Goal: Task Accomplishment & Management: Complete application form

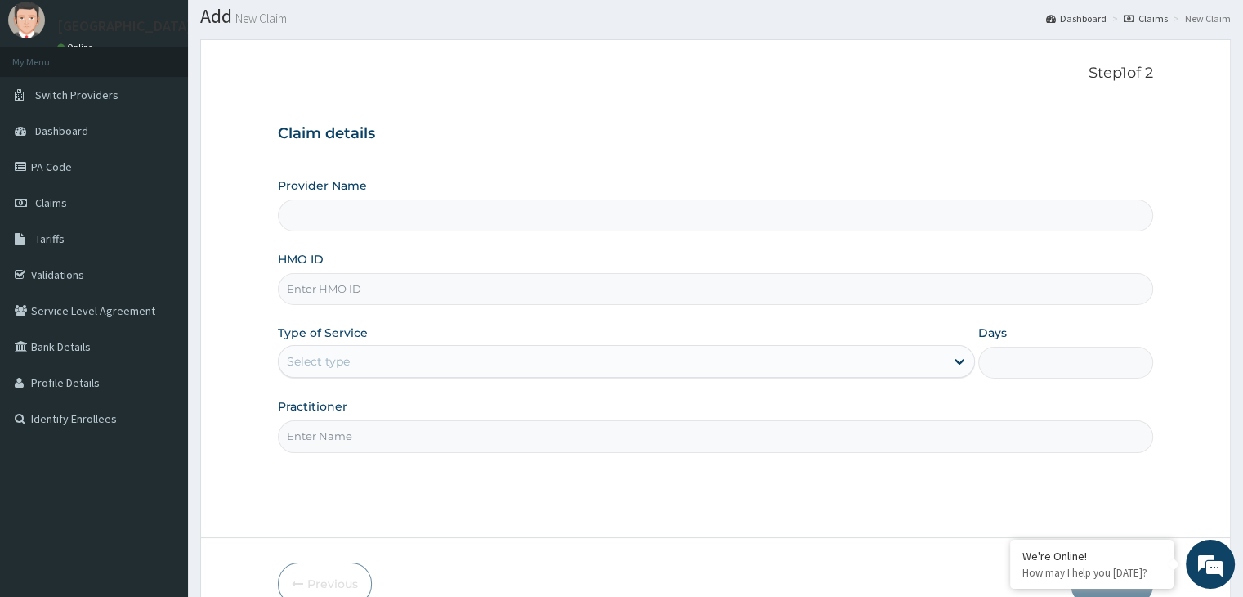
type input "[GEOGRAPHIC_DATA]"
click at [59, 199] on span "Claims" at bounding box center [51, 202] width 32 height 15
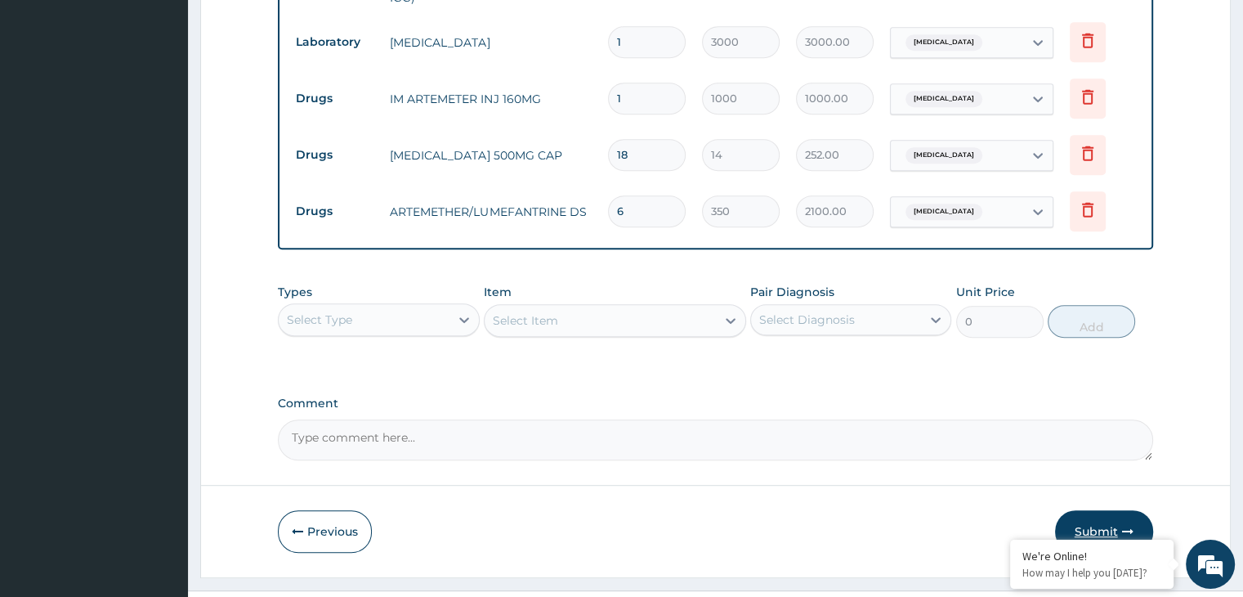
click at [1071, 510] on button "Submit" at bounding box center [1104, 531] width 98 height 43
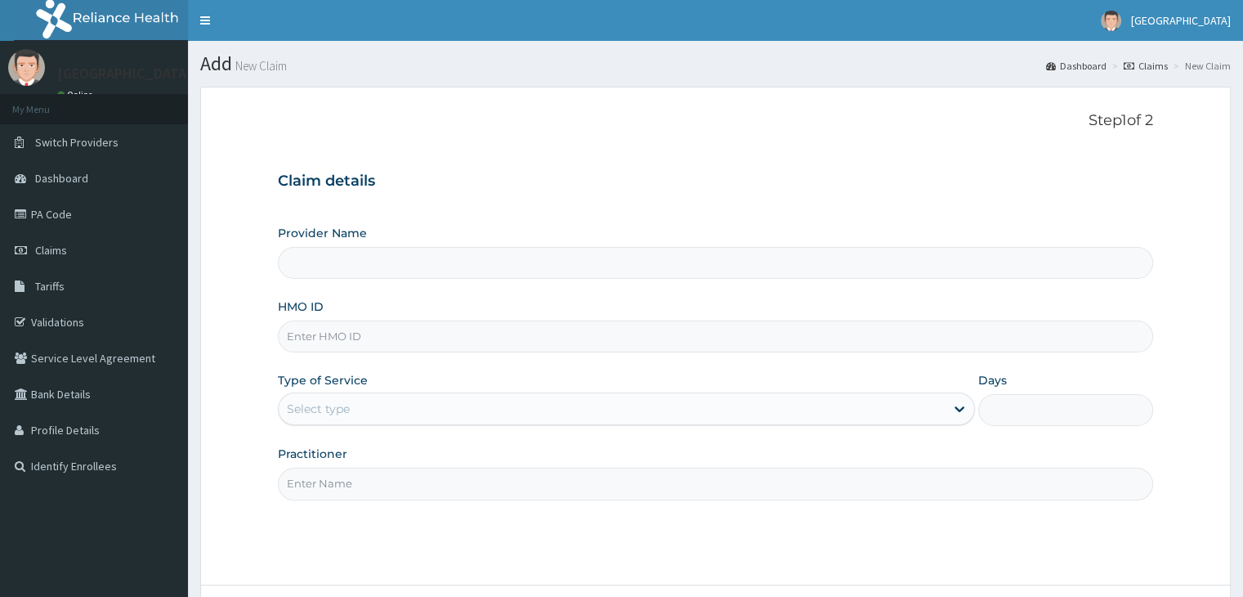
click at [376, 338] on input "HMO ID" at bounding box center [715, 336] width 875 height 32
type input "Finnih Medical Centre"
type input "HHT/10071/A"
drag, startPoint x: 351, startPoint y: 399, endPoint x: 340, endPoint y: 423, distance: 26.7
click at [347, 400] on div "Select type" at bounding box center [612, 409] width 666 height 26
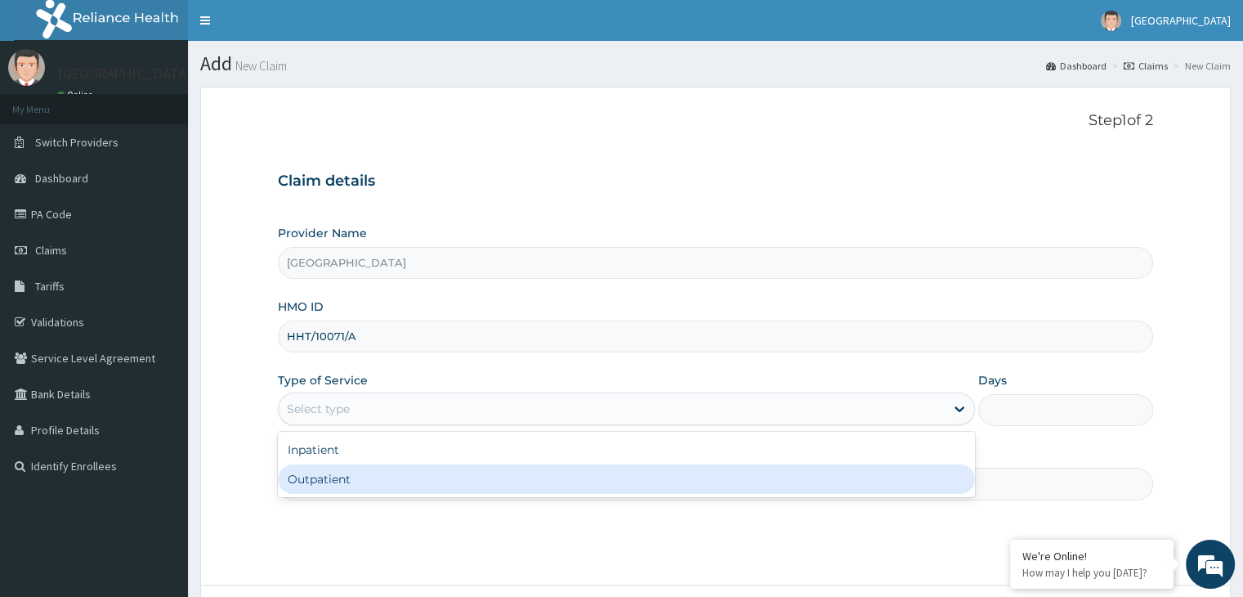
click at [324, 482] on div "Outpatient" at bounding box center [626, 478] width 697 height 29
type input "1"
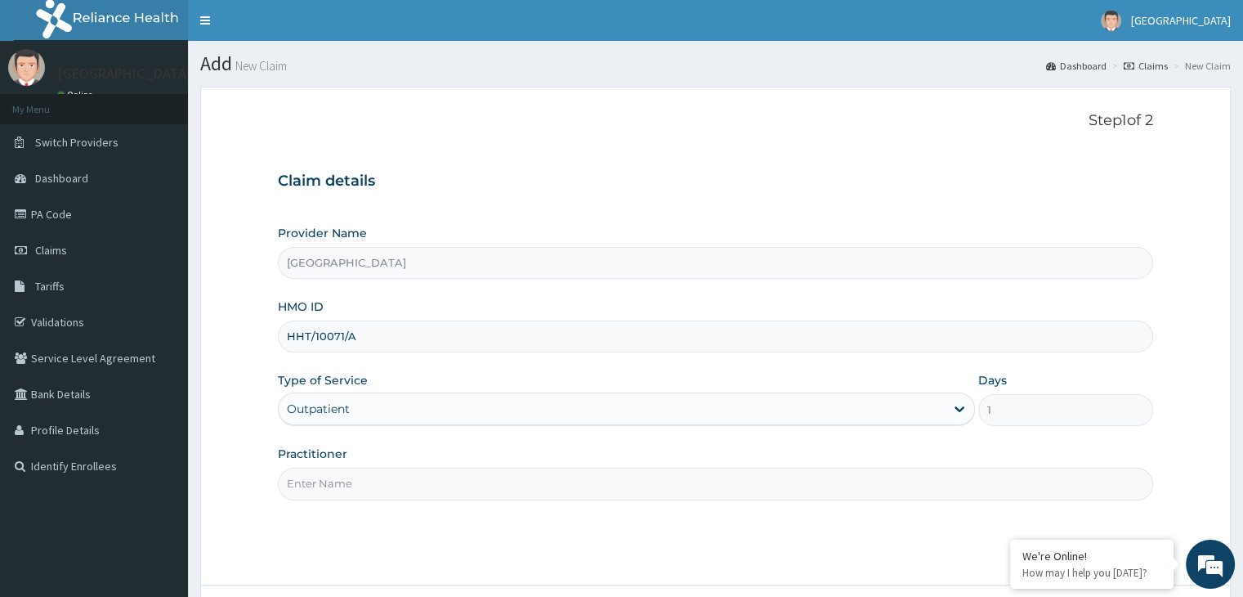
click at [324, 482] on input "Practitioner" at bounding box center [715, 484] width 875 height 32
type input "DR [PERSON_NAME]"
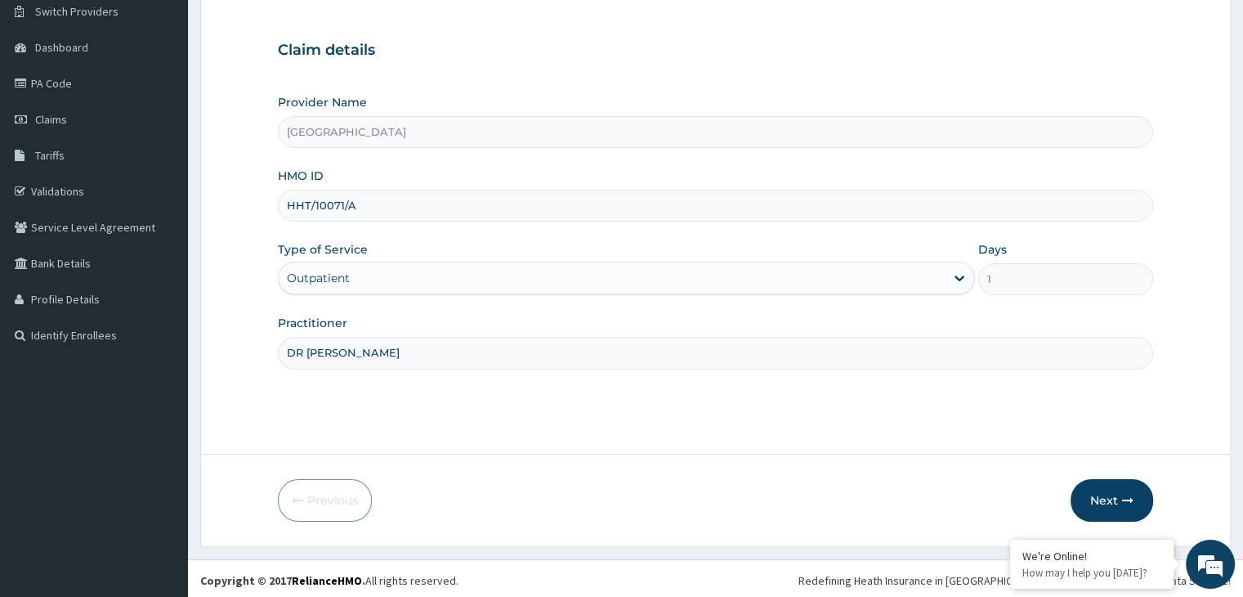
scroll to position [134, 0]
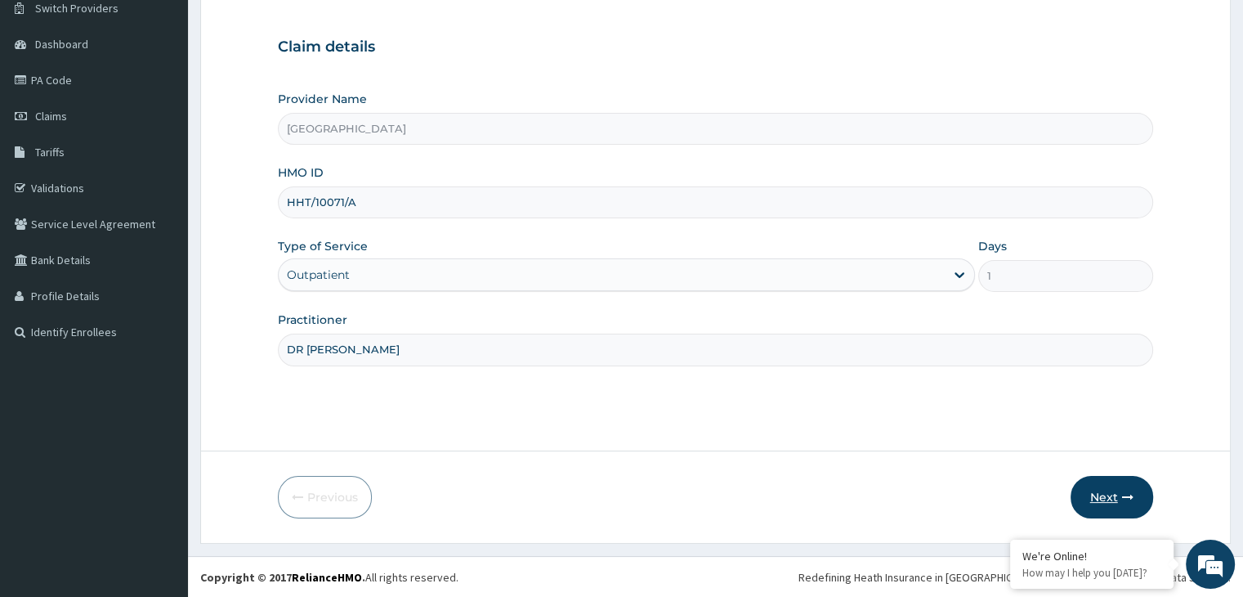
click at [1092, 507] on button "Next" at bounding box center [1112, 497] width 83 height 43
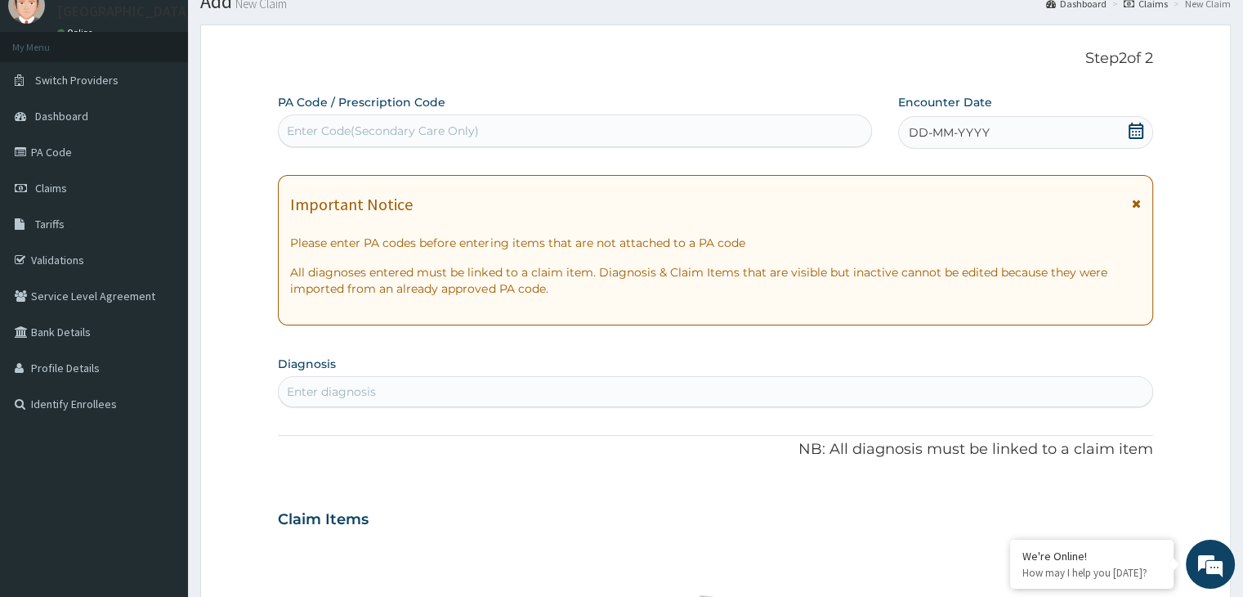
scroll to position [0, 0]
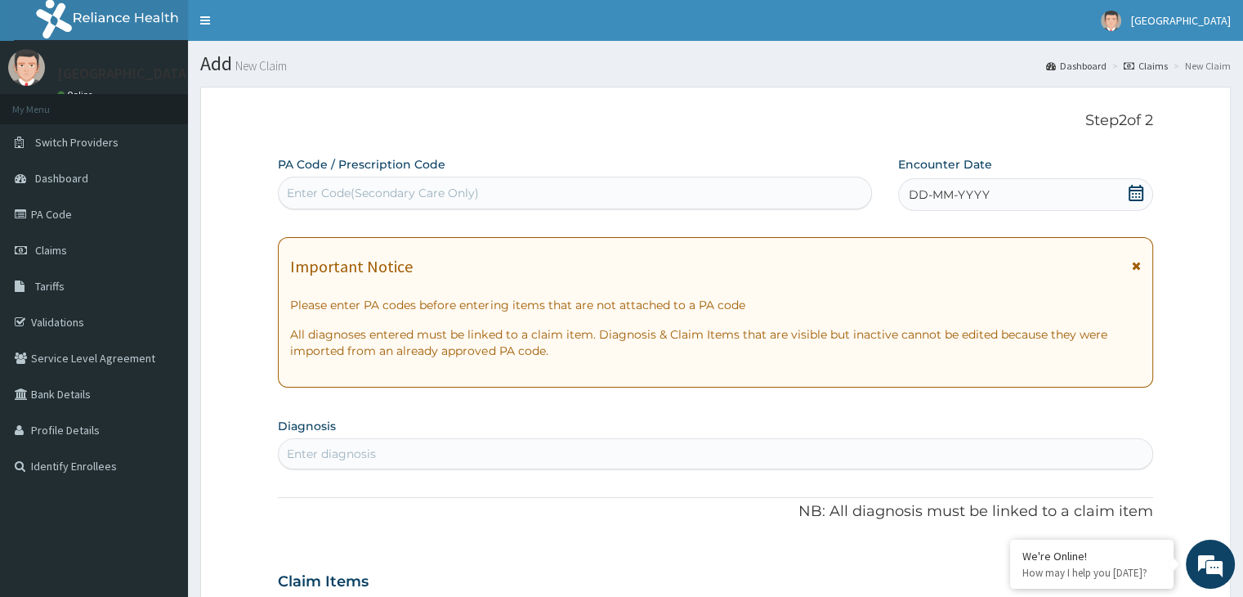
click at [1025, 204] on div "DD-MM-YYYY" at bounding box center [1025, 194] width 254 height 33
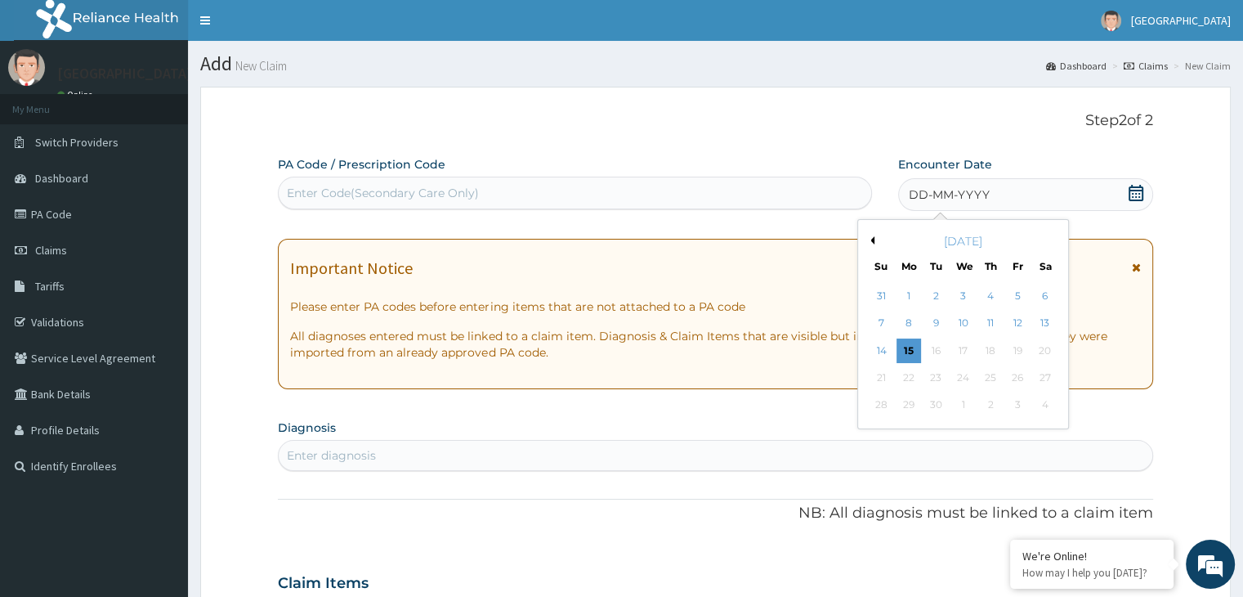
click at [869, 236] on button "Previous Month" at bounding box center [871, 240] width 8 height 8
click at [995, 381] on div "21" at bounding box center [991, 377] width 25 height 25
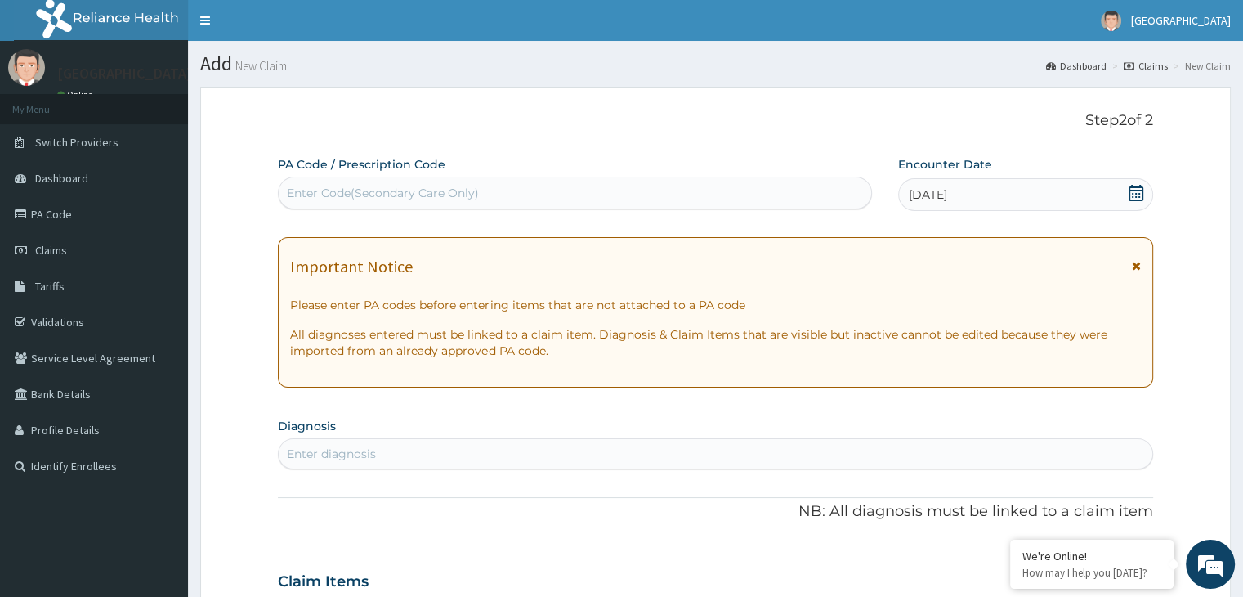
click at [426, 448] on div "Enter diagnosis" at bounding box center [715, 454] width 873 height 26
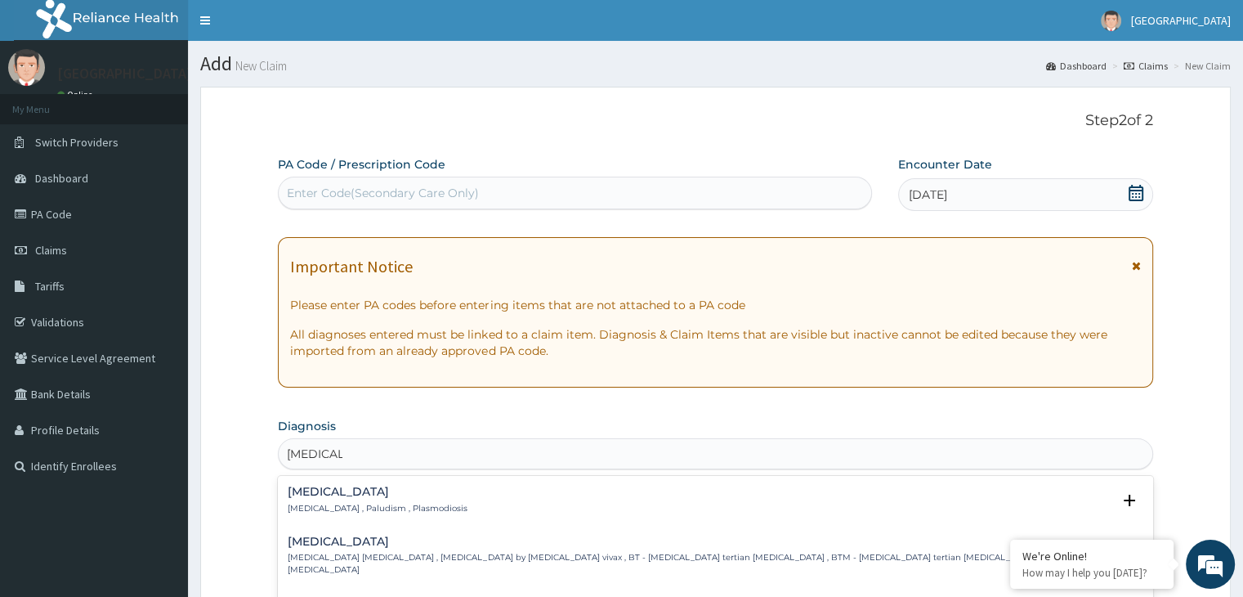
click at [336, 495] on h4 "Malaria" at bounding box center [378, 492] width 180 height 12
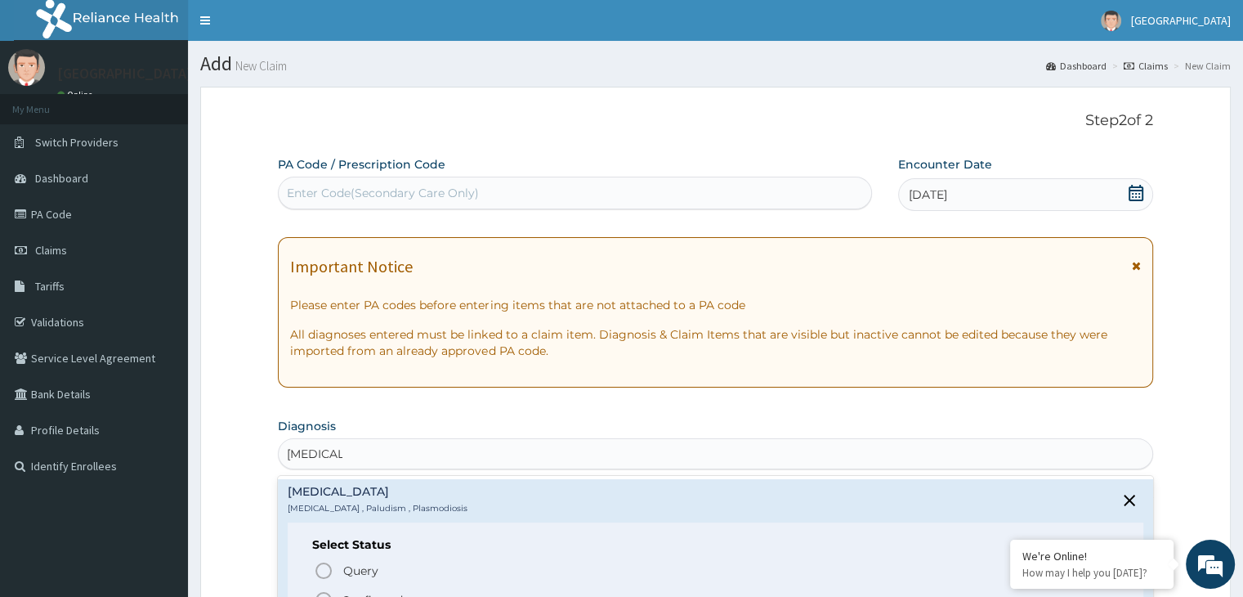
type input "MALARIA"
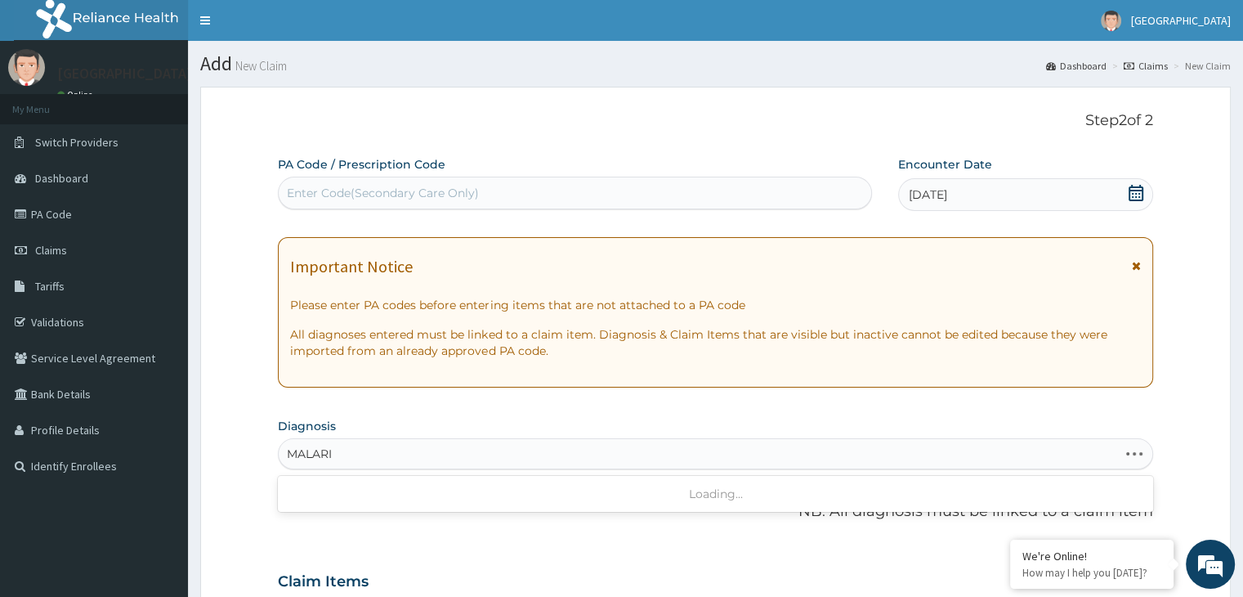
type input "MALARIA"
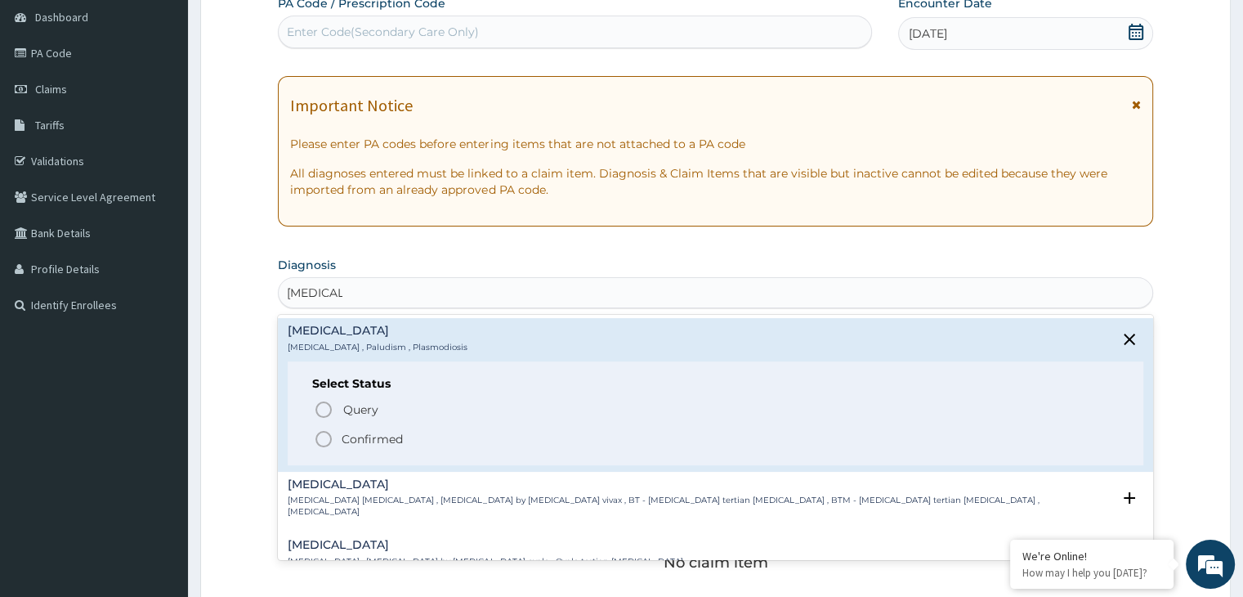
scroll to position [164, 0]
click at [366, 431] on p "Confirmed" at bounding box center [372, 436] width 61 height 16
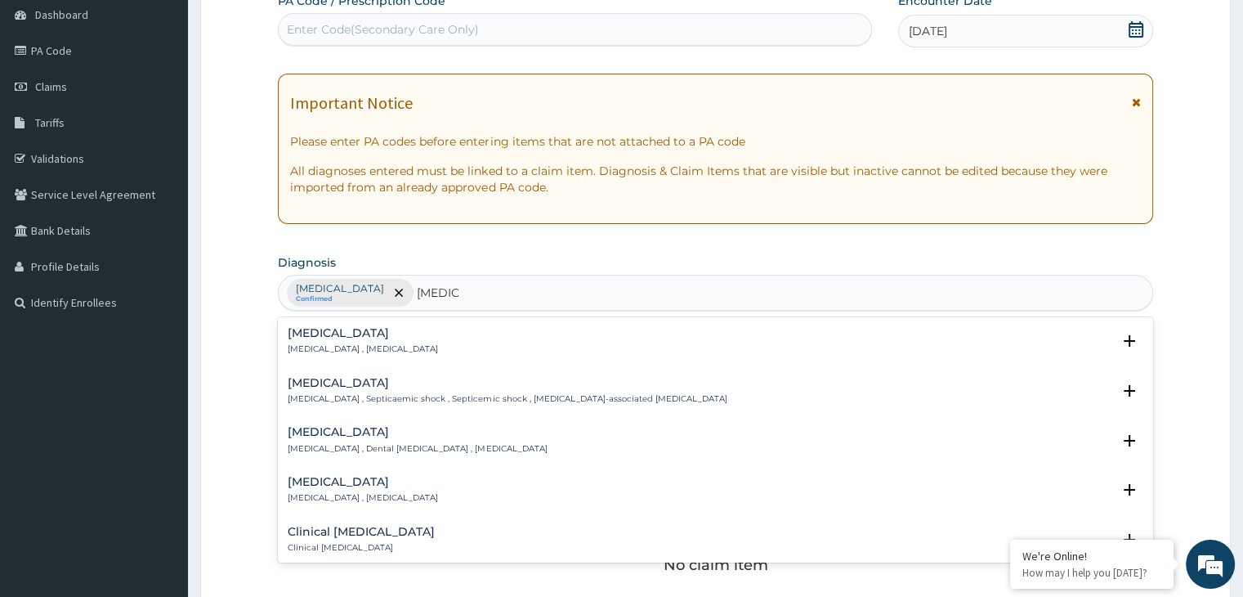
type input "SEPSIS,"
click at [322, 338] on h4 "Sepsis" at bounding box center [363, 333] width 150 height 12
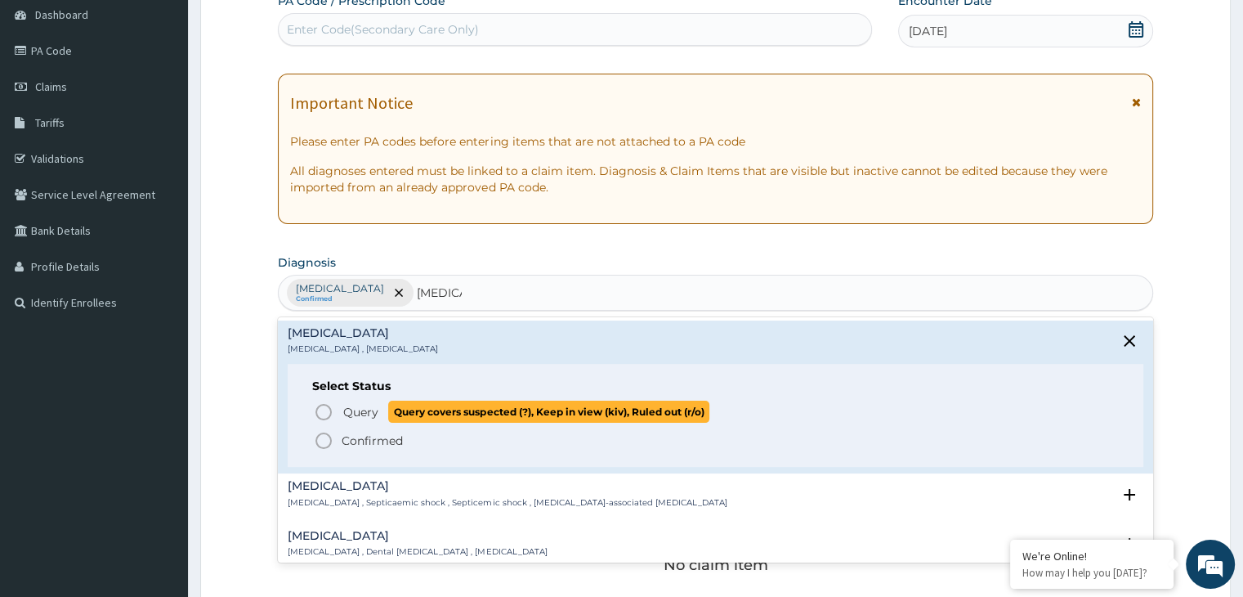
click at [334, 404] on icon "status option query" at bounding box center [324, 412] width 20 height 20
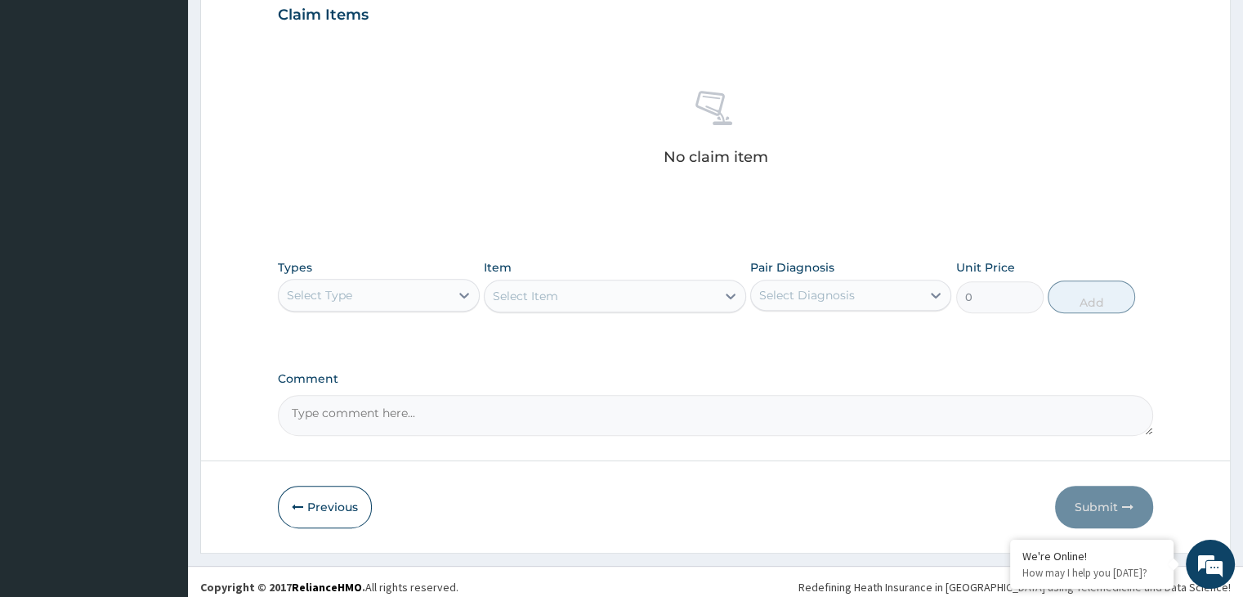
scroll to position [572, 0]
click at [317, 295] on div "Select Type" at bounding box center [319, 294] width 65 height 16
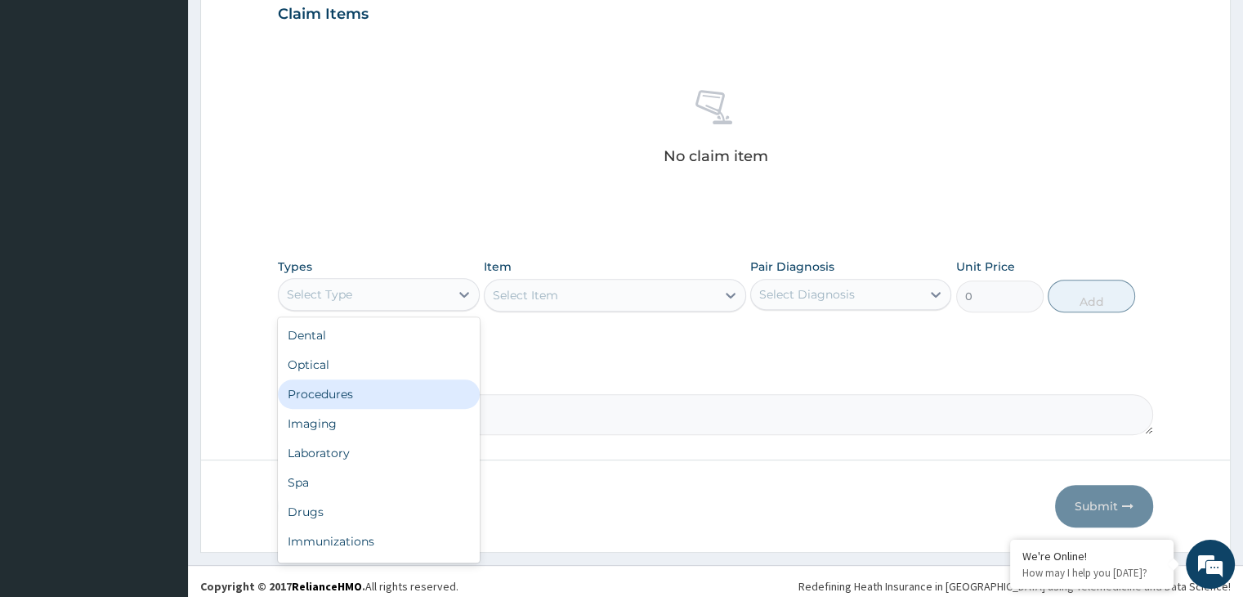
click at [334, 383] on div "Procedures" at bounding box center [378, 393] width 201 height 29
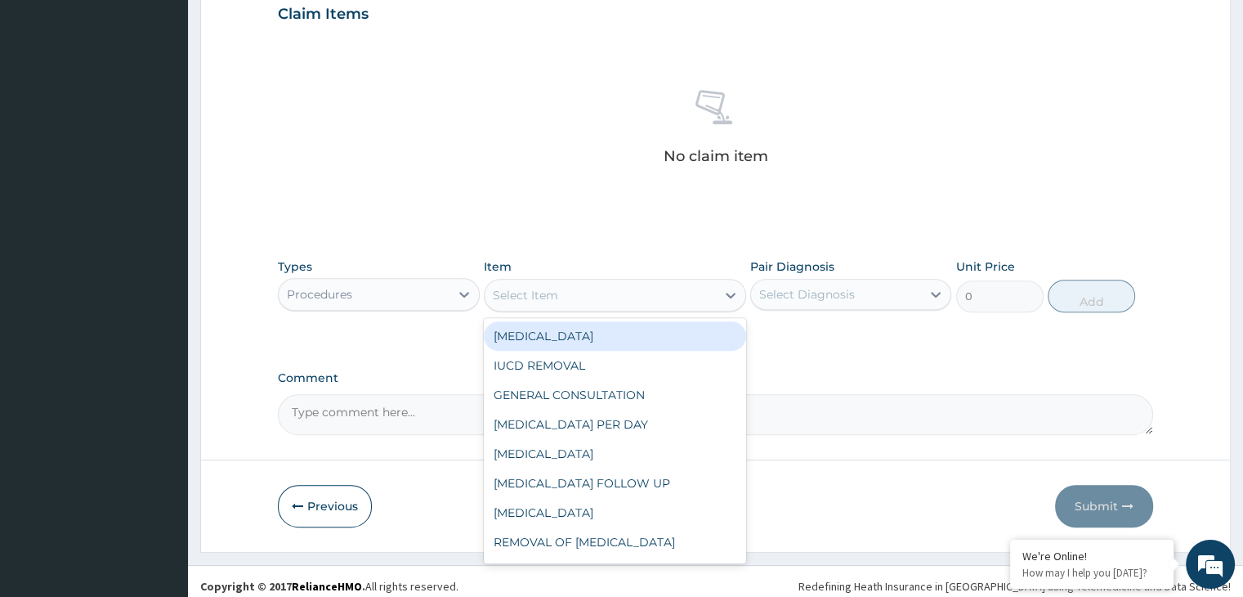
click at [520, 300] on div "Select Item" at bounding box center [525, 295] width 65 height 16
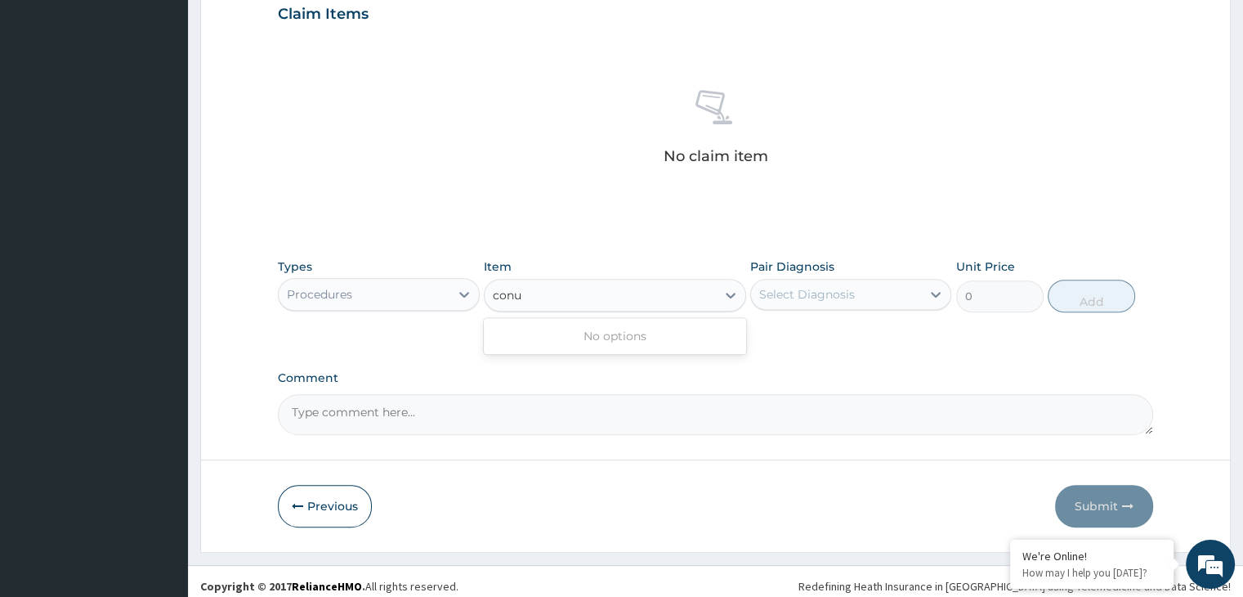
type input "con"
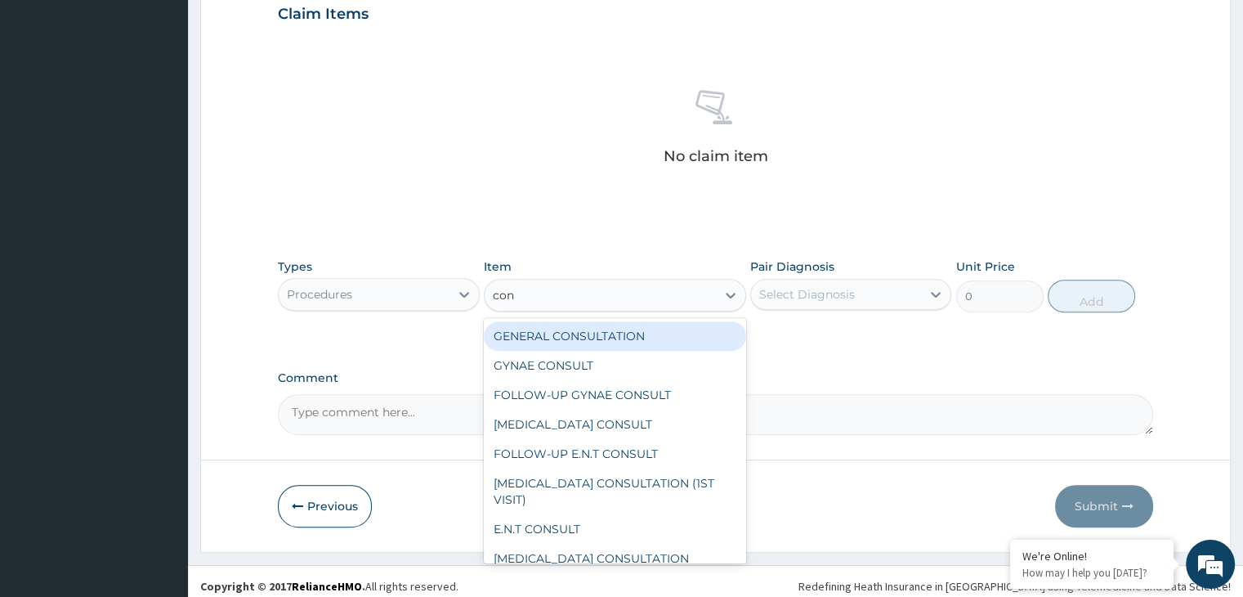
type input "3000"
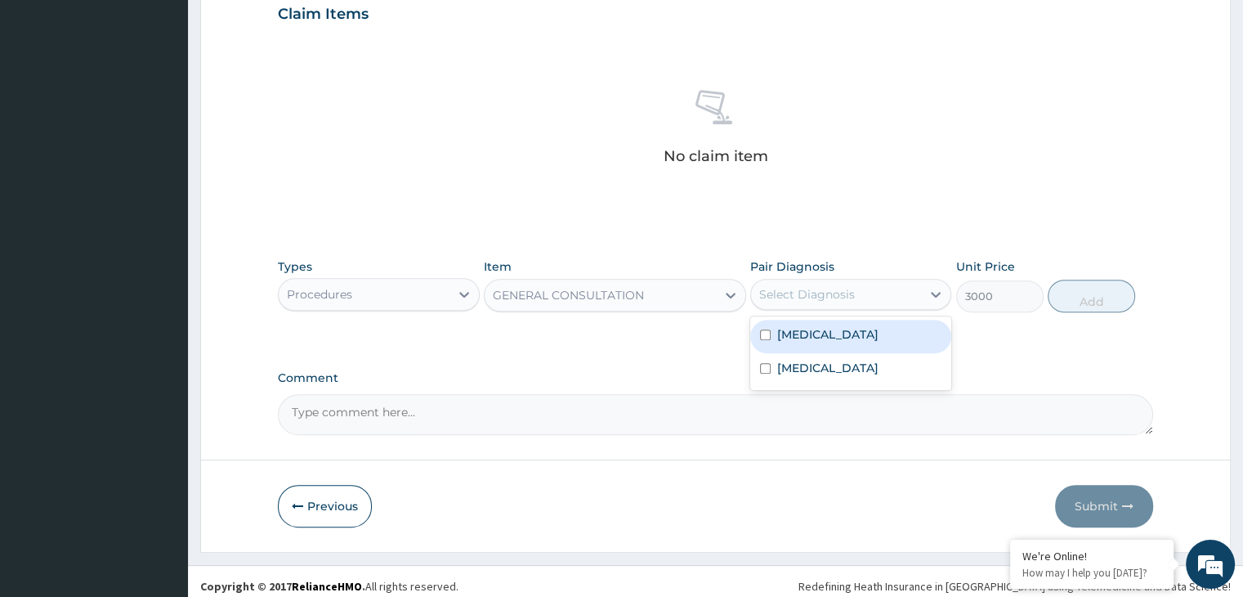
drag, startPoint x: 898, startPoint y: 303, endPoint x: 845, endPoint y: 332, distance: 59.6
click at [898, 305] on div "Select Diagnosis" at bounding box center [836, 294] width 170 height 26
drag, startPoint x: 840, startPoint y: 333, endPoint x: 825, endPoint y: 361, distance: 32.6
click at [840, 334] on div "Malaria" at bounding box center [850, 337] width 201 height 34
checkbox input "true"
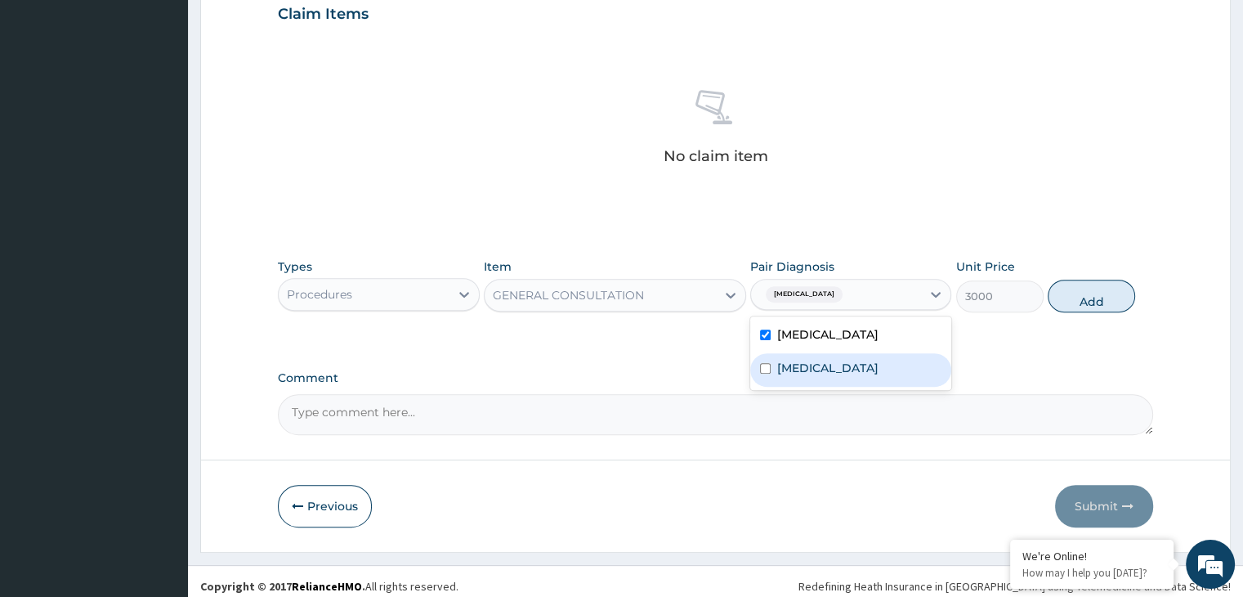
click at [825, 361] on div "Sepsis" at bounding box center [850, 370] width 201 height 34
checkbox input "true"
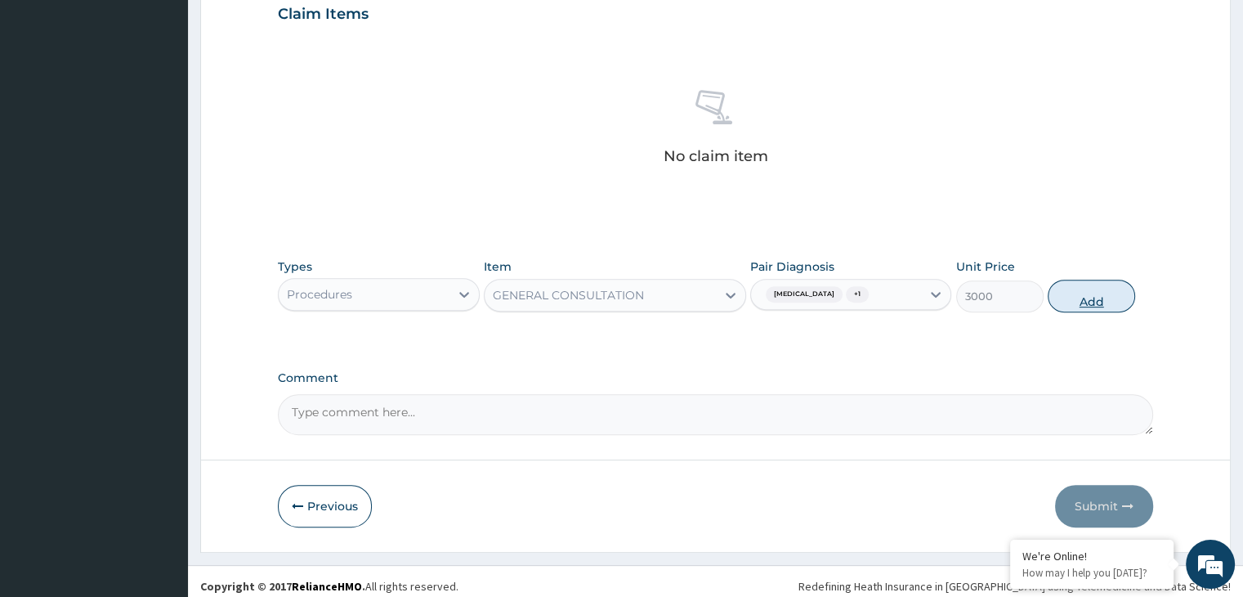
click at [1091, 295] on button "Add" at bounding box center [1091, 296] width 87 height 33
type input "0"
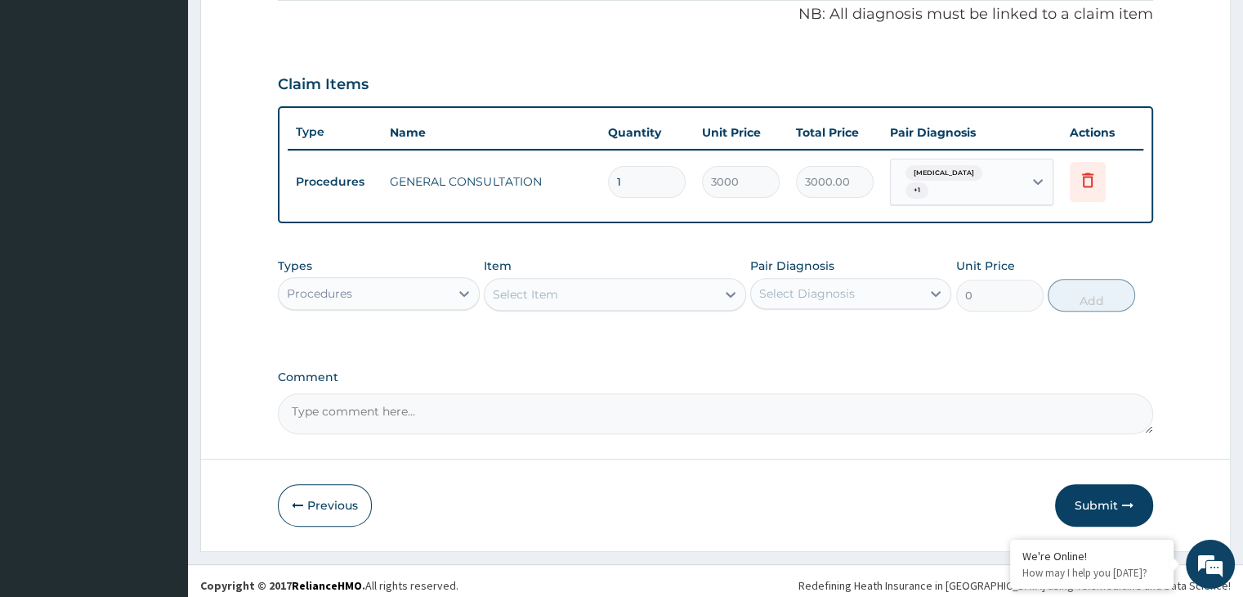
click at [432, 300] on div "Procedures" at bounding box center [378, 293] width 201 height 33
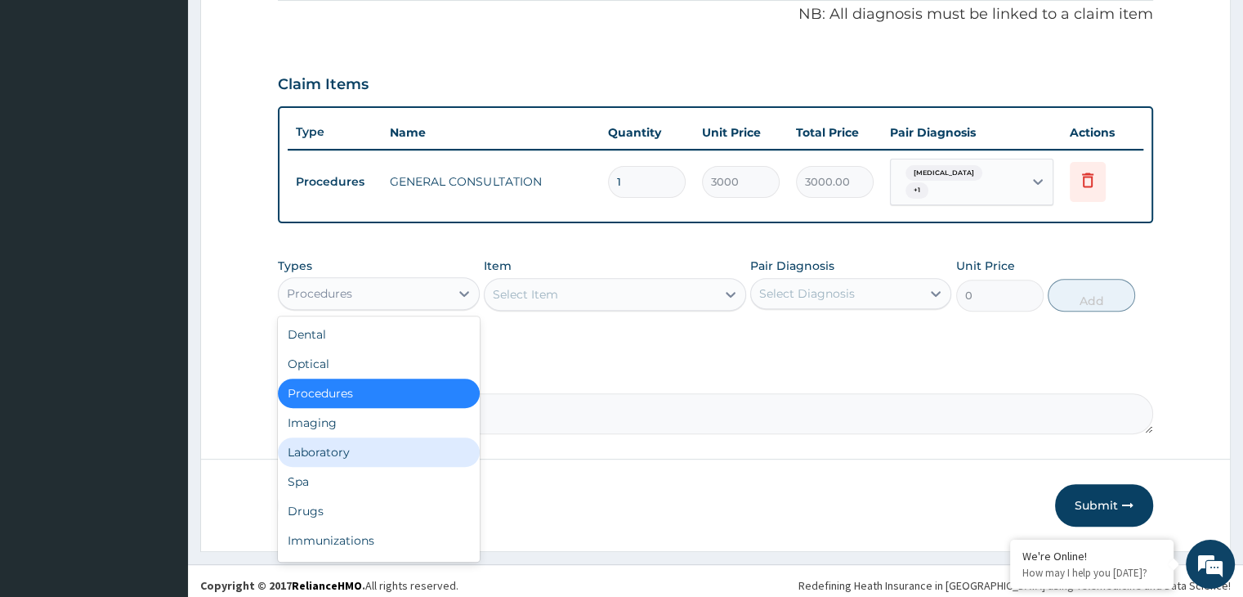
click at [331, 442] on div "Laboratory" at bounding box center [378, 451] width 201 height 29
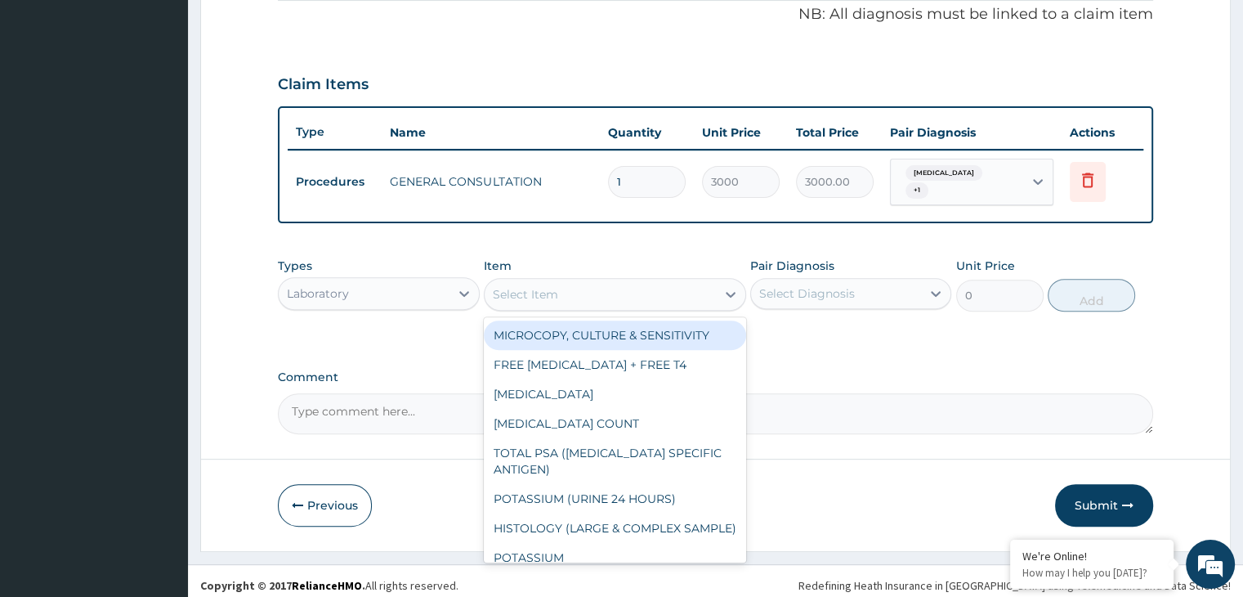
click at [519, 286] on div "Select Item" at bounding box center [525, 294] width 65 height 16
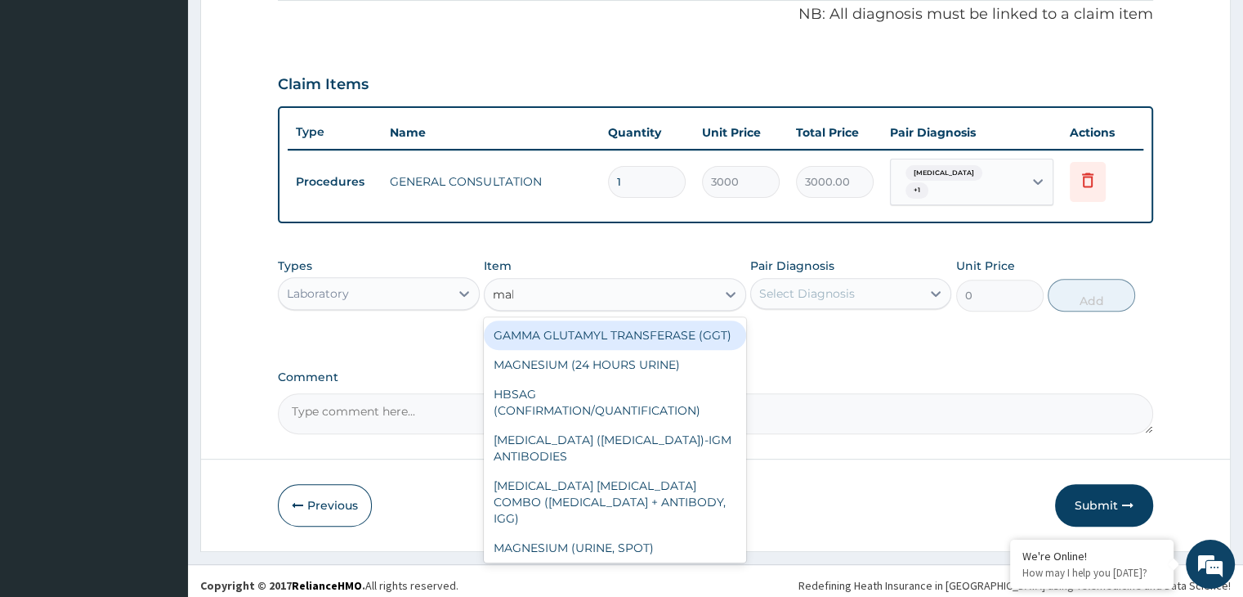
type input "mala"
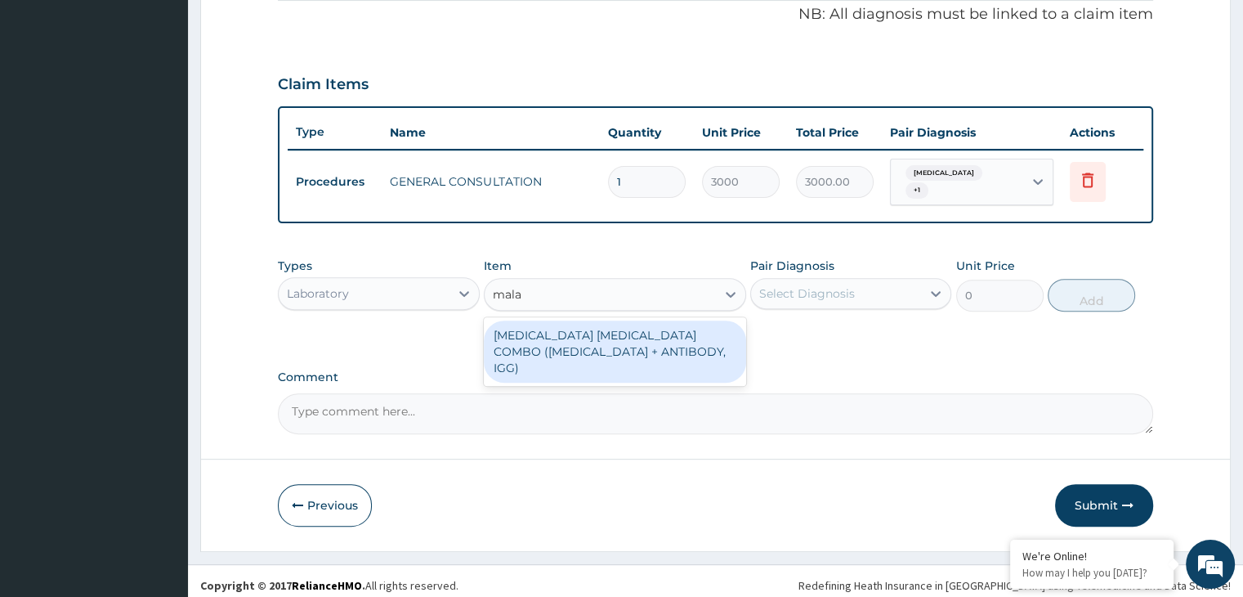
type input "1875"
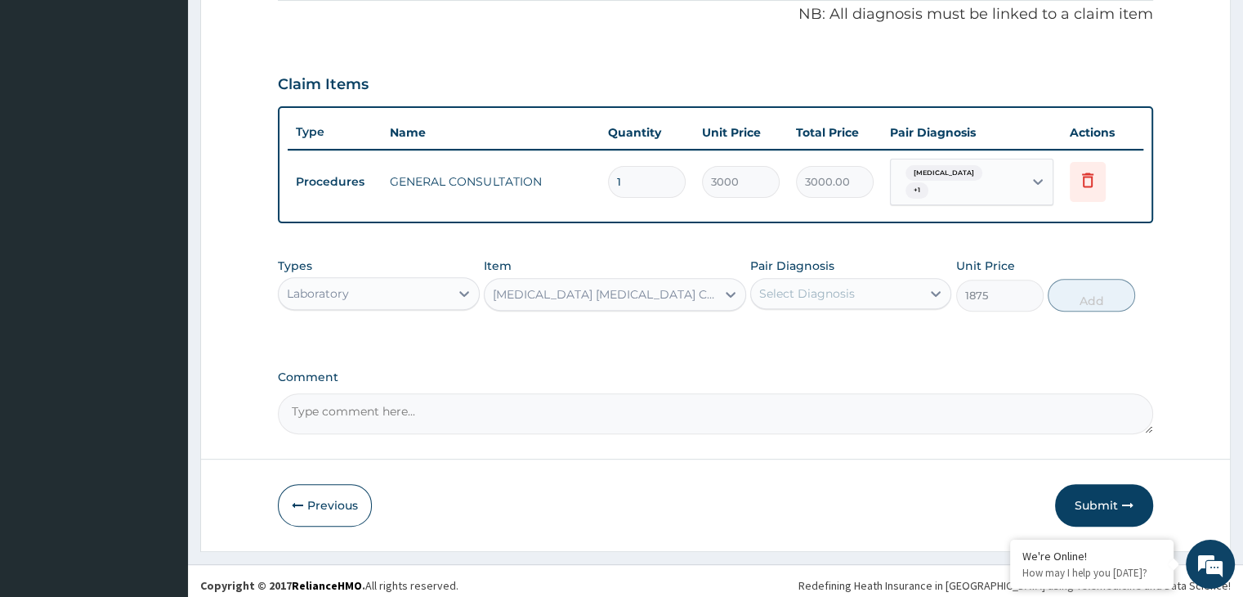
click at [873, 280] on div "Select Diagnosis" at bounding box center [836, 293] width 170 height 26
click at [826, 324] on div "Malaria" at bounding box center [850, 336] width 201 height 34
checkbox input "true"
click at [1079, 302] on div "Types Laboratory Item MALARIA PARASITE COMBO (BLOOD FILM + ANTIBODY, IGG) Pair …" at bounding box center [715, 284] width 875 height 70
click at [1088, 301] on button "Add" at bounding box center [1091, 295] width 87 height 33
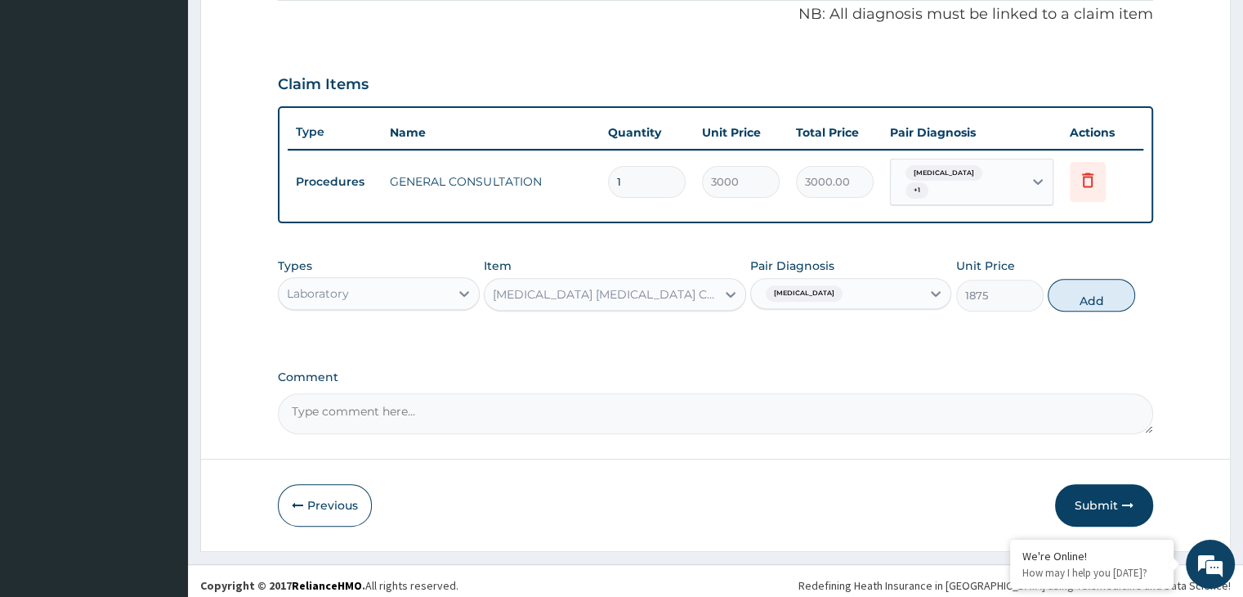
type input "0"
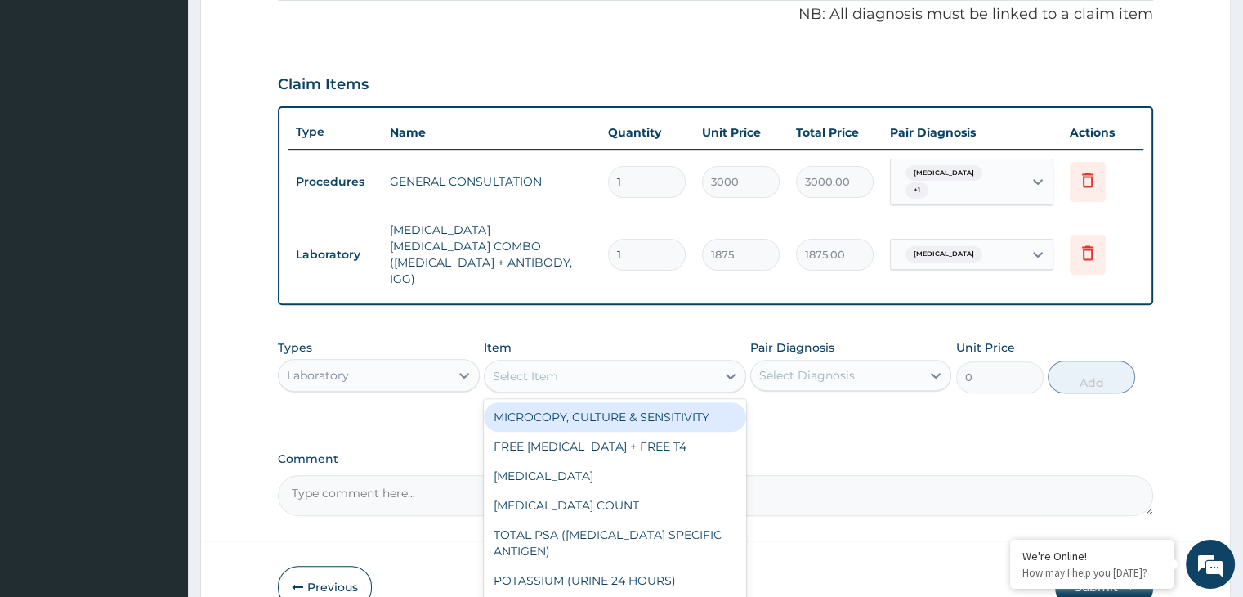
click at [486, 363] on div "Select Item" at bounding box center [600, 376] width 231 height 26
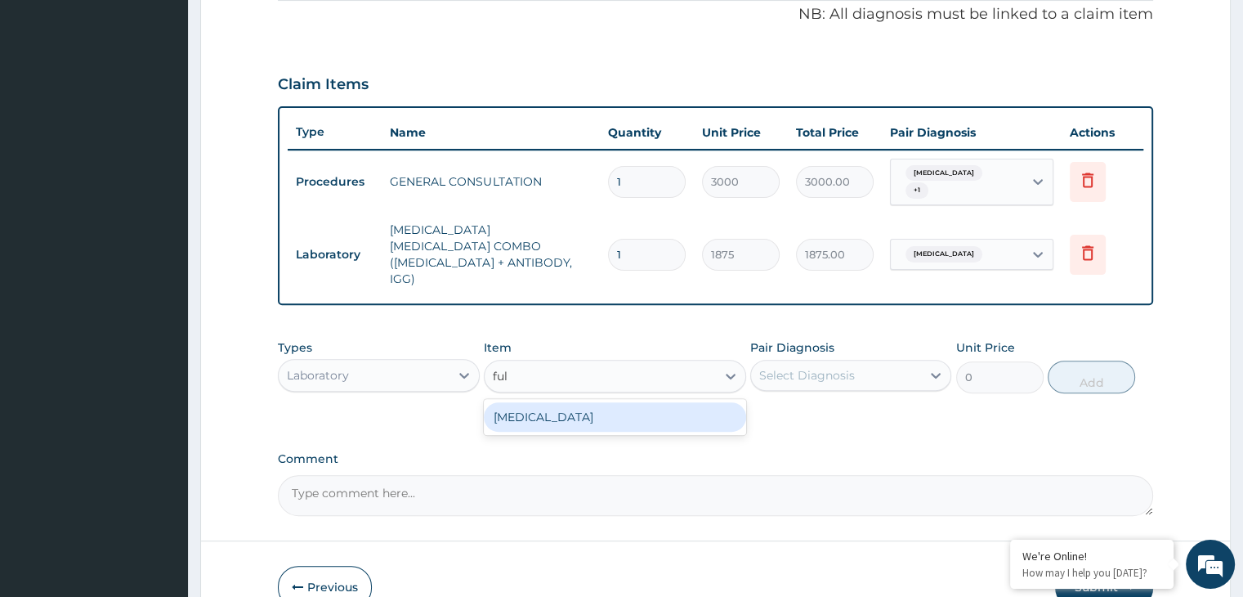
type input "full"
type input "3000"
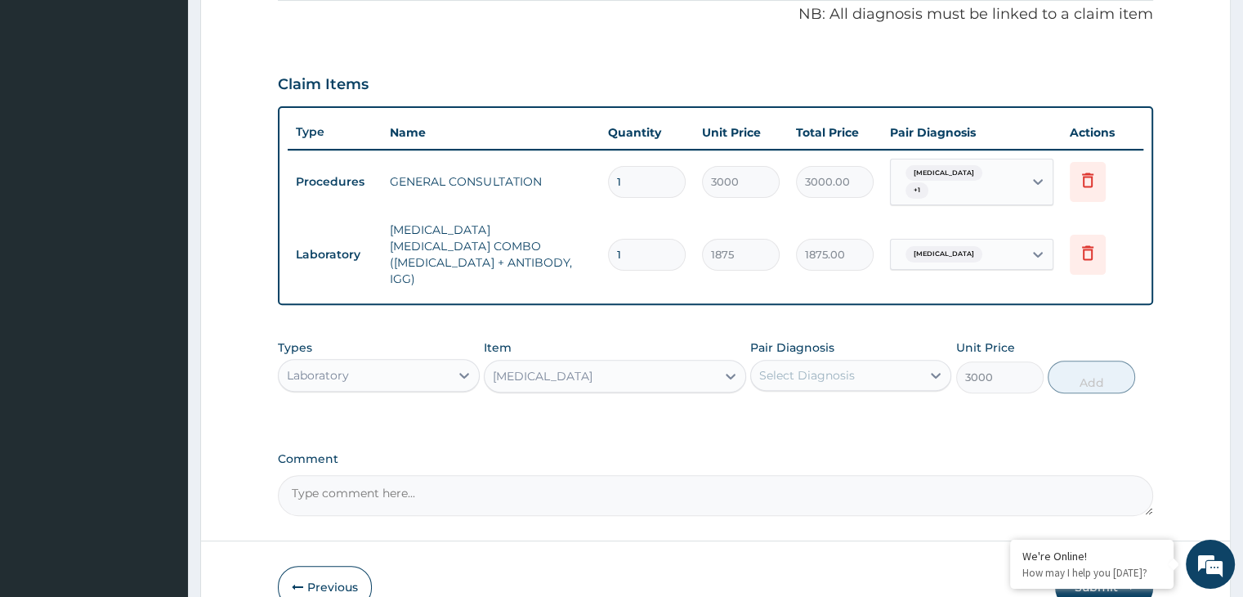
click at [883, 362] on div "Select Diagnosis" at bounding box center [836, 375] width 170 height 26
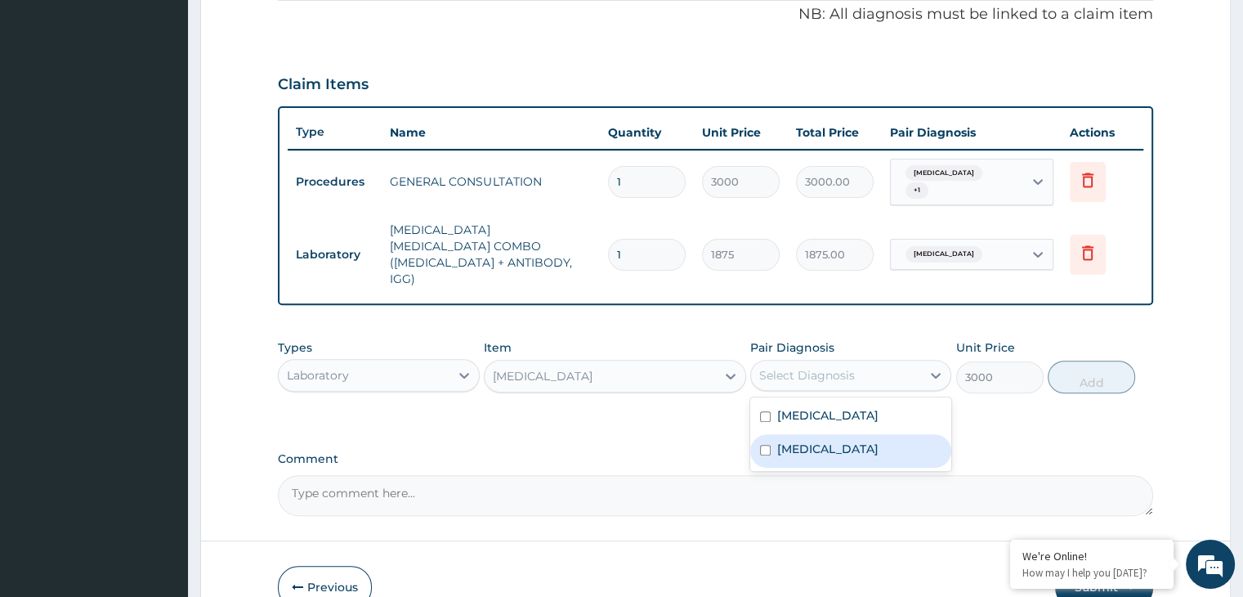
click at [785, 434] on div "Sepsis" at bounding box center [850, 451] width 201 height 34
checkbox input "true"
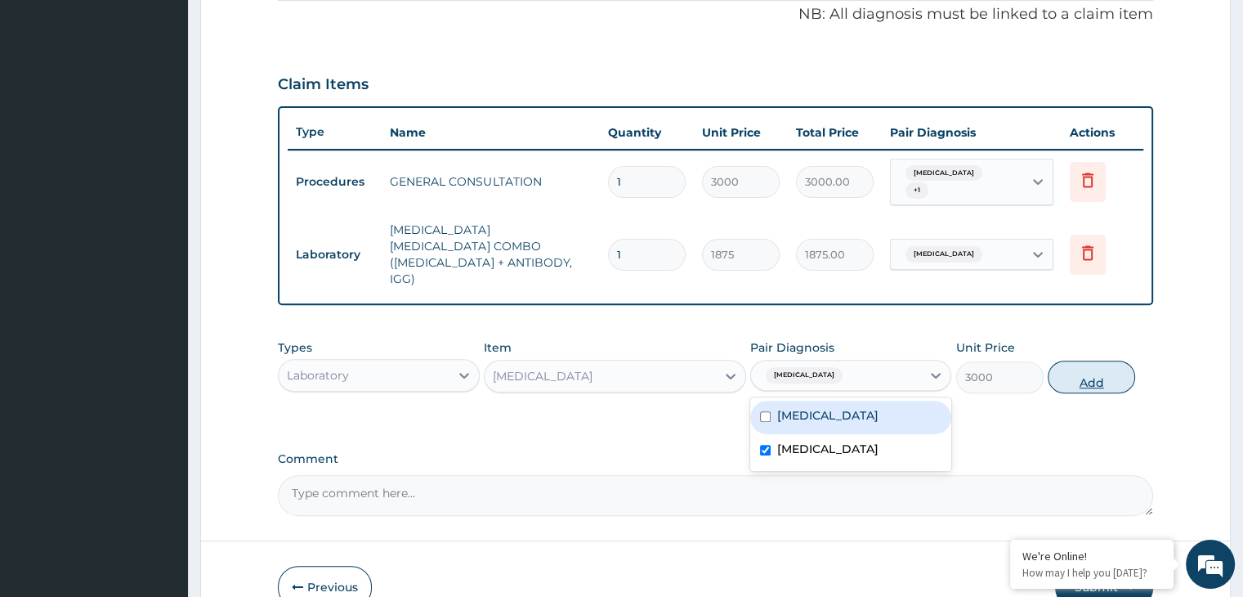
click at [1084, 361] on button "Add" at bounding box center [1091, 377] width 87 height 33
type input "0"
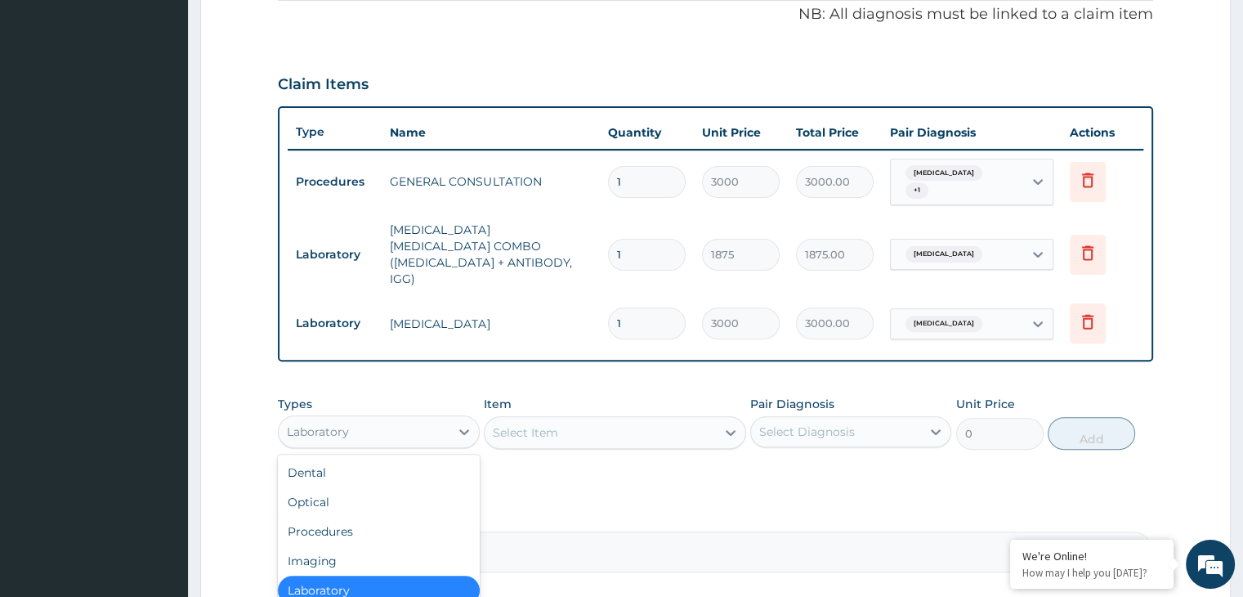
click at [405, 419] on div "Laboratory" at bounding box center [364, 432] width 170 height 26
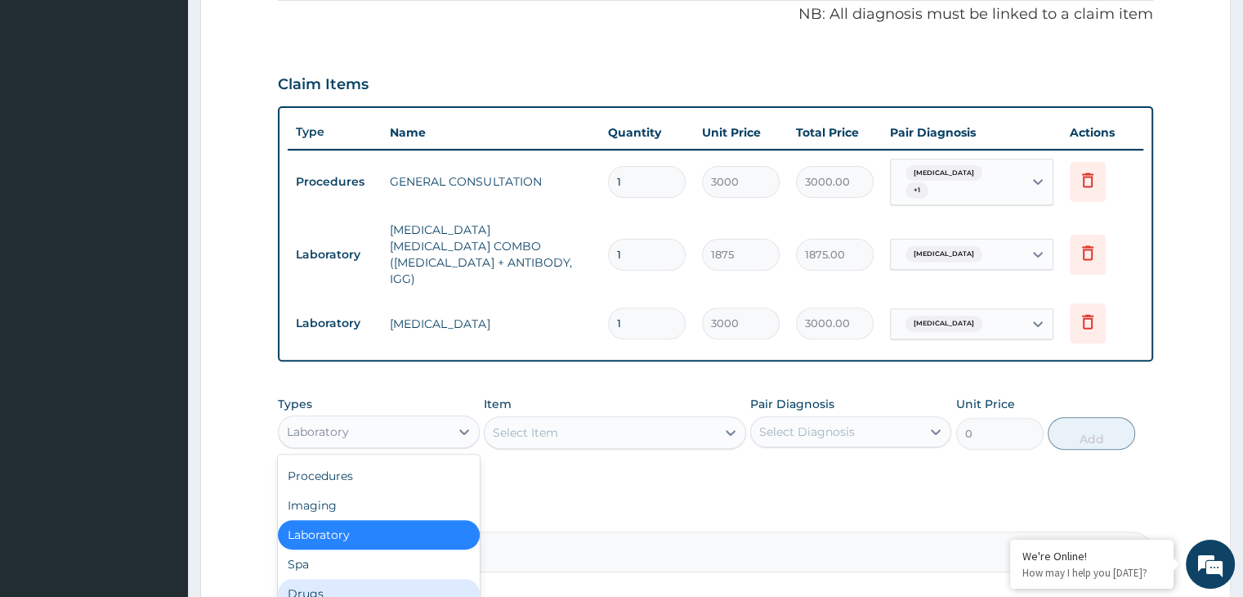
click at [331, 579] on div "Drugs" at bounding box center [378, 593] width 201 height 29
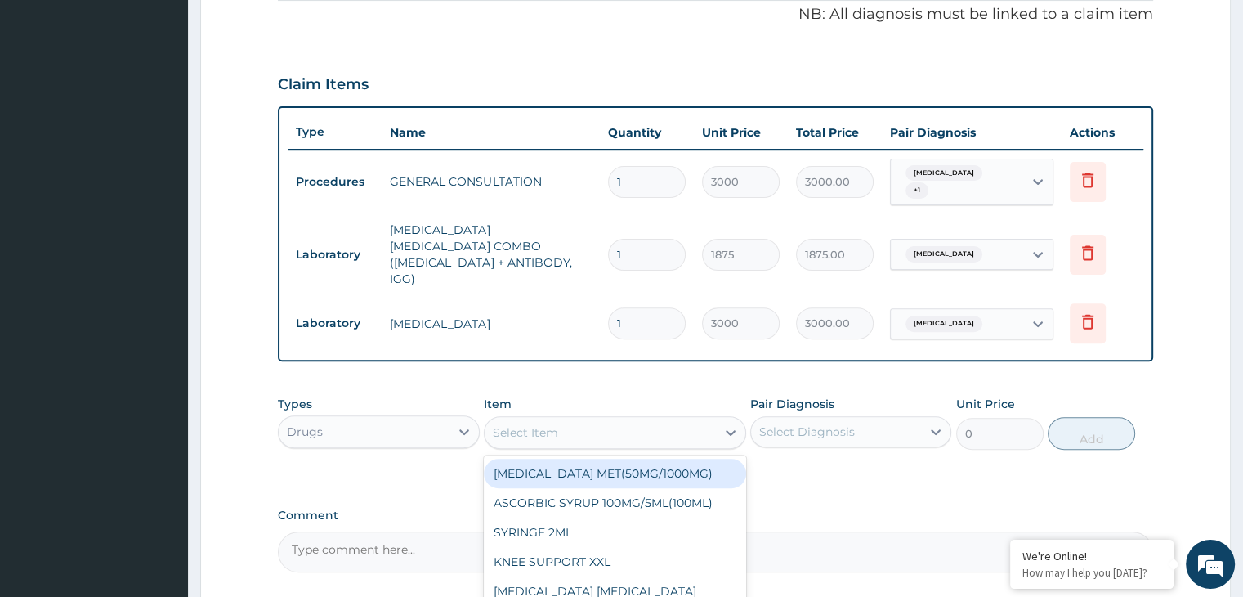
click at [502, 424] on div "Select Item" at bounding box center [525, 432] width 65 height 16
type input "arteme"
click at [648, 459] on div "ARTEMETHER/LUMEFANTRINE DS" at bounding box center [615, 473] width 262 height 29
type input "350"
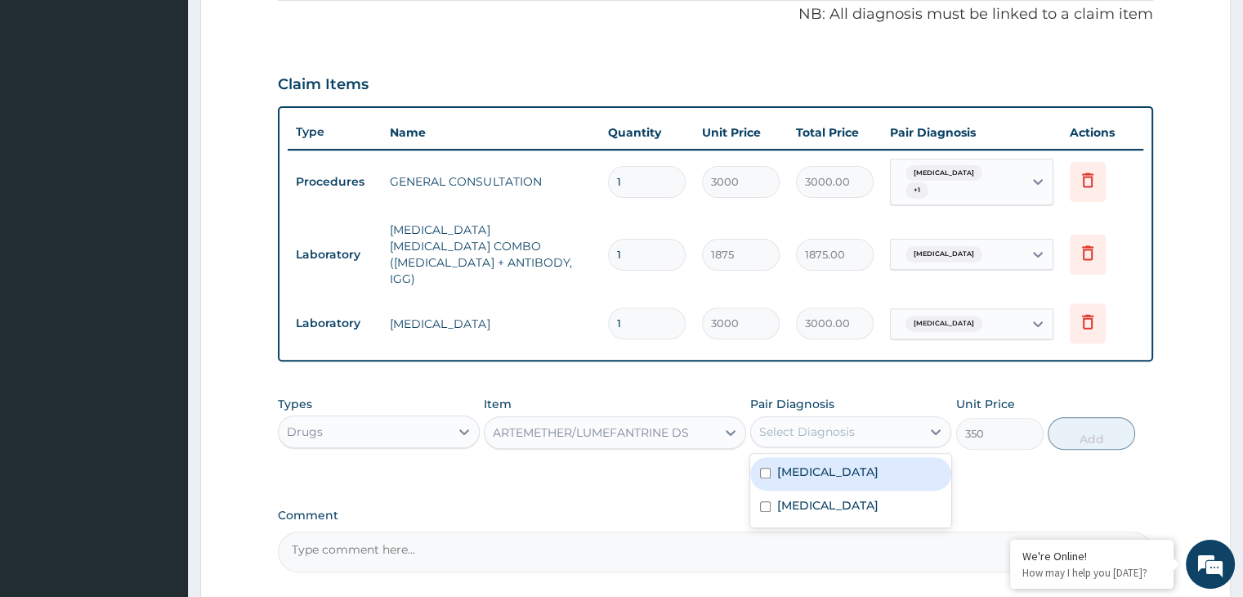
click at [845, 423] on div "Select Diagnosis" at bounding box center [807, 431] width 96 height 16
click at [831, 457] on div "Malaria" at bounding box center [850, 474] width 201 height 34
checkbox input "true"
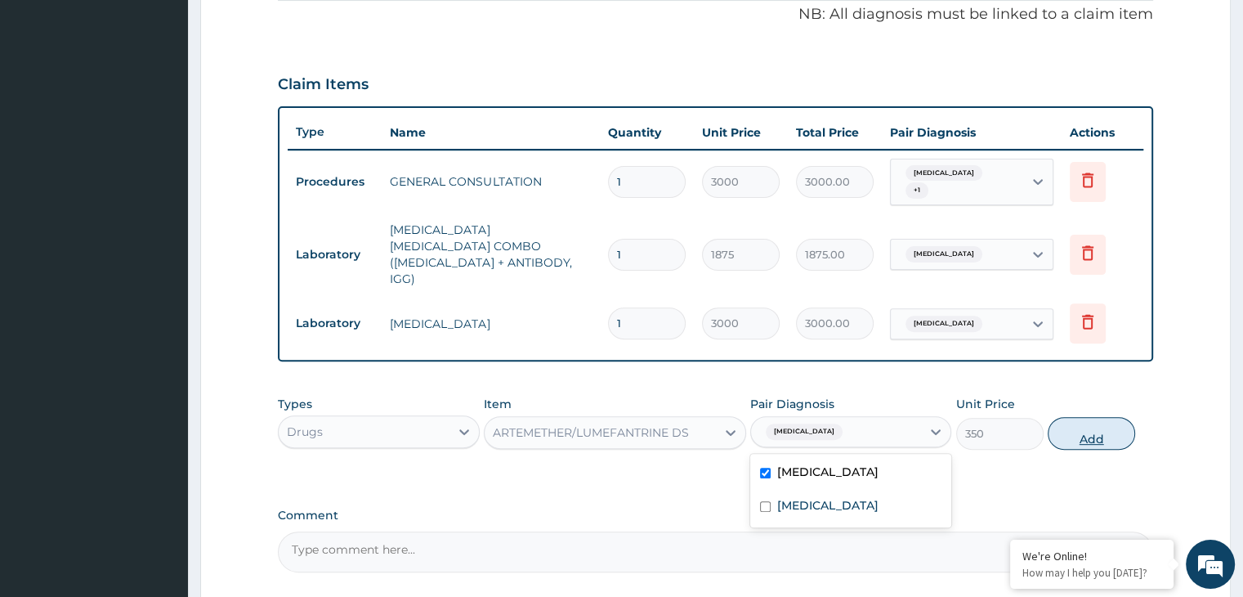
click at [1106, 417] on button "Add" at bounding box center [1091, 433] width 87 height 33
type input "0"
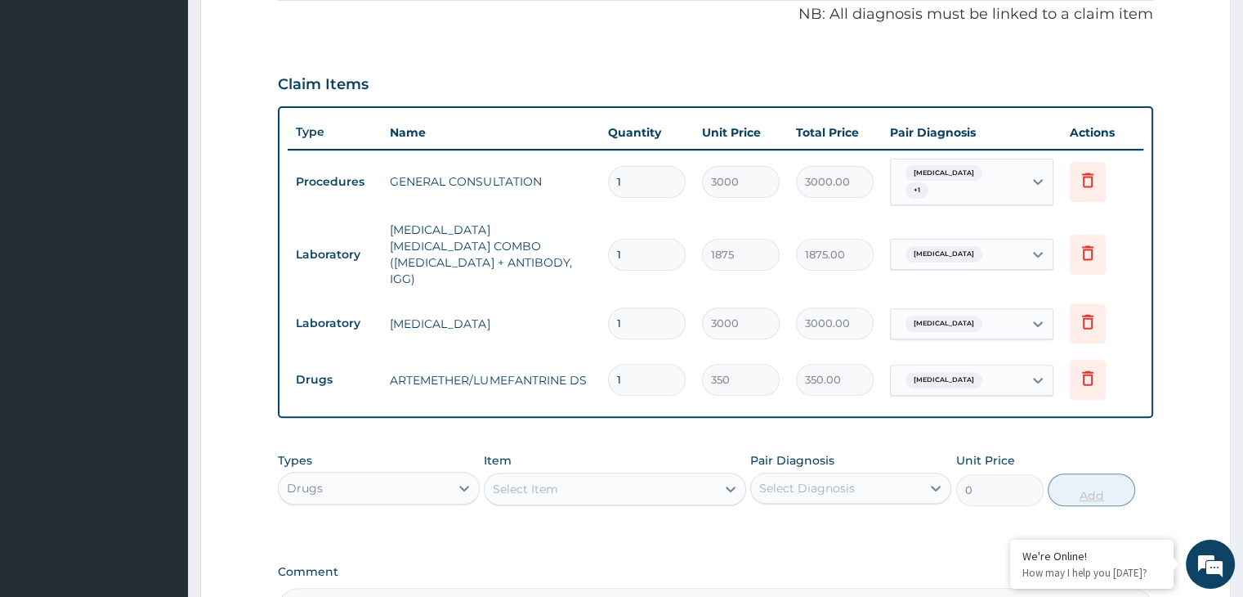
type input "0.00"
type input "6"
type input "2100.00"
type input "6"
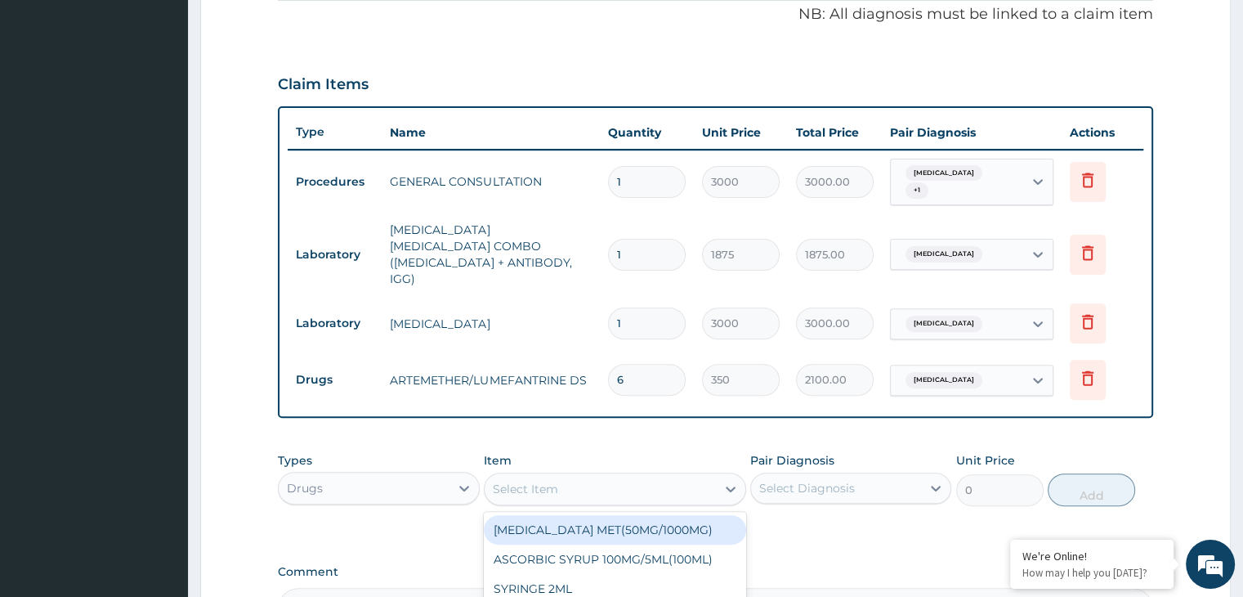
click at [631, 476] on div "Select Item" at bounding box center [600, 489] width 231 height 26
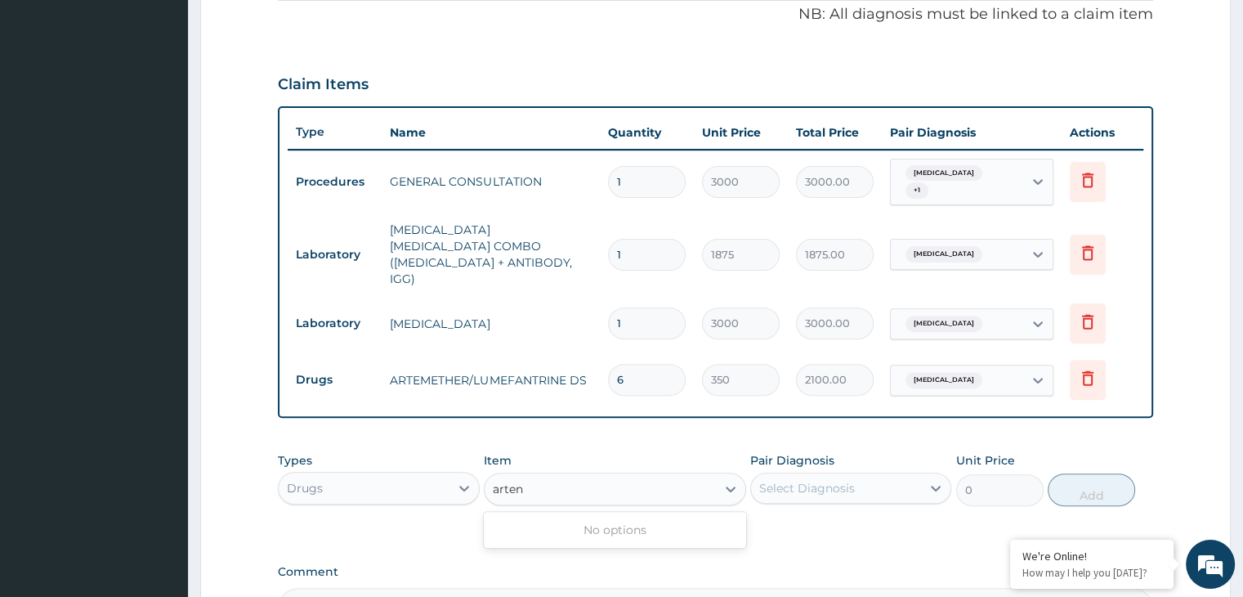
type input "arte"
type input "1000"
click at [878, 475] on div "Select Diagnosis" at bounding box center [836, 488] width 170 height 26
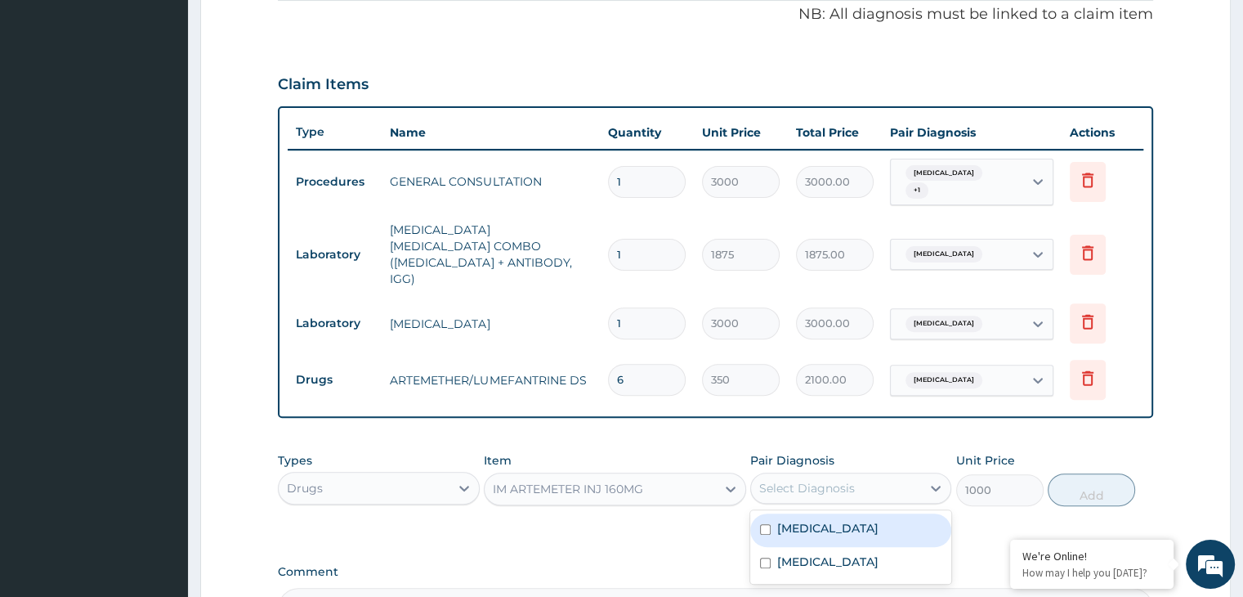
click at [848, 513] on div "Malaria" at bounding box center [850, 530] width 201 height 34
checkbox input "true"
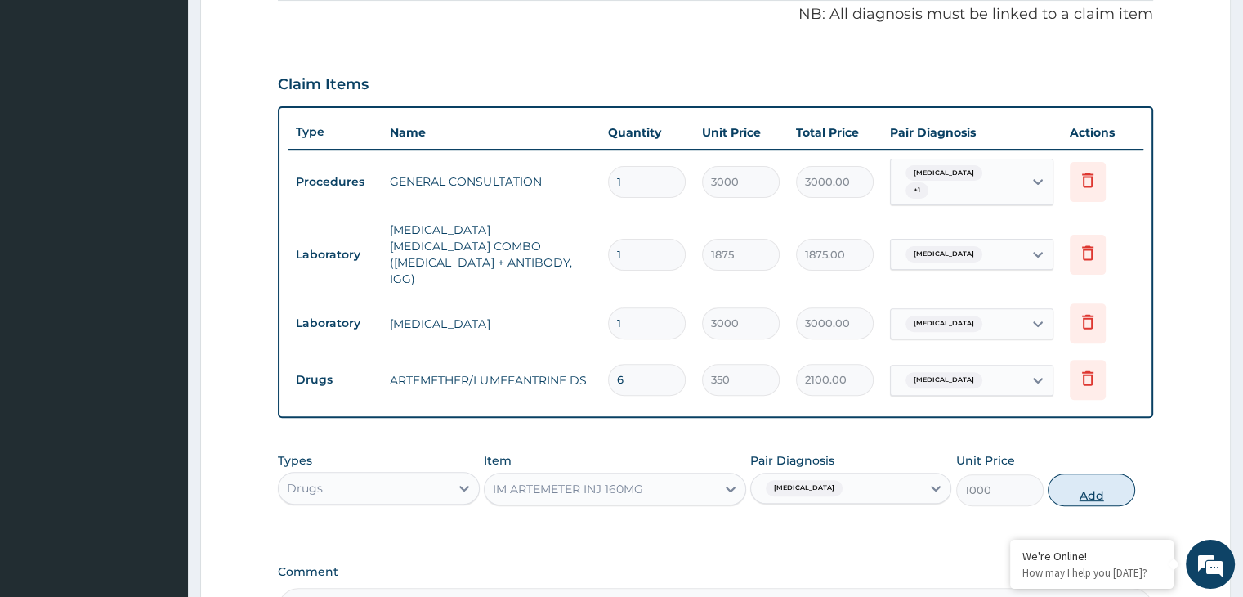
click at [1082, 473] on button "Add" at bounding box center [1091, 489] width 87 height 33
type input "0"
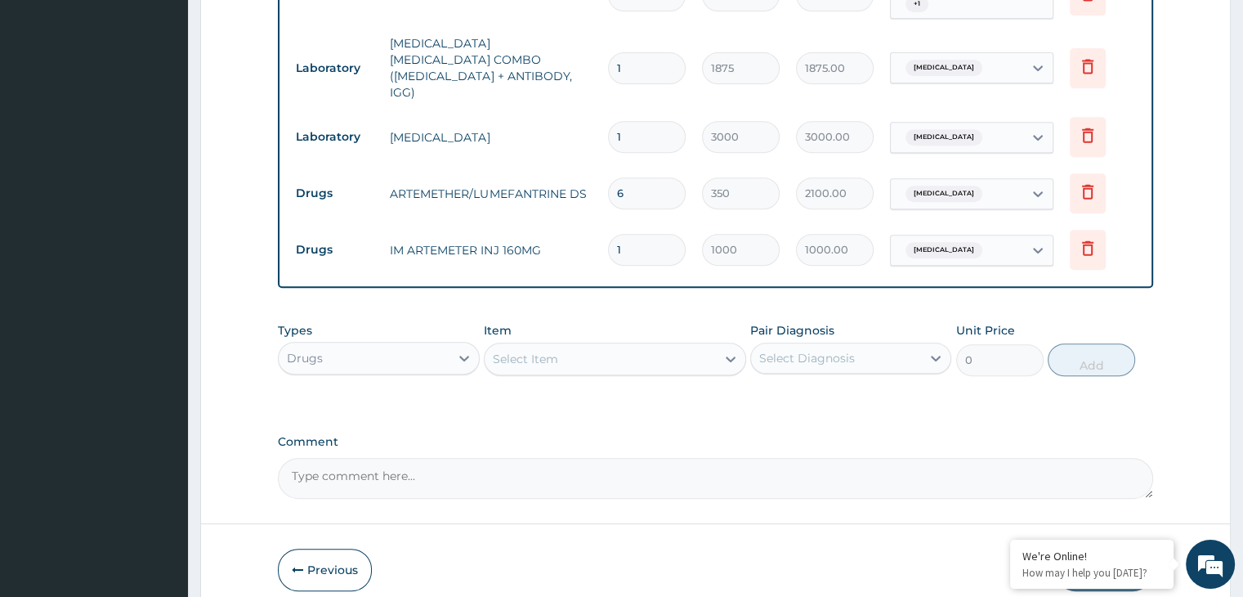
scroll to position [727, 0]
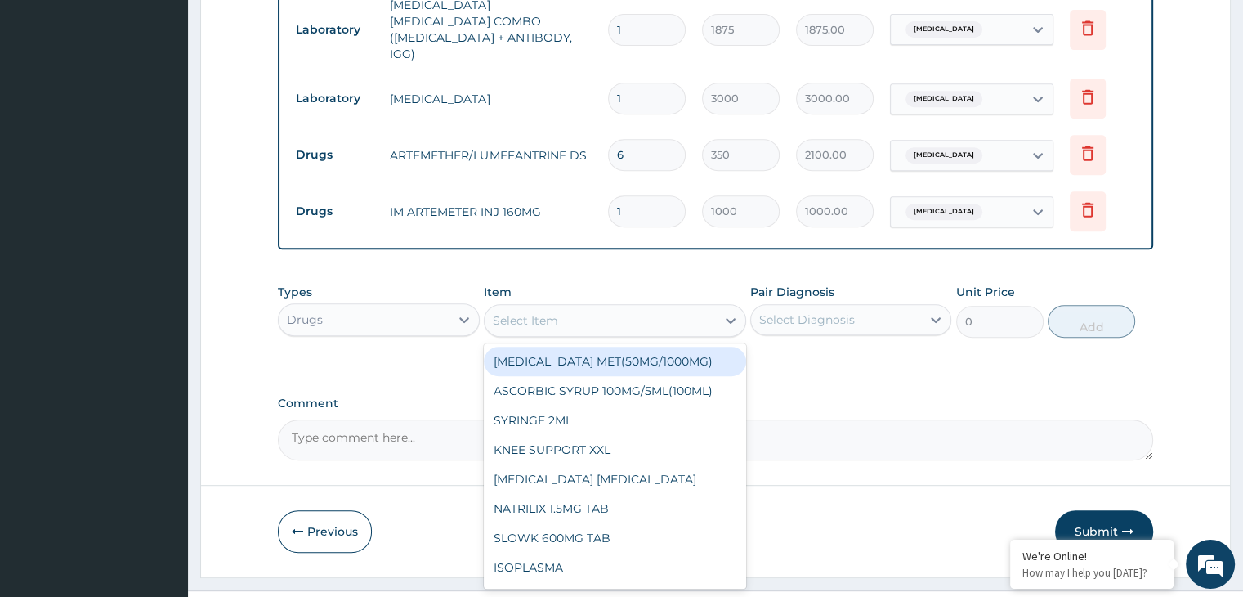
click at [578, 307] on div "Select Item" at bounding box center [600, 320] width 231 height 26
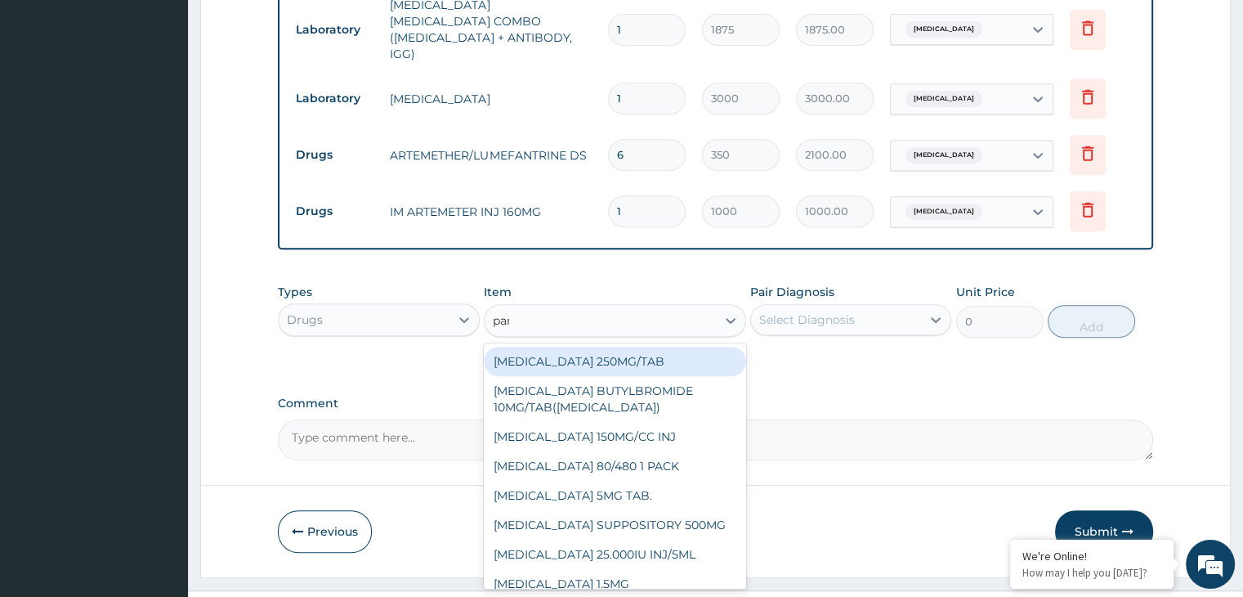
type input "parac"
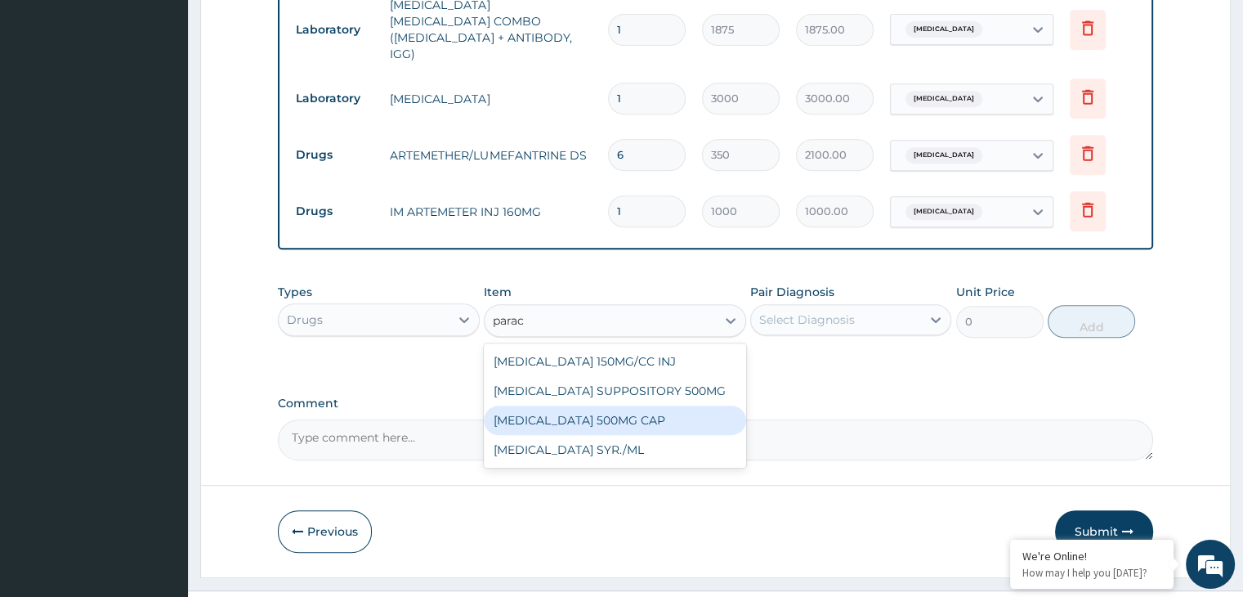
click at [611, 405] on div "PARACETAMOL 500MG CAP" at bounding box center [615, 419] width 262 height 29
type input "14"
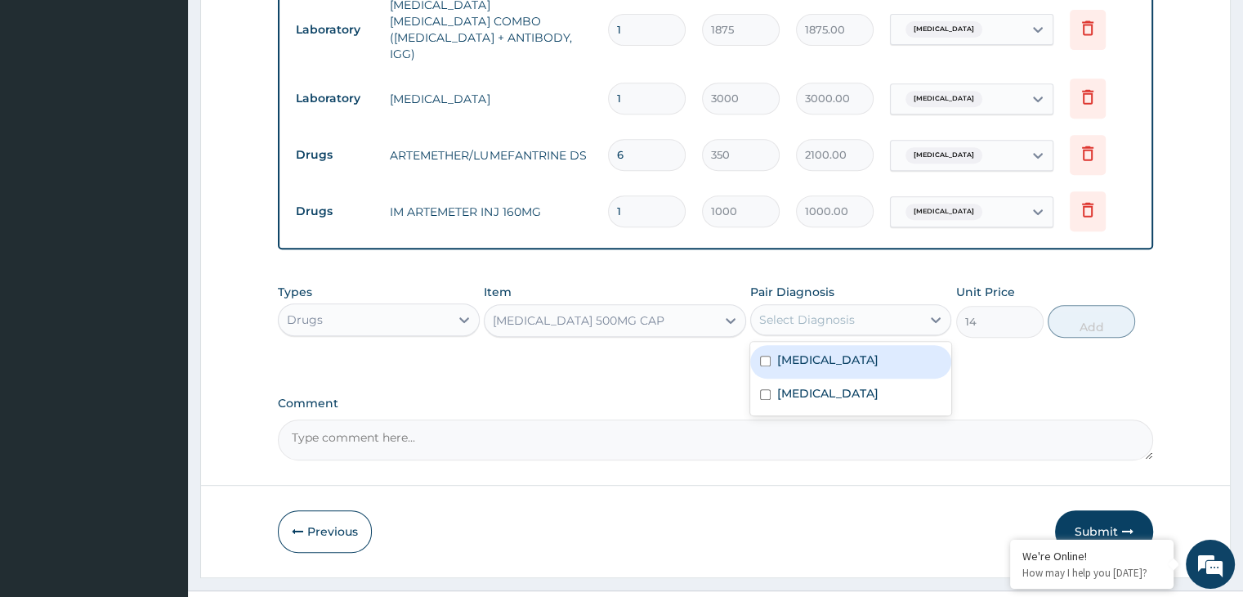
click at [846, 307] on div "Select Diagnosis" at bounding box center [836, 320] width 170 height 26
click at [847, 345] on div "Malaria" at bounding box center [850, 362] width 201 height 34
checkbox input "true"
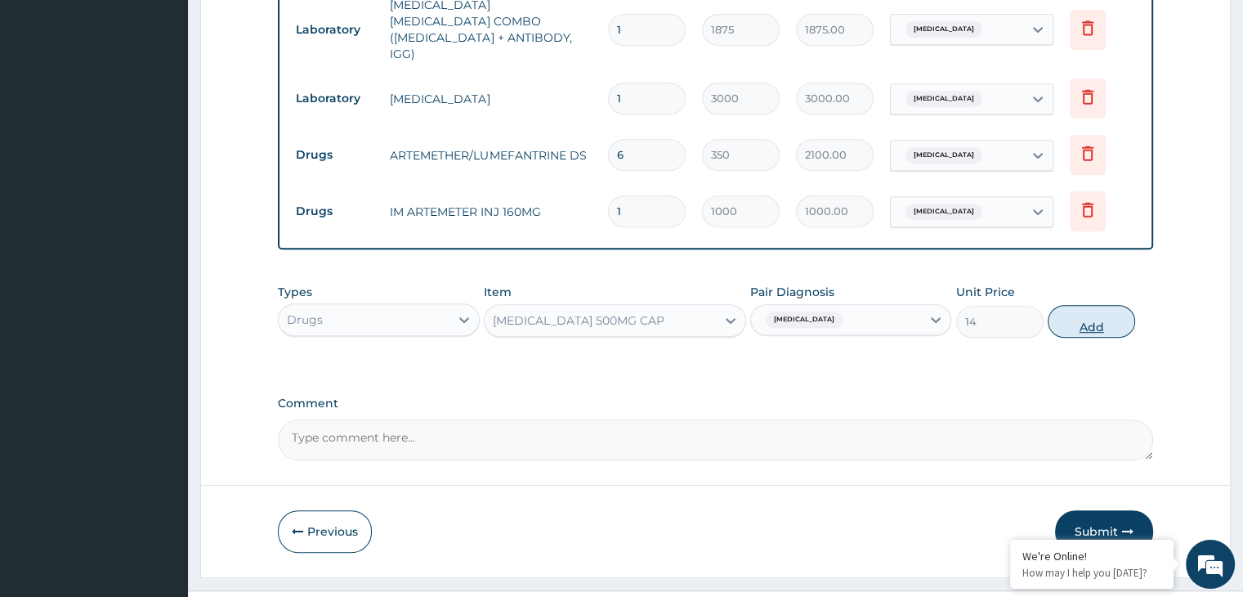
click at [1107, 305] on button "Add" at bounding box center [1091, 321] width 87 height 33
type input "0"
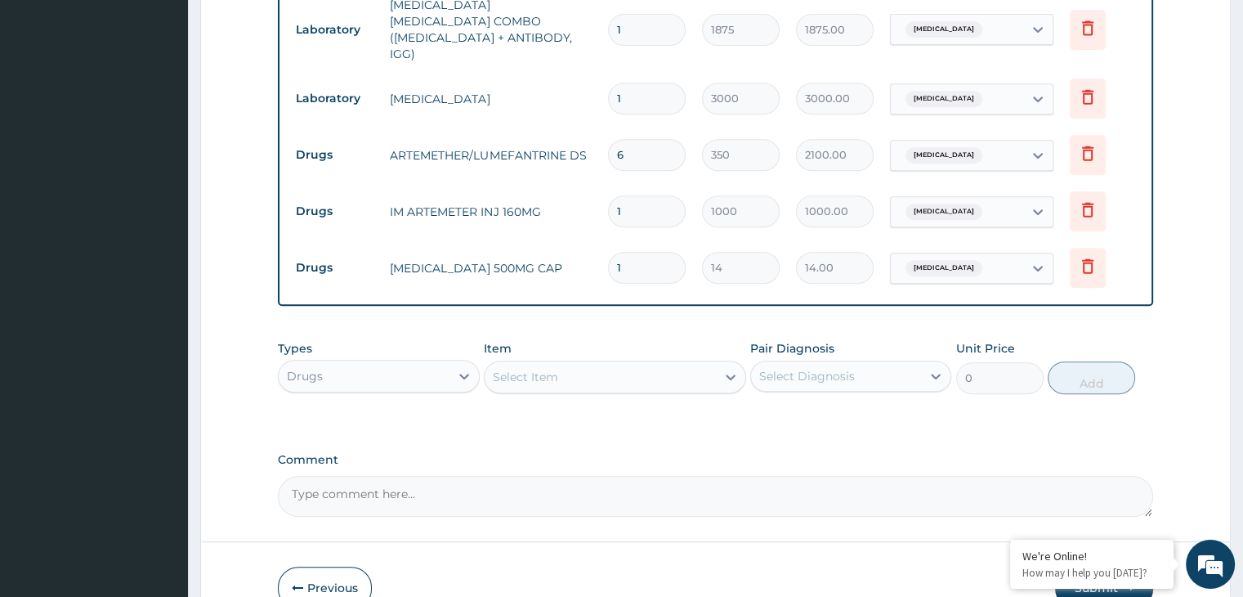
type input "18"
type input "252.00"
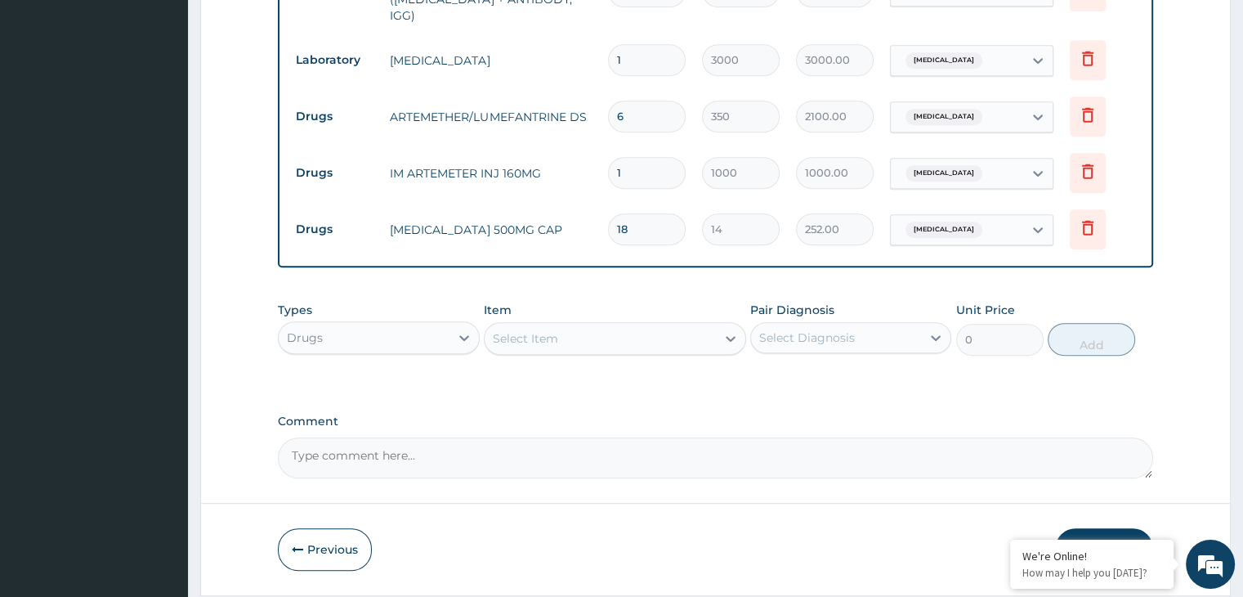
scroll to position [783, 0]
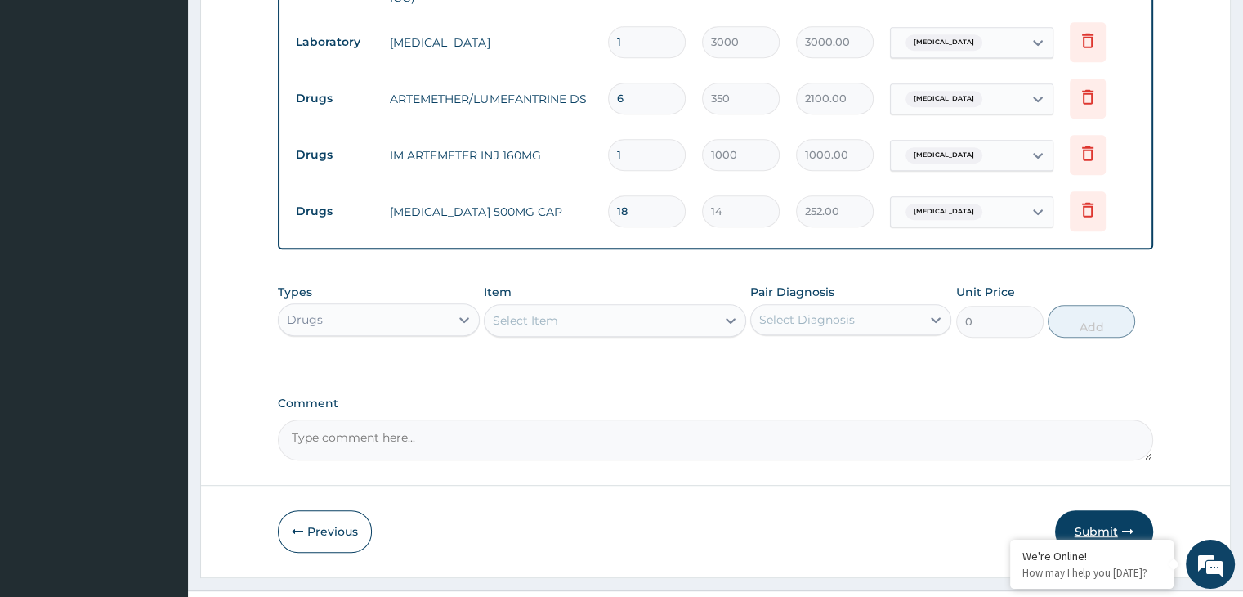
type input "18"
click at [1078, 510] on button "Submit" at bounding box center [1104, 531] width 98 height 43
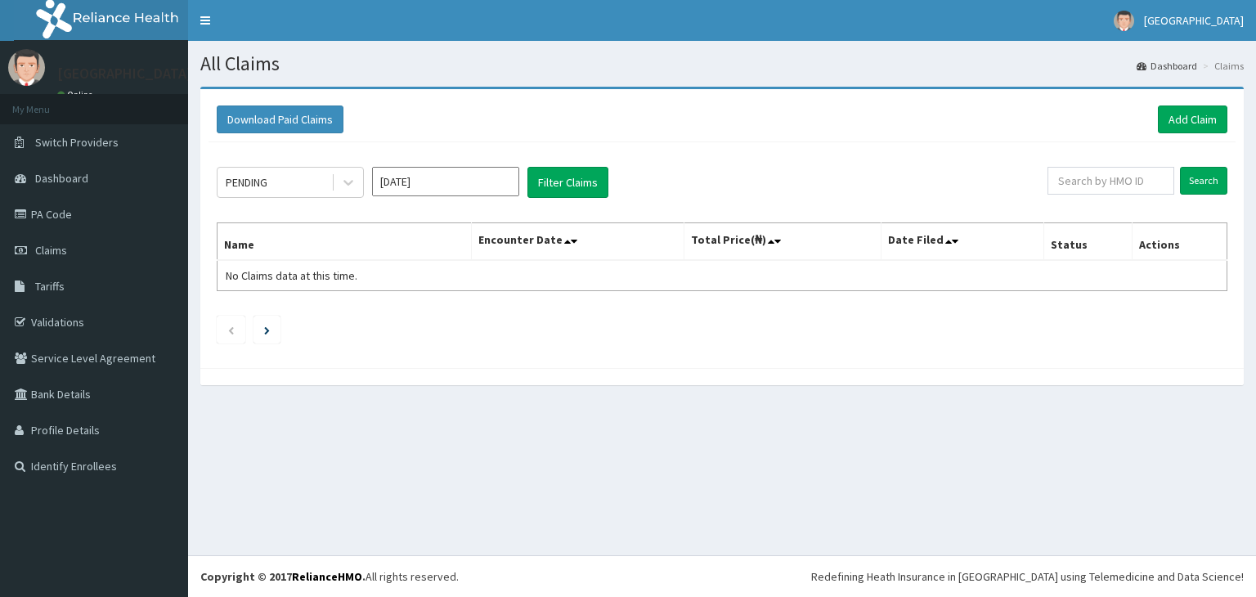
click at [1097, 186] on input "text" at bounding box center [1110, 181] width 127 height 28
type input "HHT/10071/A"
click at [1219, 186] on input "Search" at bounding box center [1203, 181] width 47 height 28
click at [1216, 186] on input "Search" at bounding box center [1203, 181] width 47 height 28
click at [432, 89] on div "Download Paid Claims Add Claim × Note you can only download claims within a max…" at bounding box center [721, 228] width 1043 height 279
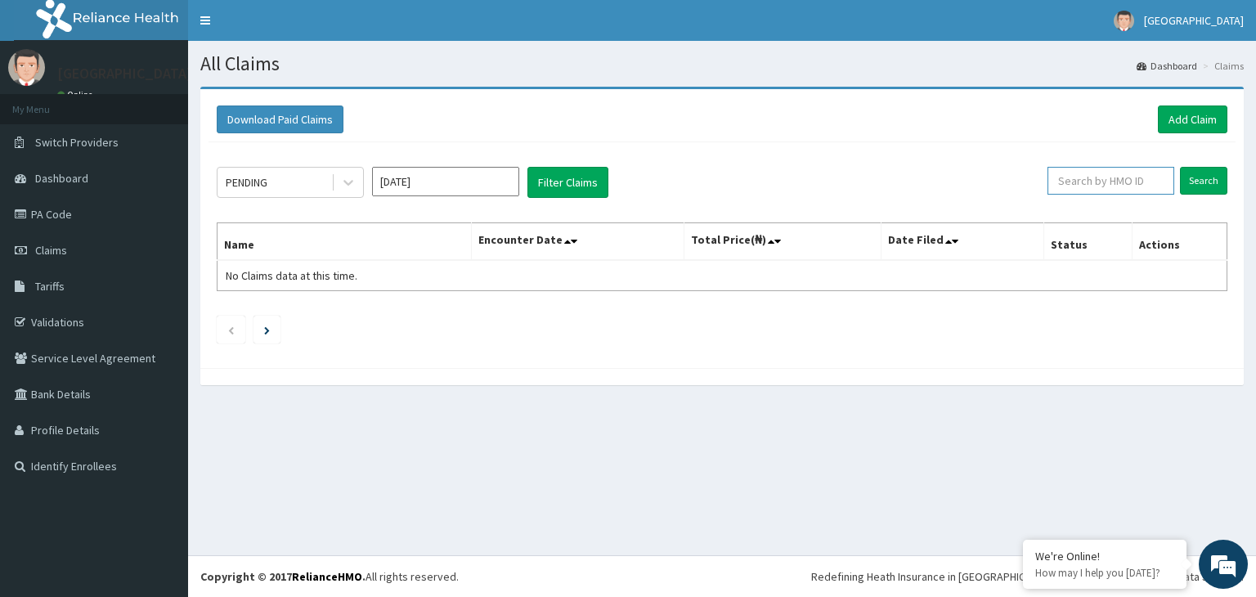
click at [1089, 190] on input "text" at bounding box center [1110, 181] width 127 height 28
type input "GSV/11511/A"
drag, startPoint x: 496, startPoint y: 328, endPoint x: 616, endPoint y: 296, distance: 123.5
click at [498, 328] on ul at bounding box center [722, 330] width 1010 height 28
click at [1073, 181] on input "GSV/11511/A" at bounding box center [1084, 181] width 115 height 28
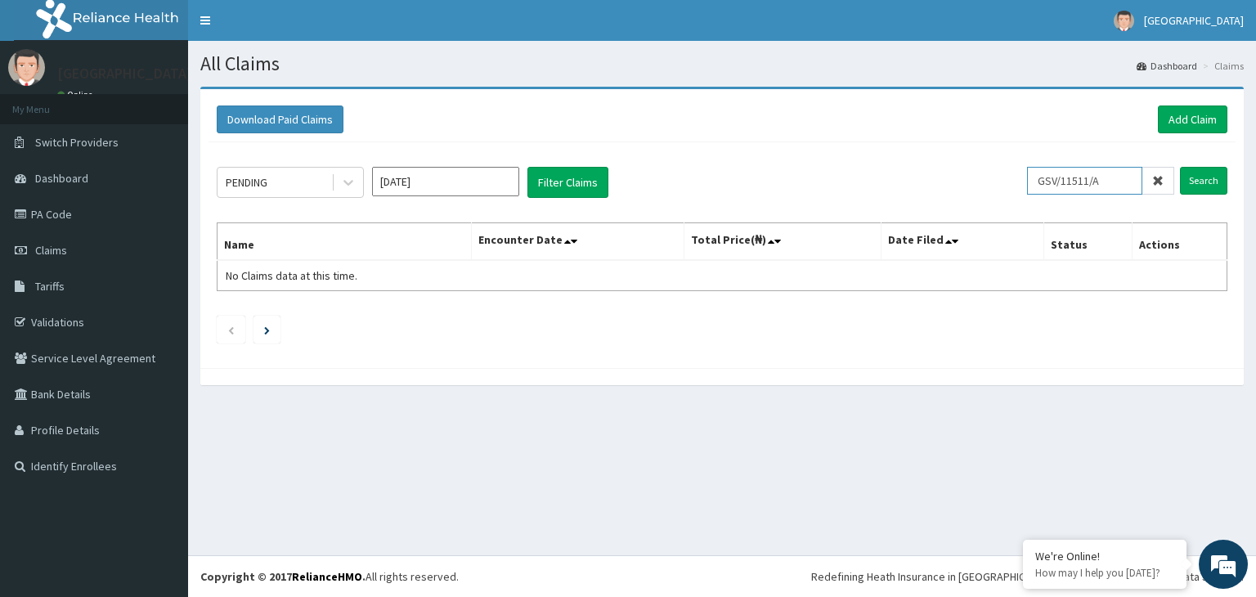
click at [1071, 181] on input "GSV/11511/A" at bounding box center [1084, 181] width 115 height 28
click at [1213, 128] on link "Add Claim" at bounding box center [1192, 119] width 69 height 28
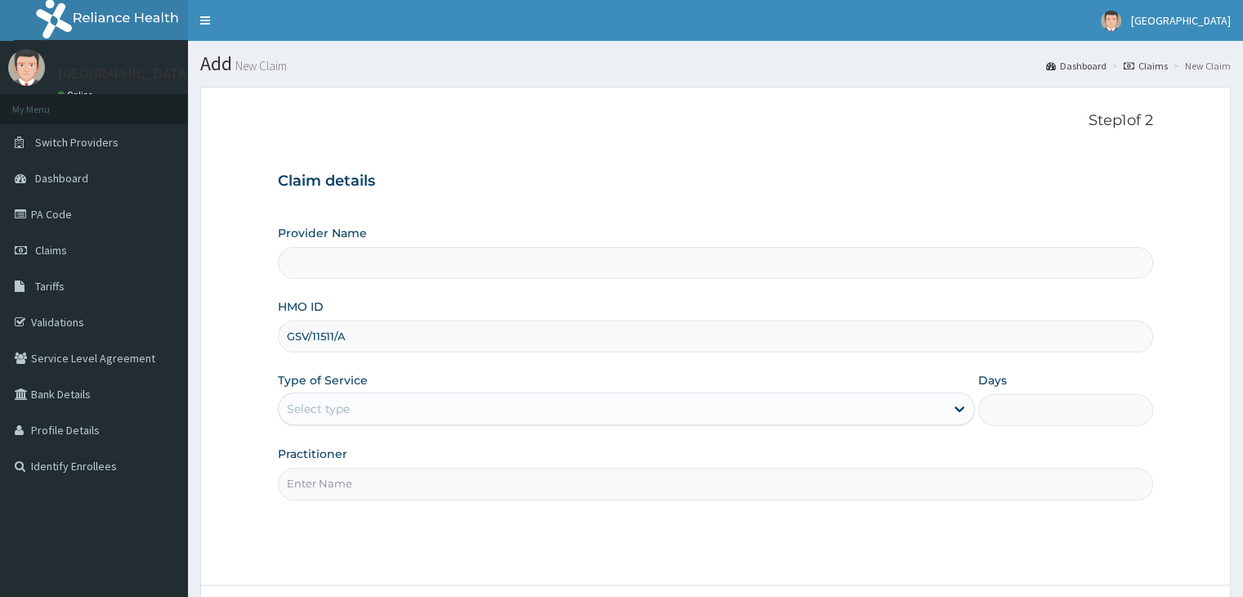
type input "GSV/11511/A"
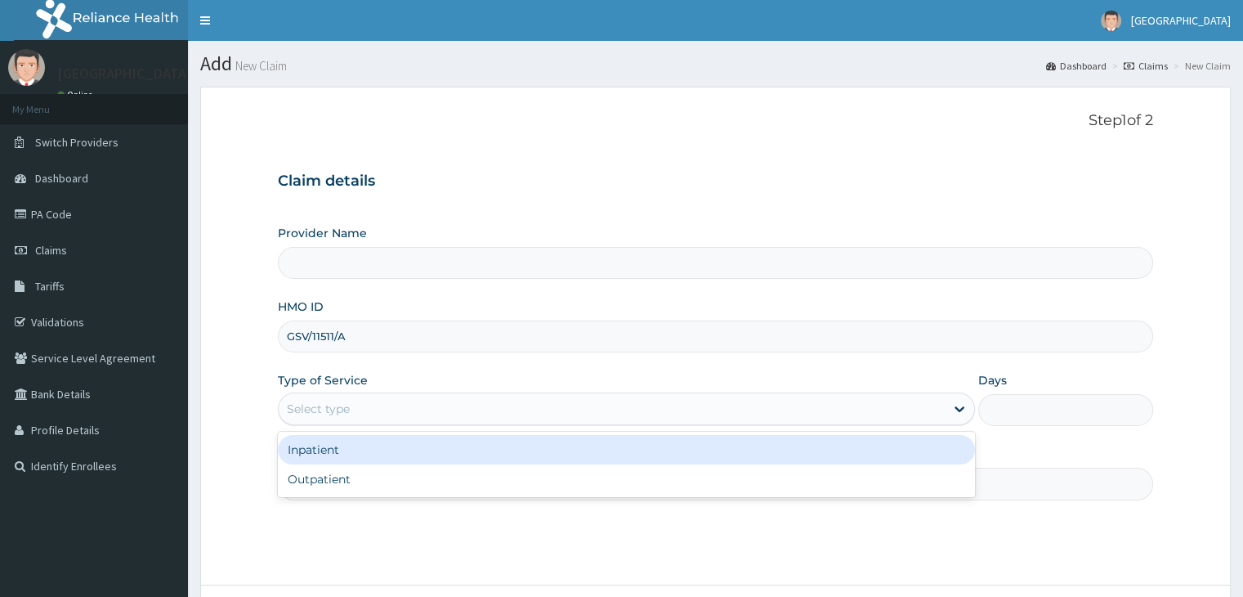
drag, startPoint x: 348, startPoint y: 403, endPoint x: 337, endPoint y: 441, distance: 40.1
click at [348, 405] on div "Select type" at bounding box center [318, 409] width 63 height 16
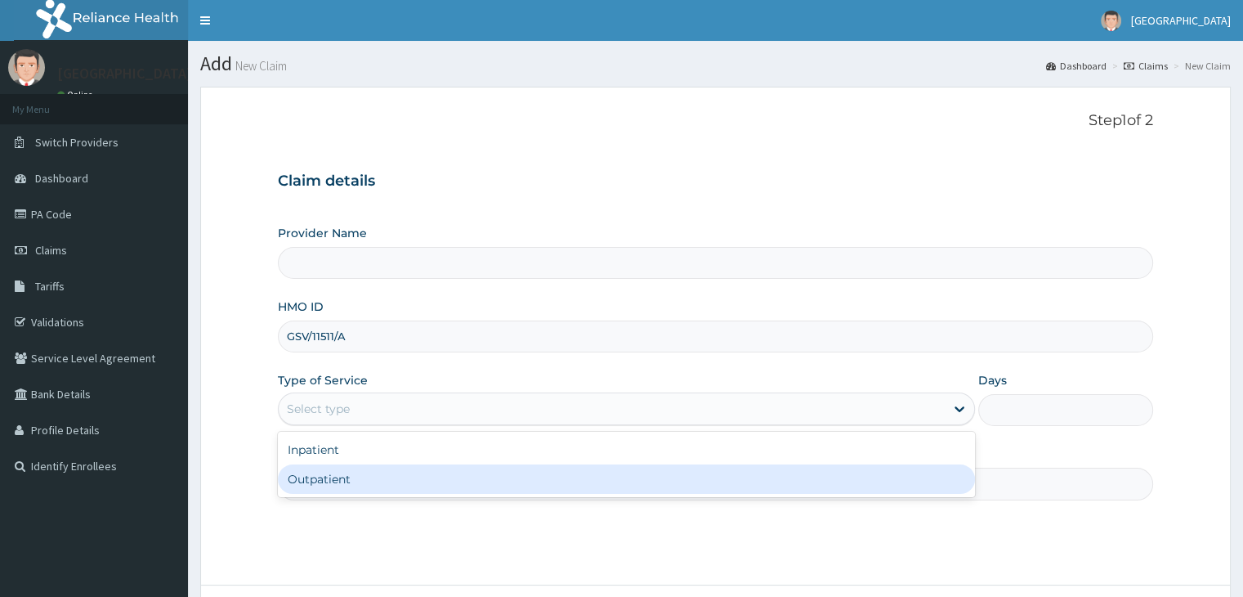
click at [327, 485] on div "Outpatient" at bounding box center [626, 478] width 697 height 29
type input "1"
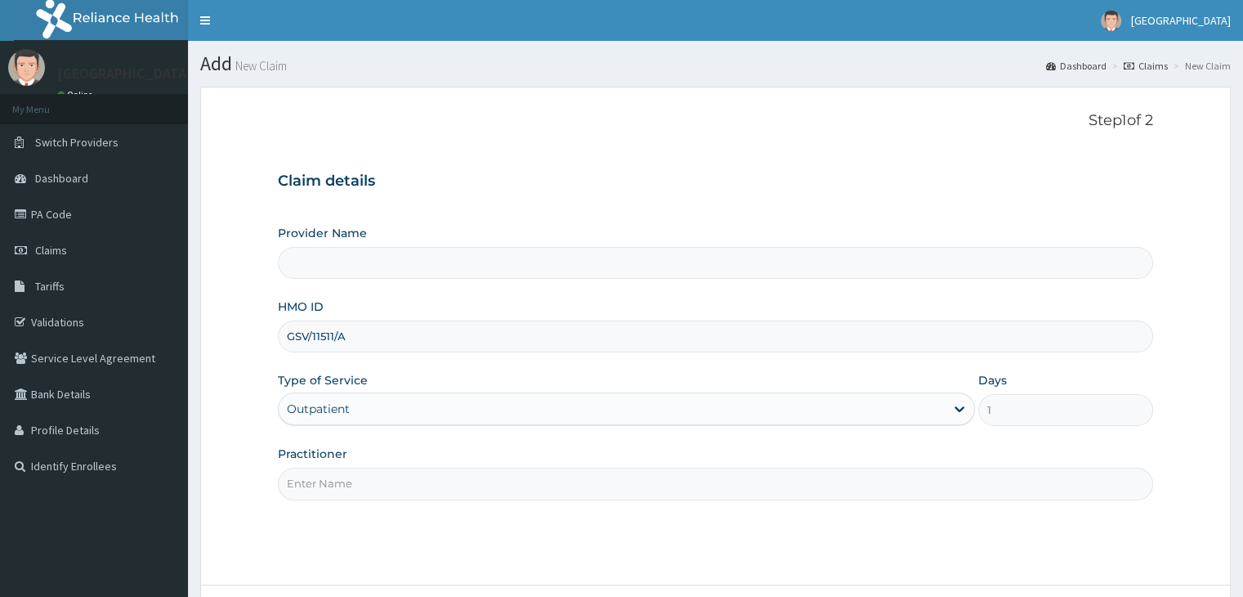
click at [327, 485] on input "Practitioner" at bounding box center [715, 484] width 875 height 32
type input "Finnih Medical Centre"
type input "DR AKINTOLA KEHINDE"
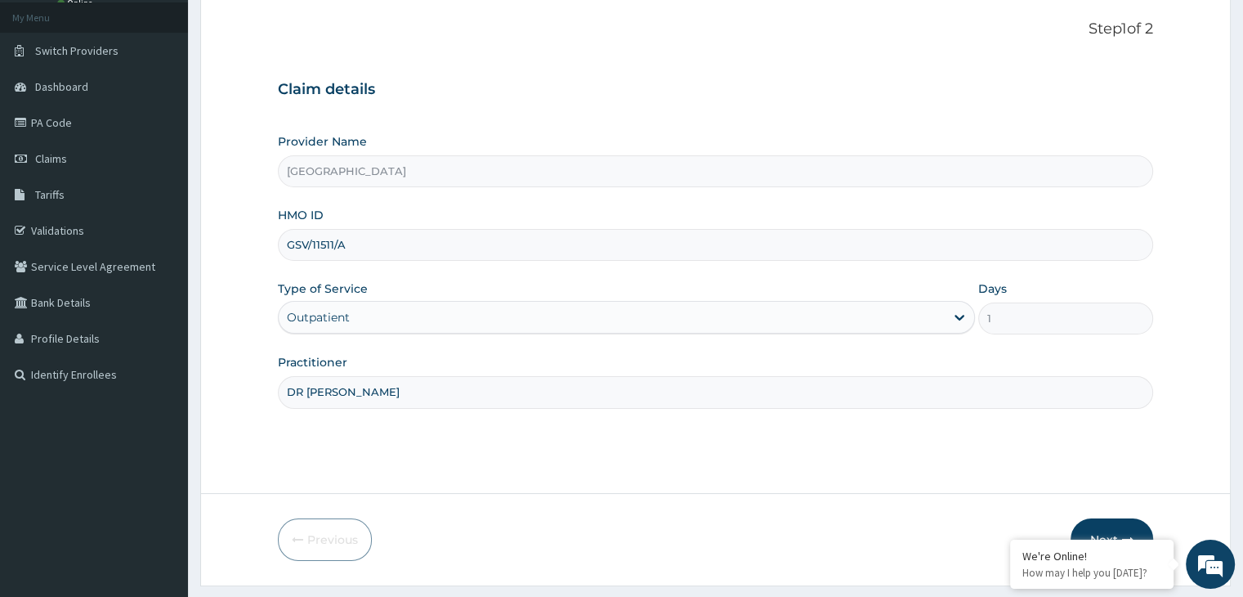
scroll to position [134, 0]
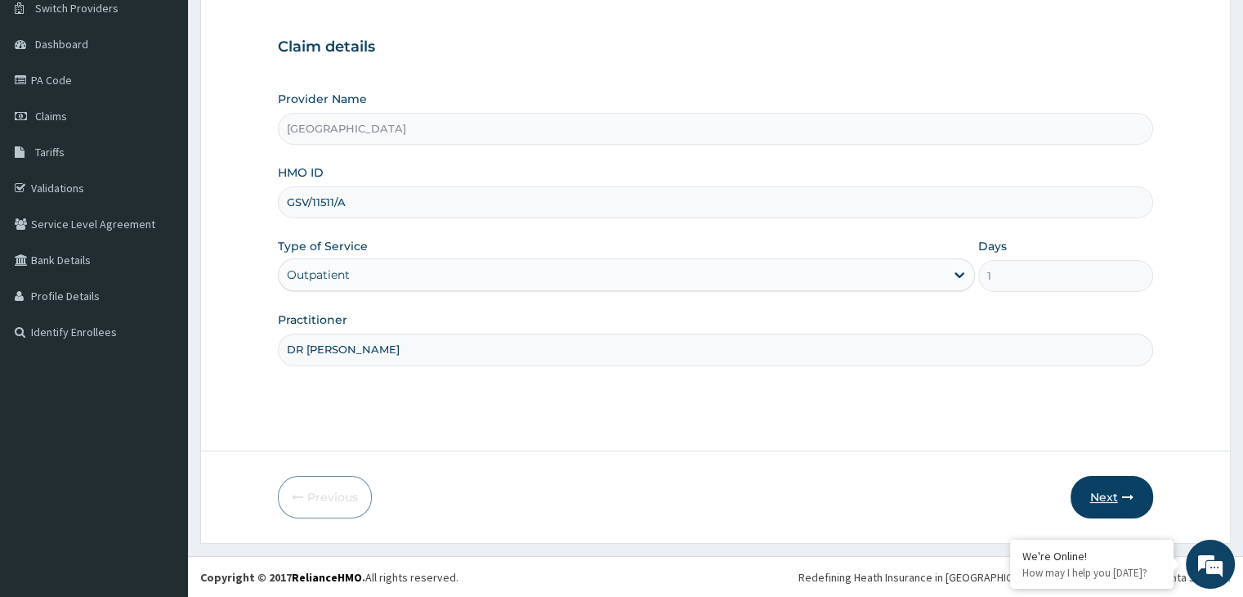
click at [1099, 485] on button "Next" at bounding box center [1112, 497] width 83 height 43
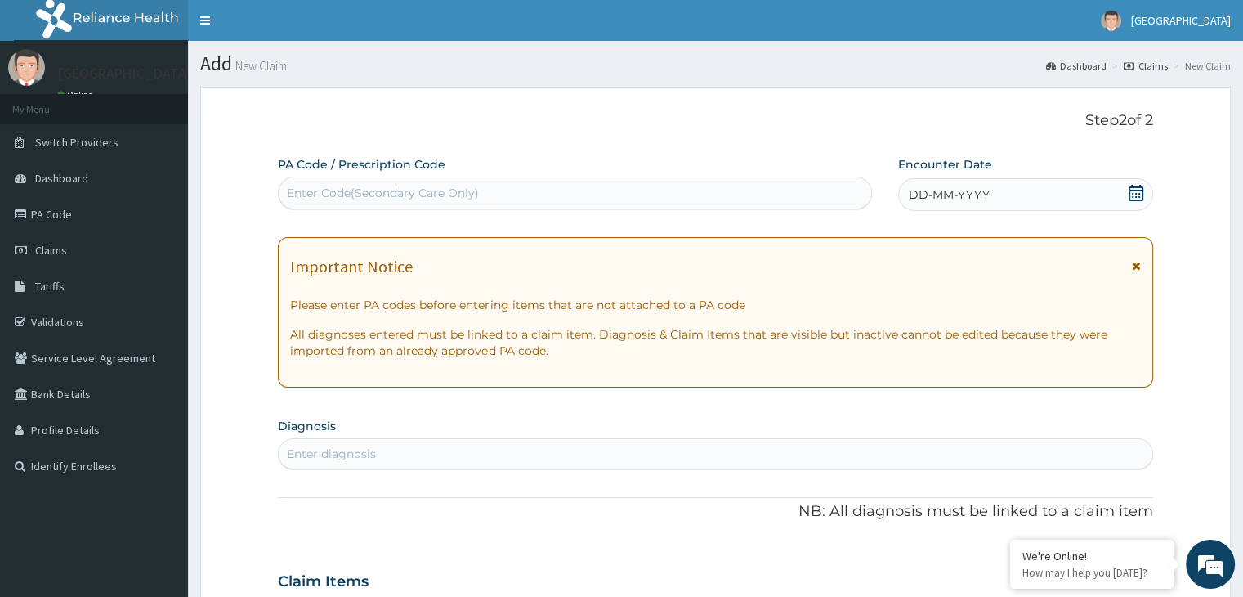
scroll to position [0, 0]
click at [377, 199] on div "Enter Code(Secondary Care Only)" at bounding box center [383, 193] width 192 height 16
paste input "PA/E83C24"
type input "PA/E83C24"
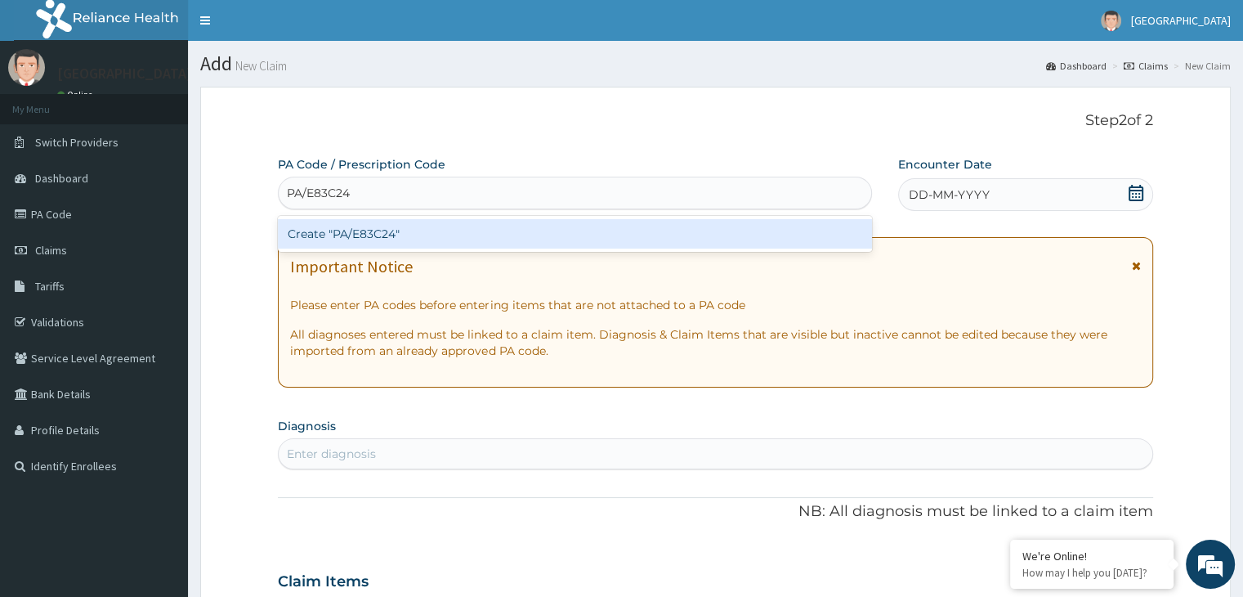
click at [369, 224] on div "Create "PA/E83C24"" at bounding box center [575, 233] width 594 height 29
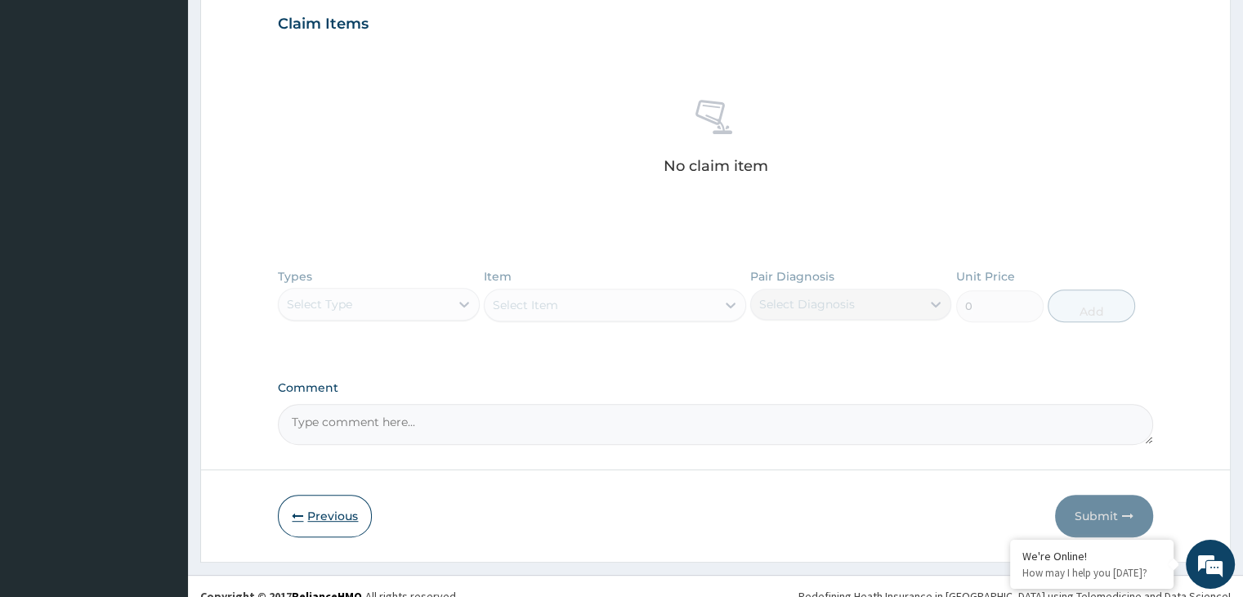
click at [317, 512] on button "Previous" at bounding box center [325, 516] width 94 height 43
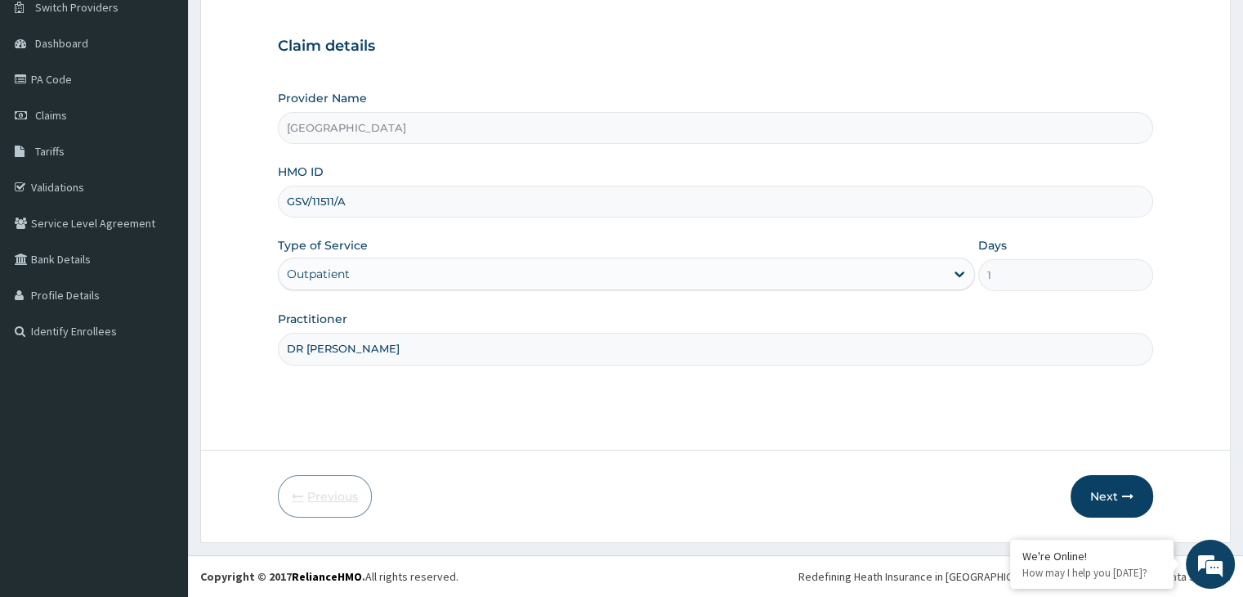
scroll to position [134, 0]
click at [369, 210] on input "GSV/11511/A" at bounding box center [715, 202] width 875 height 32
click at [368, 210] on input "GSV/11511/A" at bounding box center [715, 202] width 875 height 32
click at [649, 83] on div "Claim details Provider Name Finnih Medical Centre HMO ID GSV/11511/A Type of Se…" at bounding box center [715, 193] width 875 height 343
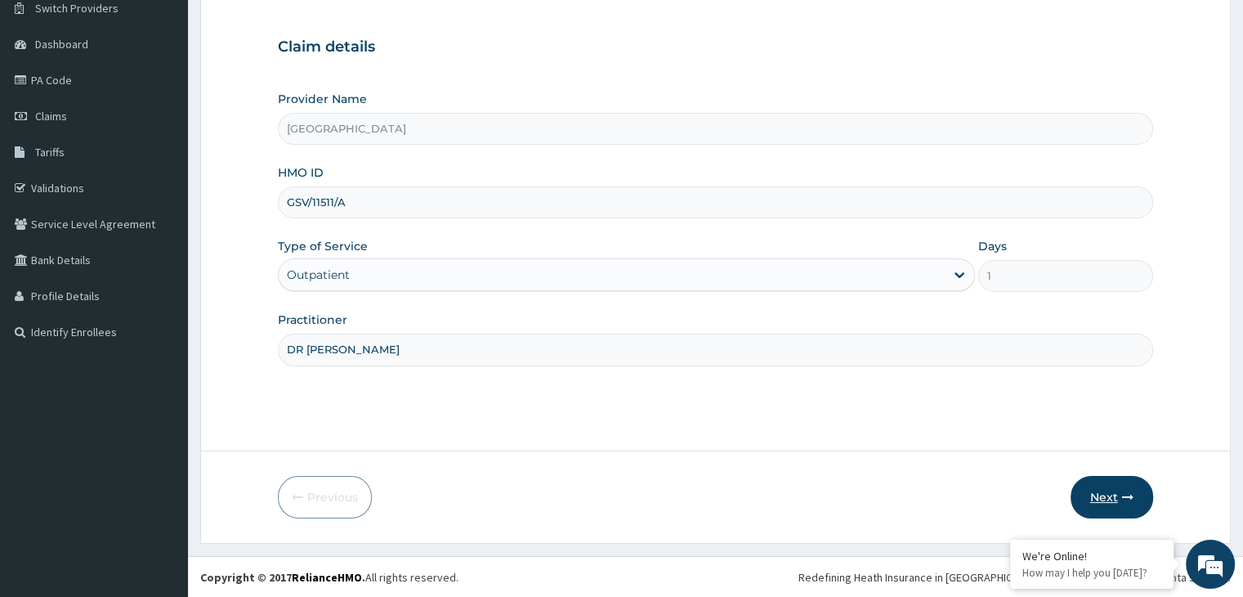
click at [1105, 498] on button "Next" at bounding box center [1112, 497] width 83 height 43
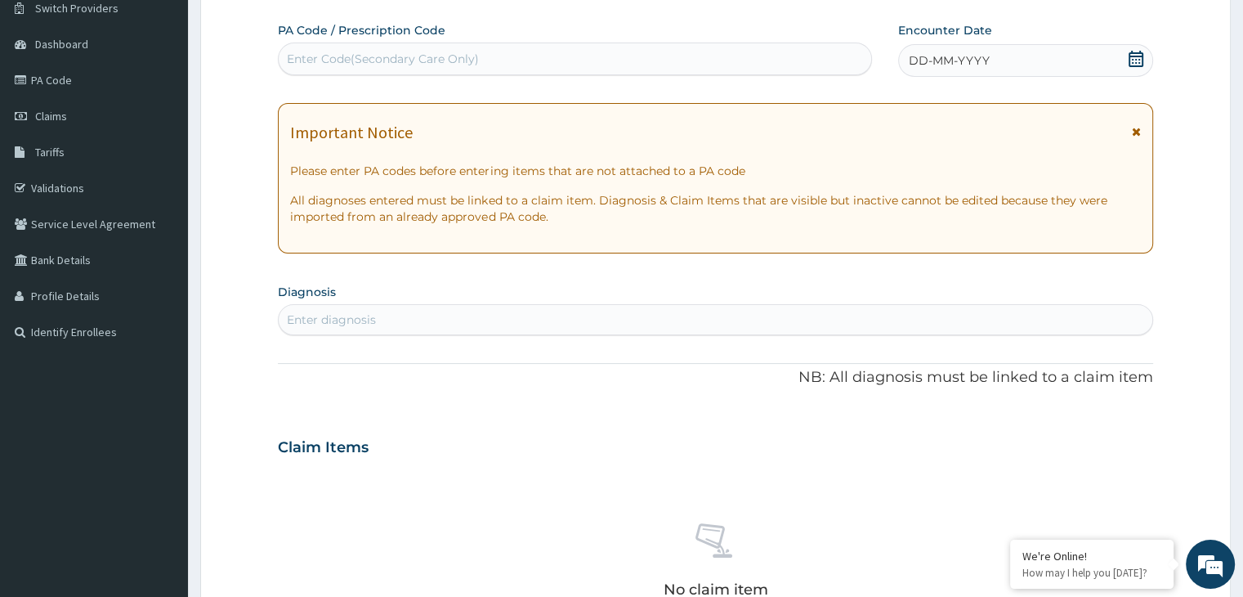
click at [385, 298] on section "Diagnosis Enter diagnosis" at bounding box center [715, 308] width 875 height 56
click at [388, 307] on div "Enter diagnosis" at bounding box center [715, 320] width 873 height 26
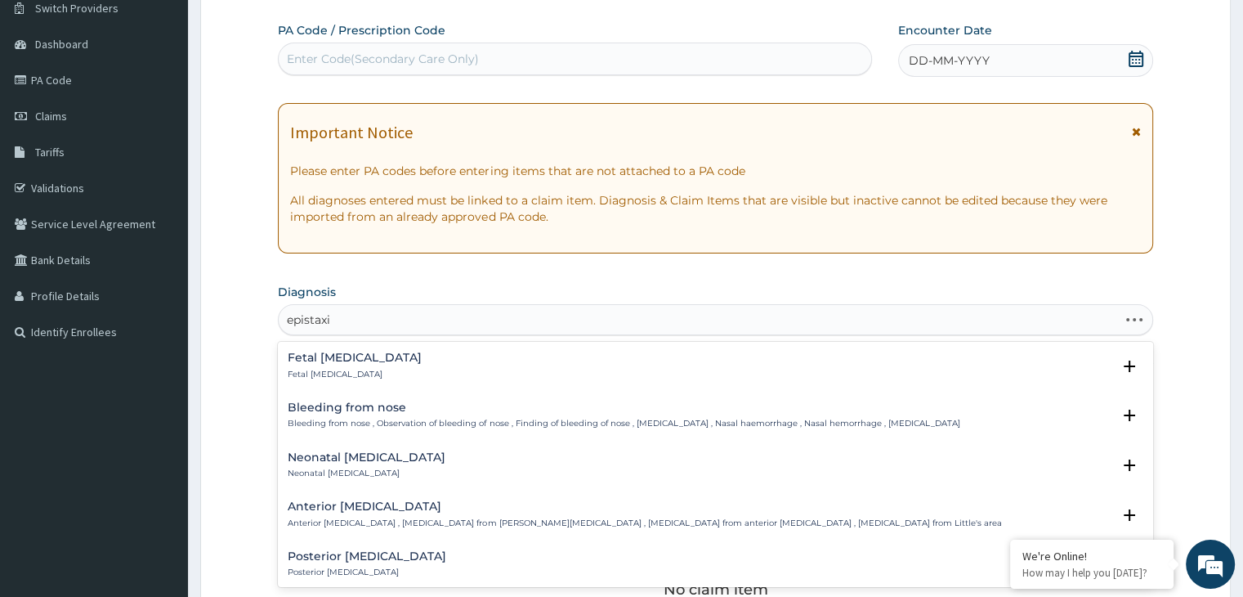
type input "epistaxis"
click at [360, 414] on div "Bleeding from nose Bleeding from nose , Observation of bleeding of nose , Findi…" at bounding box center [624, 415] width 672 height 29
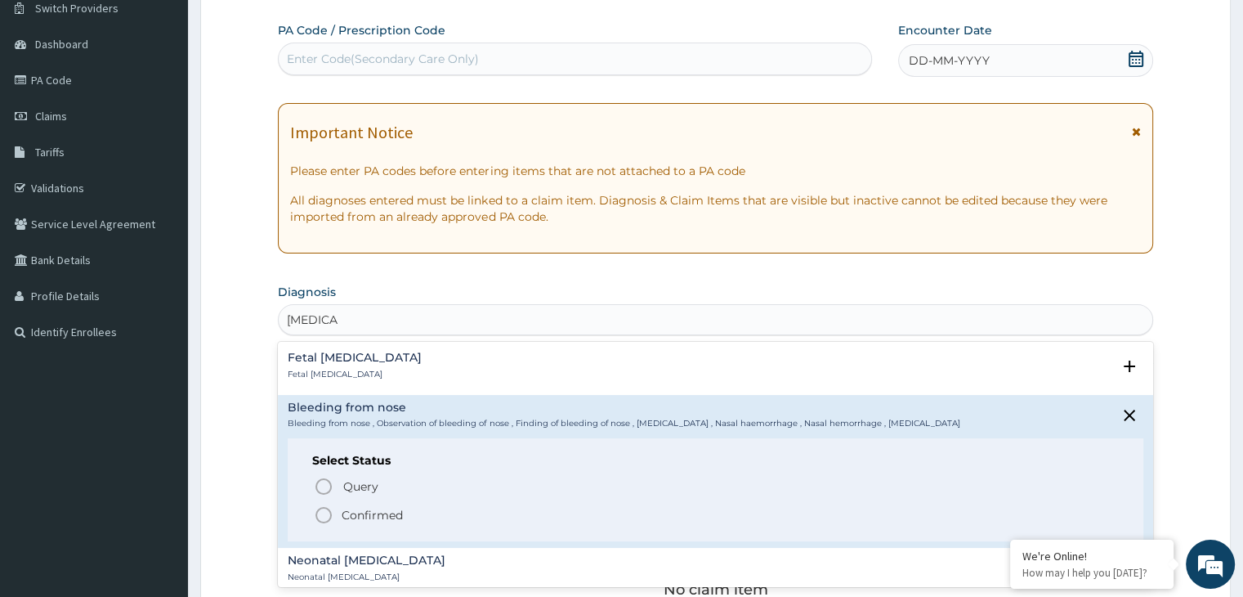
click at [360, 509] on p "Confirmed" at bounding box center [372, 515] width 61 height 16
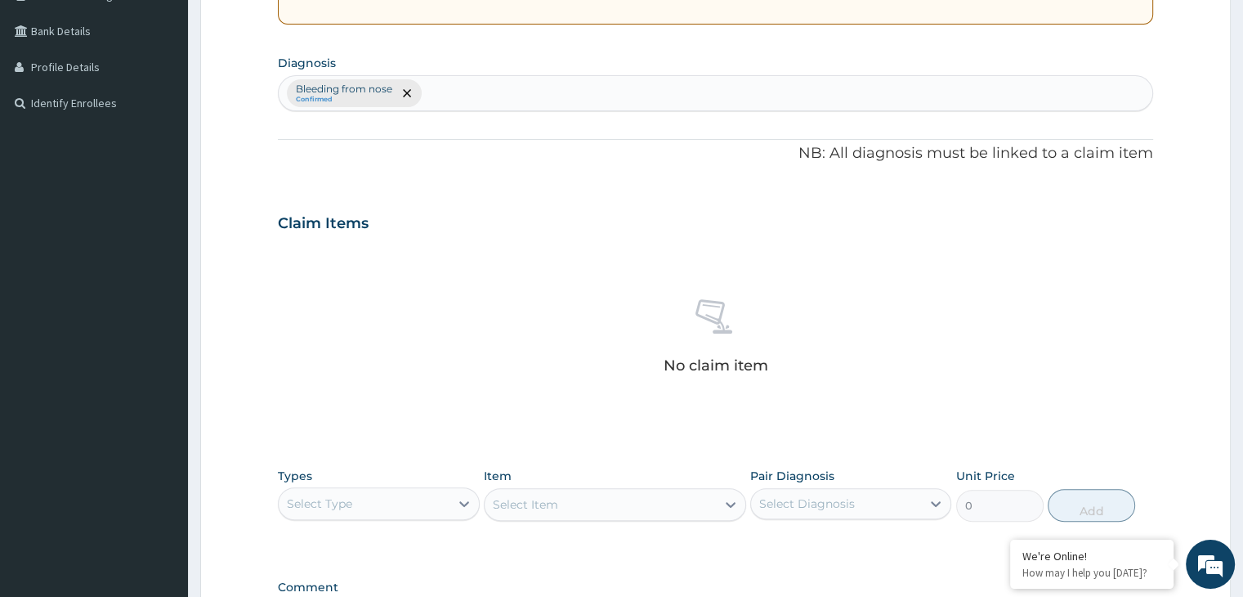
scroll to position [461, 0]
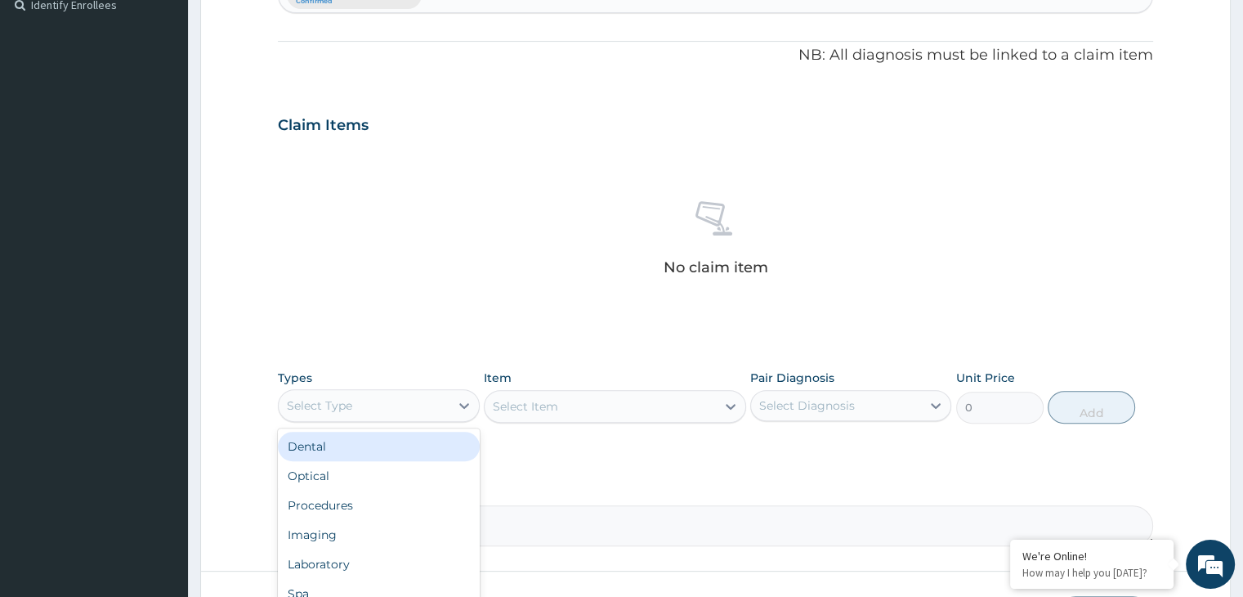
click at [443, 400] on div "Select Type" at bounding box center [364, 405] width 170 height 26
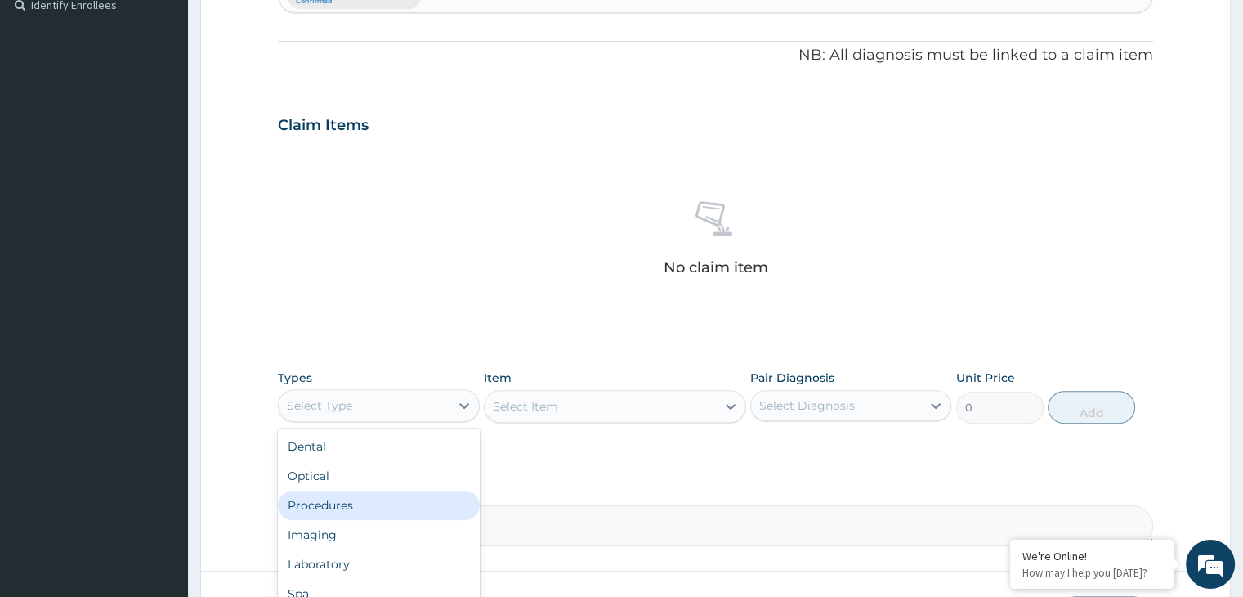
click at [352, 495] on div "Procedures" at bounding box center [378, 505] width 201 height 29
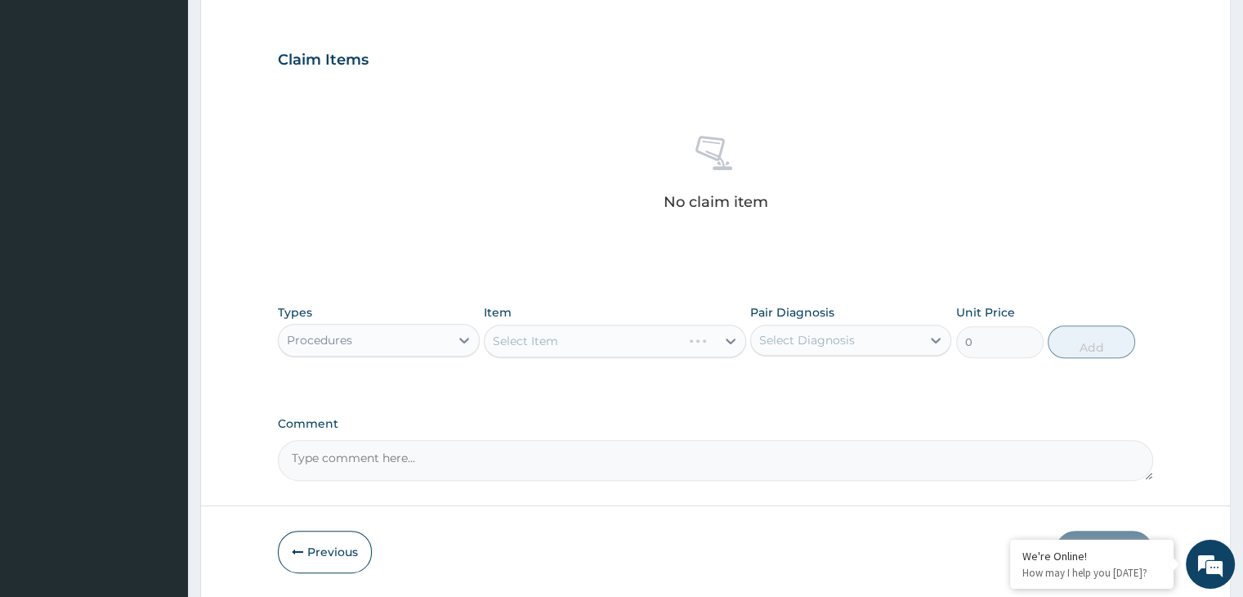
scroll to position [543, 0]
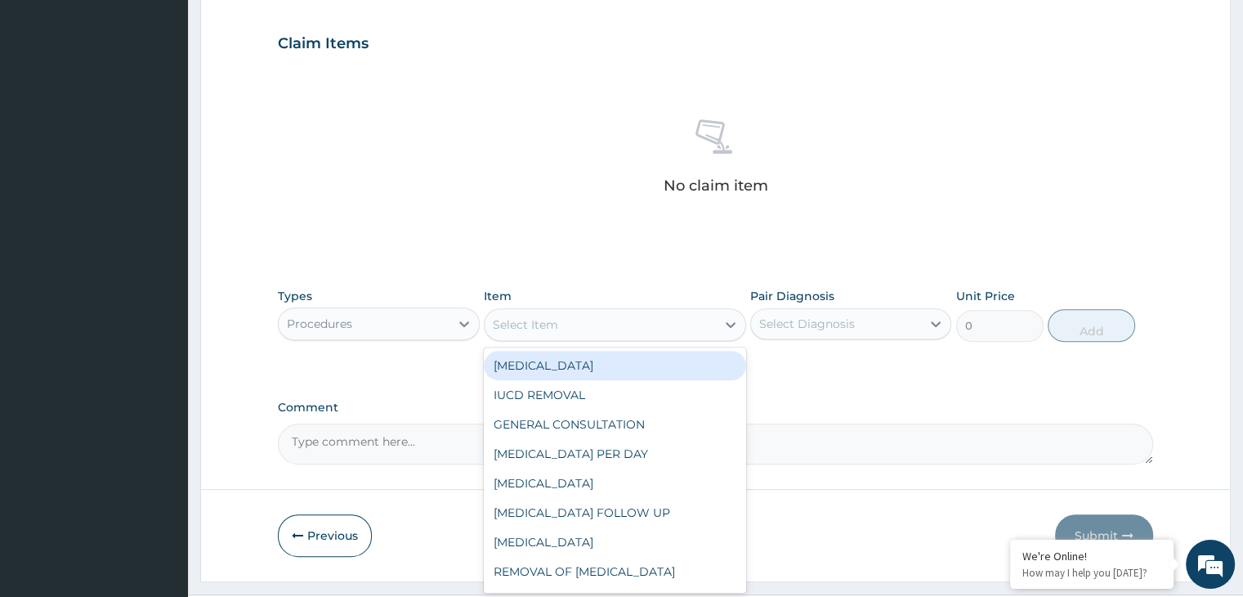
click at [513, 328] on div "Select Item" at bounding box center [525, 324] width 65 height 16
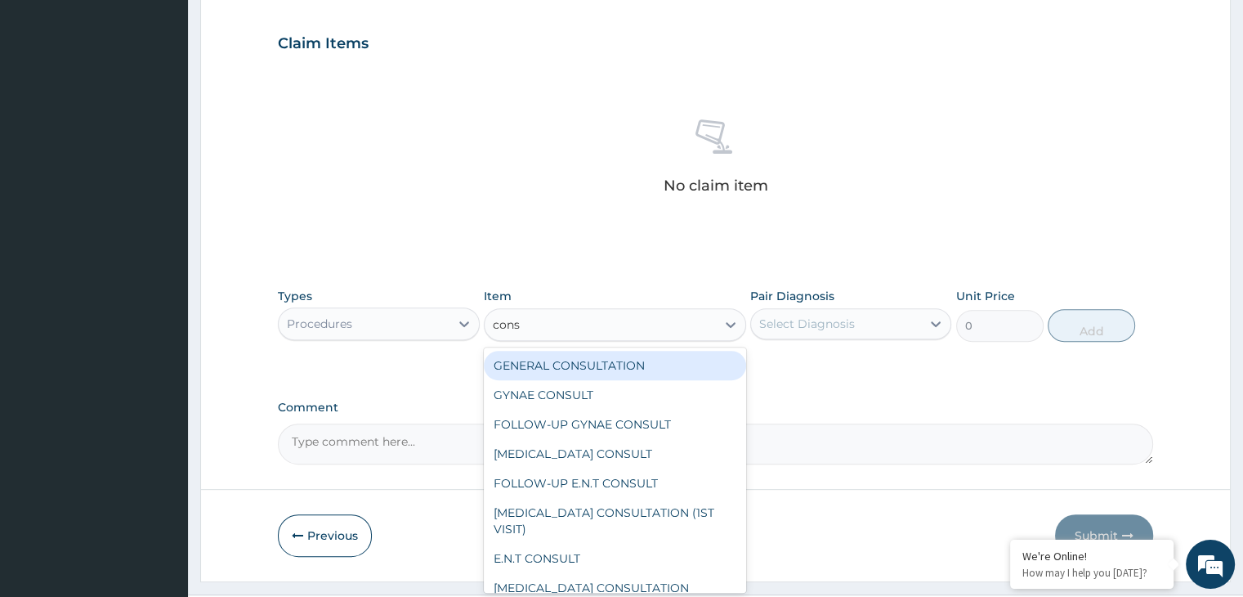
type input "consu"
type input "3000"
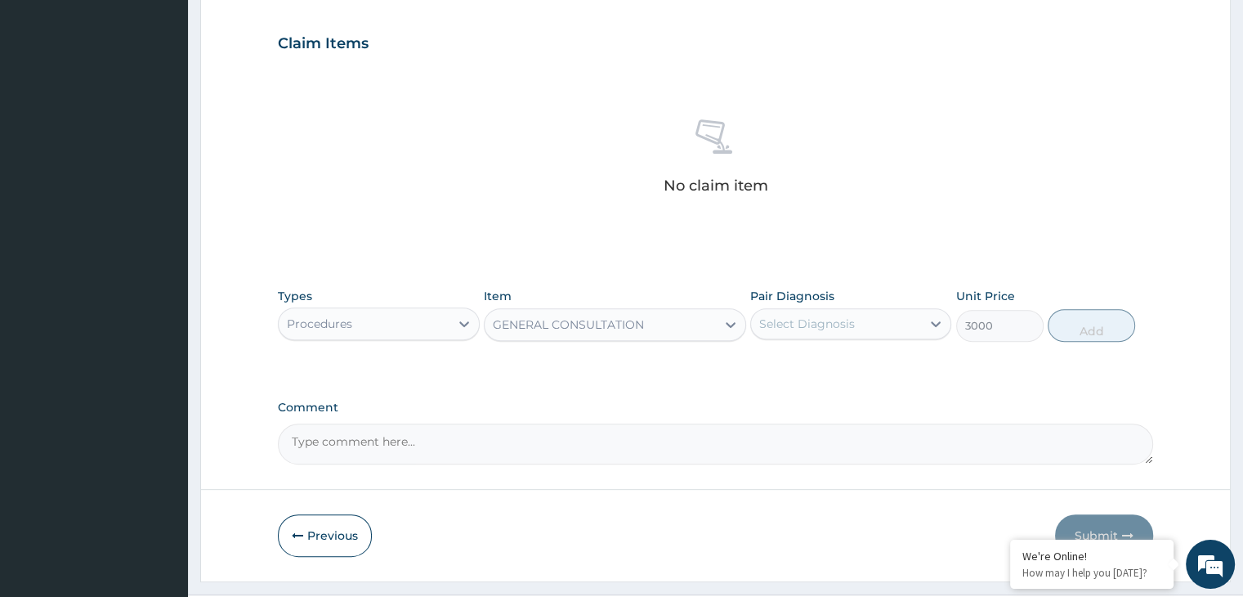
click at [873, 327] on div "Select Diagnosis" at bounding box center [836, 324] width 170 height 26
click at [843, 356] on label "Bleeding from nose" at bounding box center [836, 364] width 119 height 16
checkbox input "true"
click at [1069, 322] on button "Add" at bounding box center [1091, 325] width 87 height 33
type input "0"
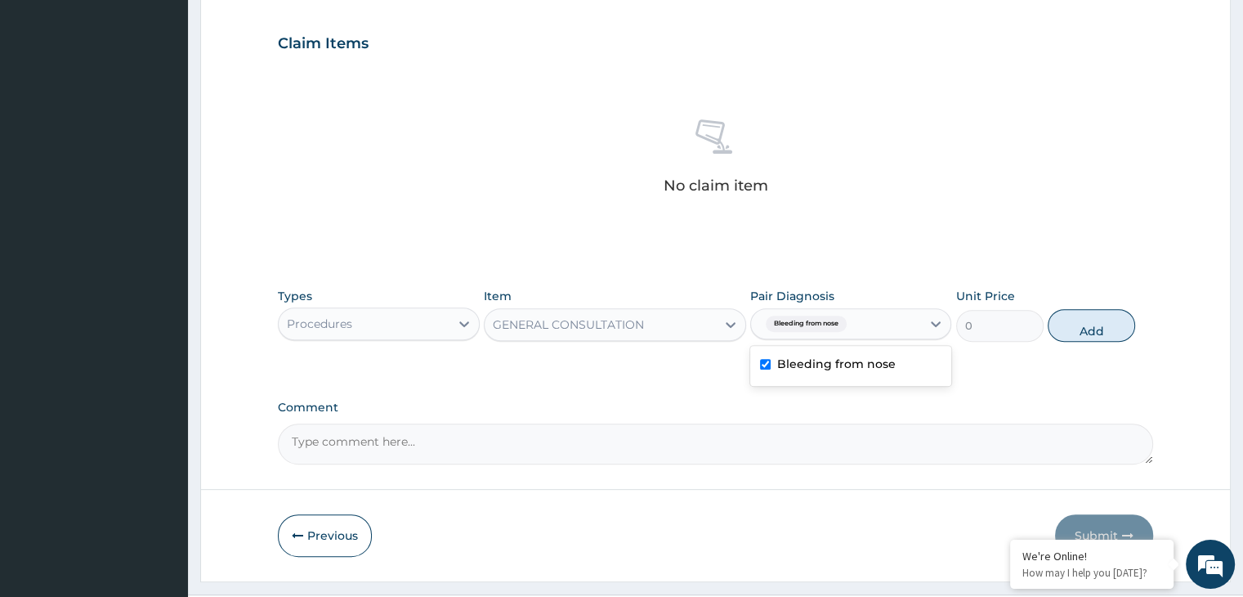
scroll to position [502, 0]
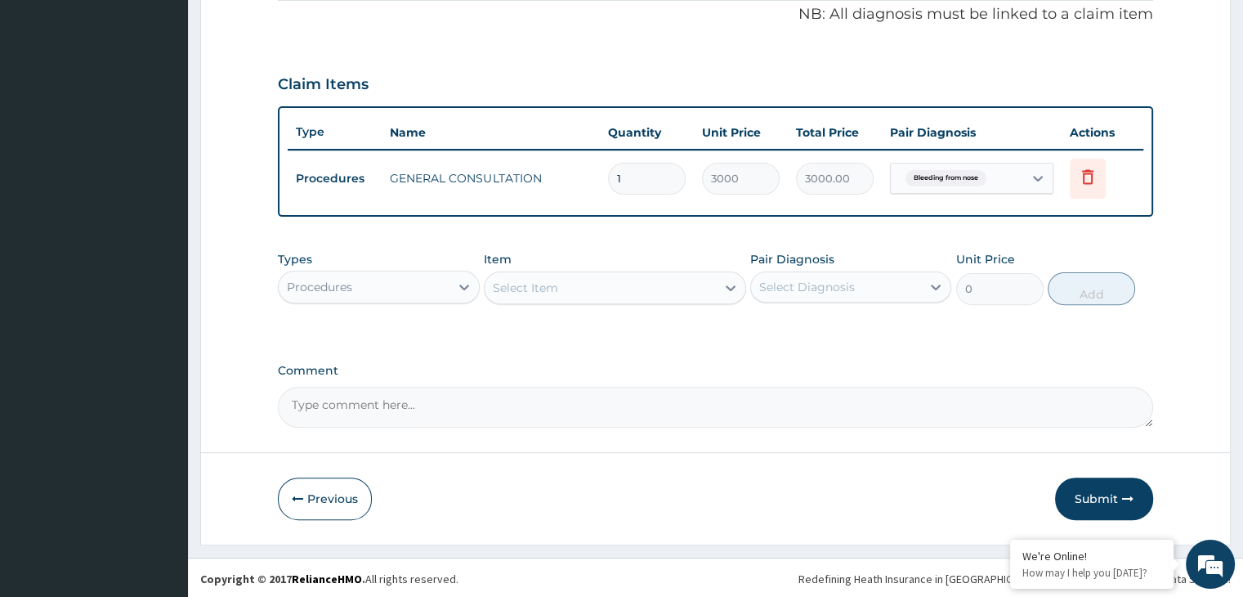
drag, startPoint x: 399, startPoint y: 278, endPoint x: 394, endPoint y: 302, distance: 24.2
click at [397, 293] on div "Procedures" at bounding box center [364, 287] width 170 height 26
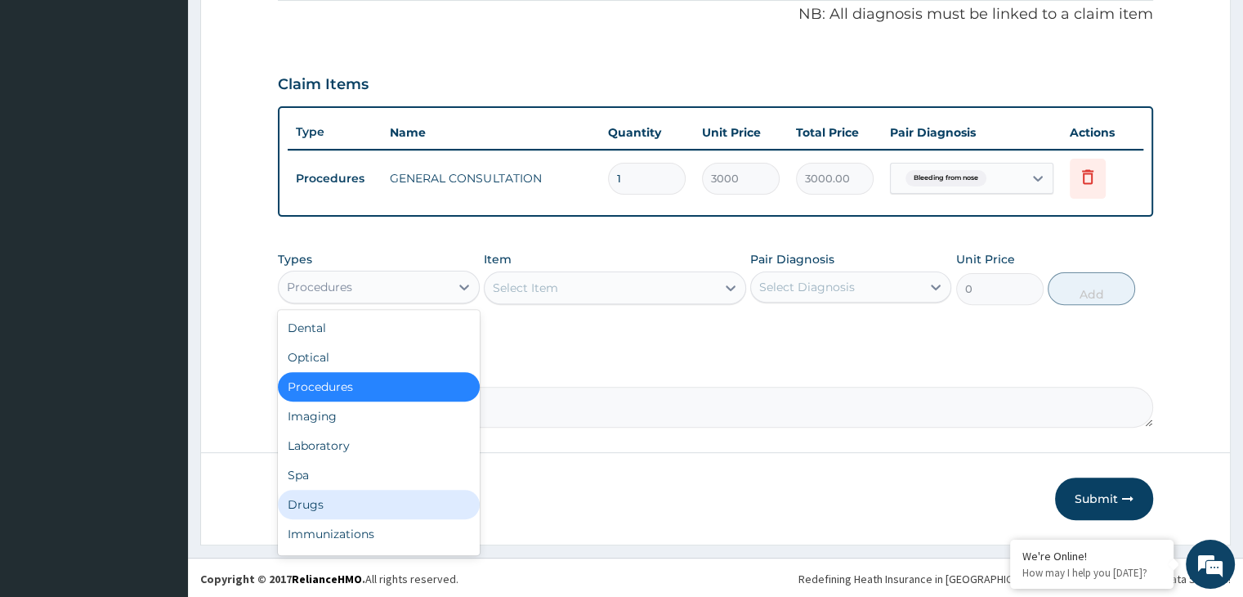
click at [329, 495] on div "Drugs" at bounding box center [378, 504] width 201 height 29
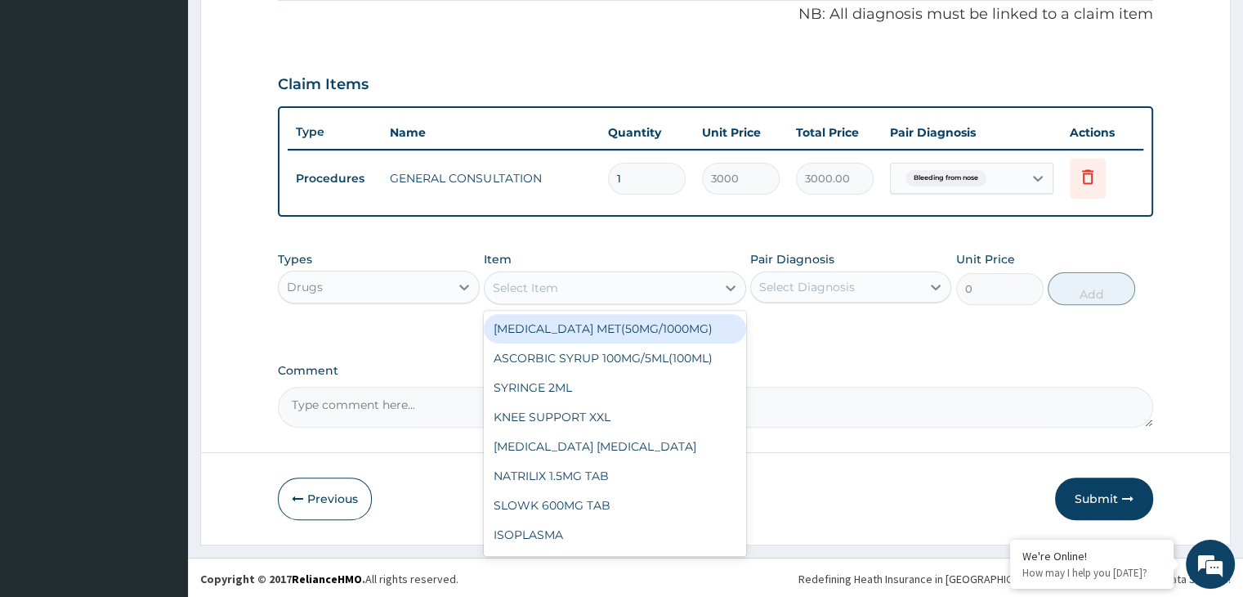
click at [553, 283] on div "Select Item" at bounding box center [525, 288] width 65 height 16
type input "i"
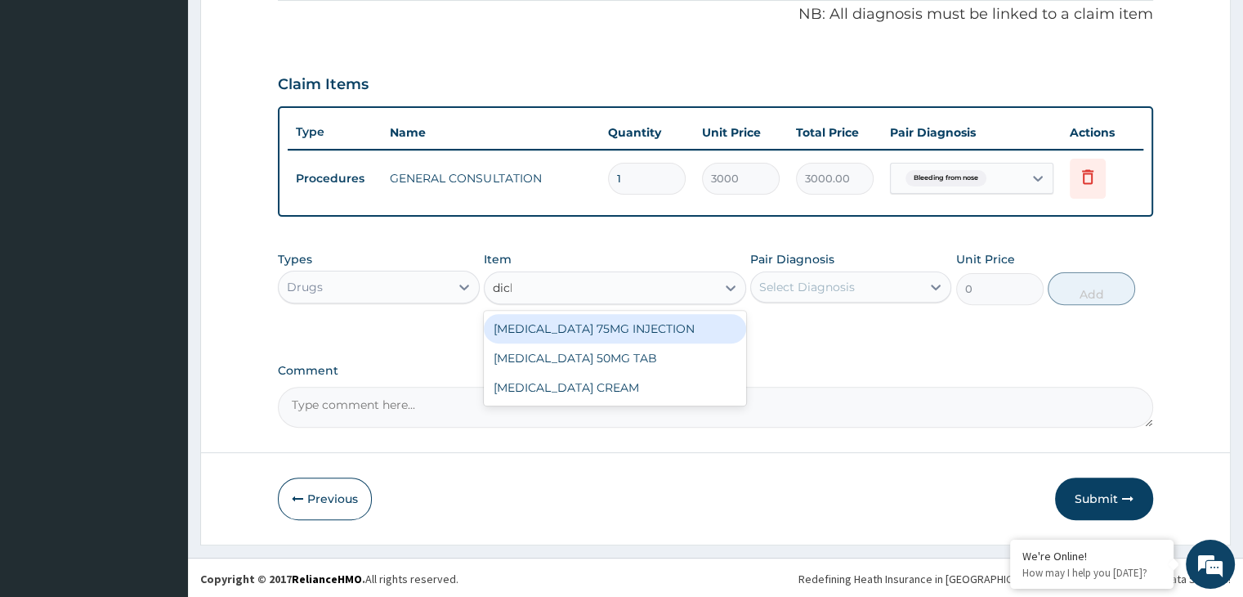
type input "diclo"
click at [683, 316] on div "DICLOFENAC SODIUM 75MG INJECTION" at bounding box center [615, 328] width 262 height 29
type input "350"
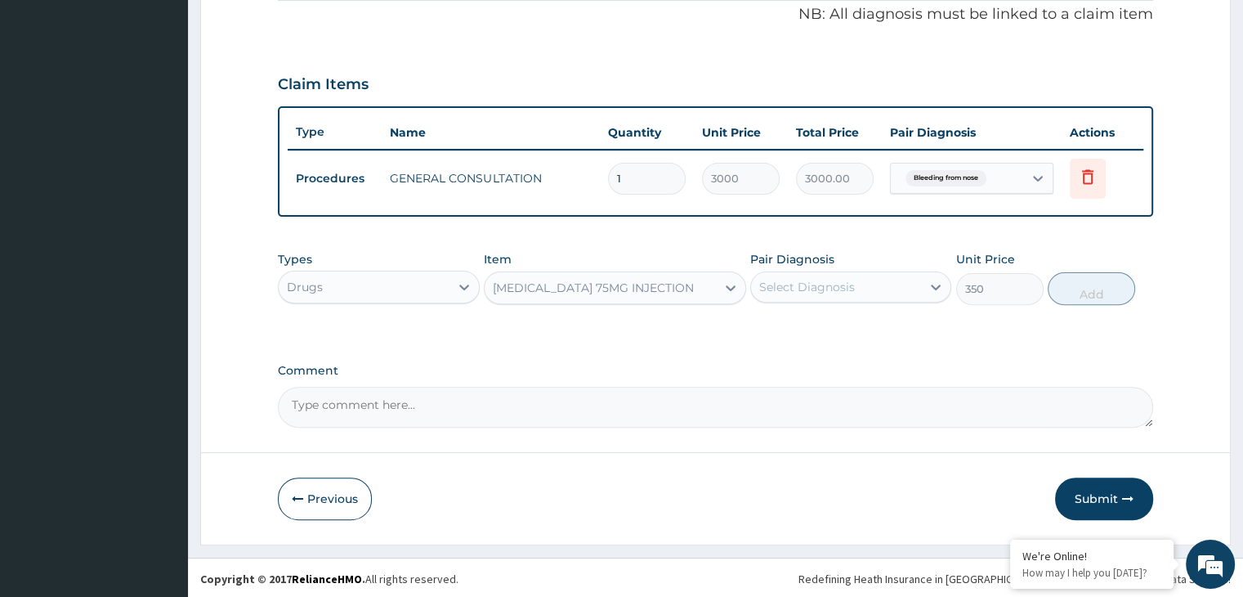
click at [804, 280] on div "Select Diagnosis" at bounding box center [807, 287] width 96 height 16
drag, startPoint x: 820, startPoint y: 325, endPoint x: 937, endPoint y: 311, distance: 117.6
click at [824, 326] on label "Bleeding from nose" at bounding box center [836, 327] width 119 height 16
checkbox input "true"
click at [1082, 293] on button "Add" at bounding box center [1091, 288] width 87 height 33
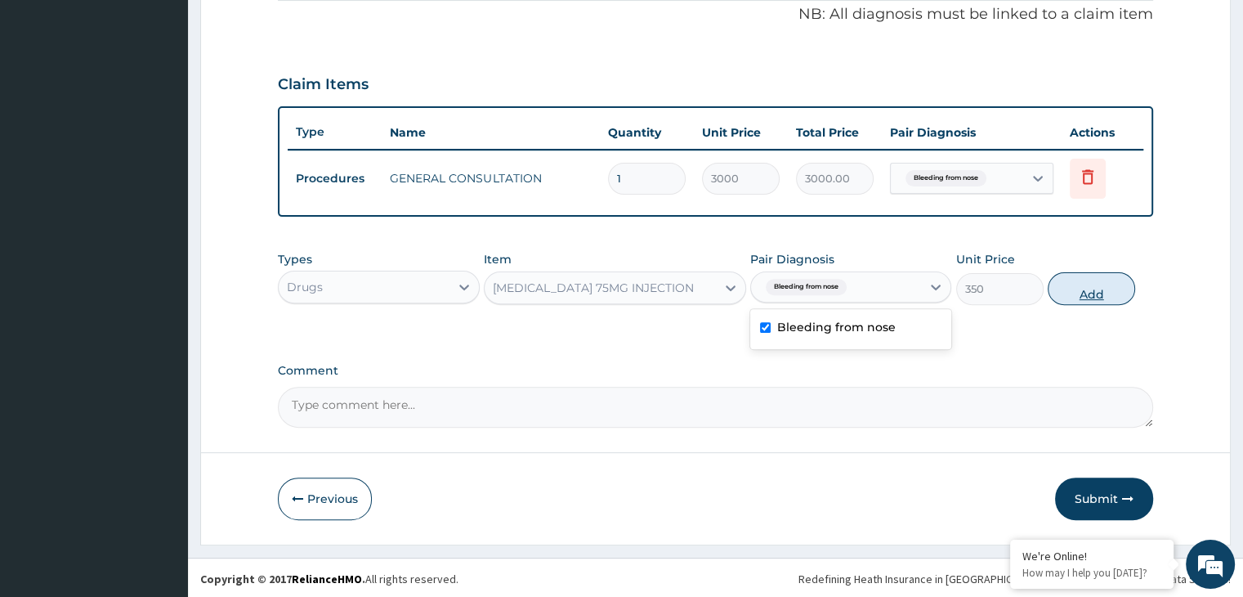
type input "0"
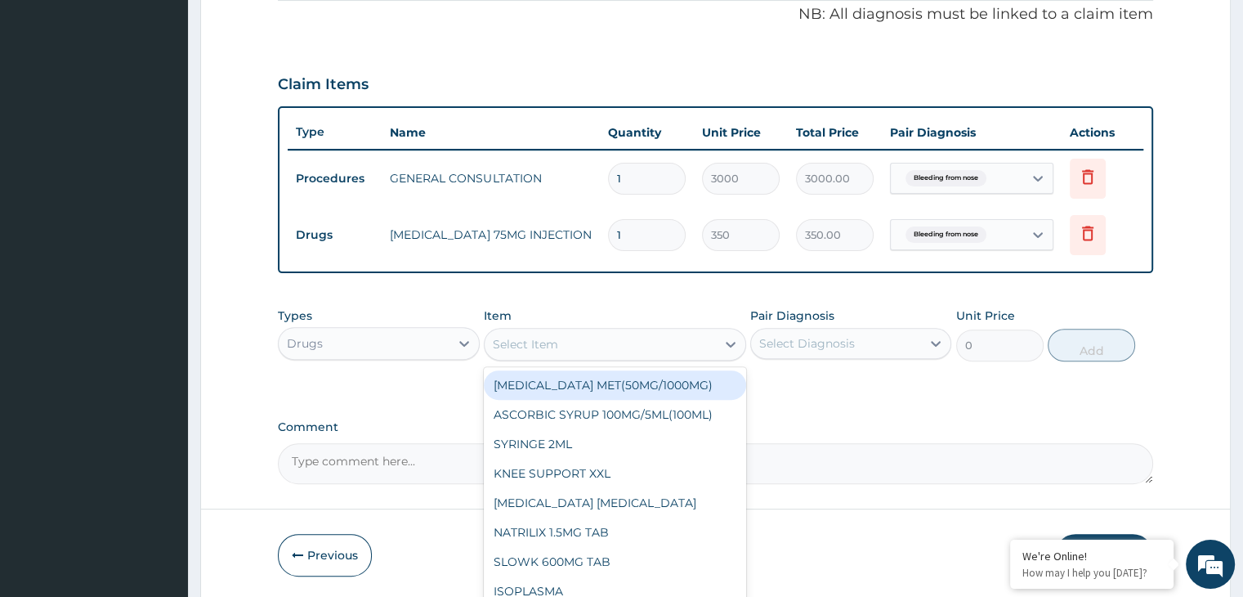
click at [598, 343] on div "Select Item" at bounding box center [600, 344] width 231 height 26
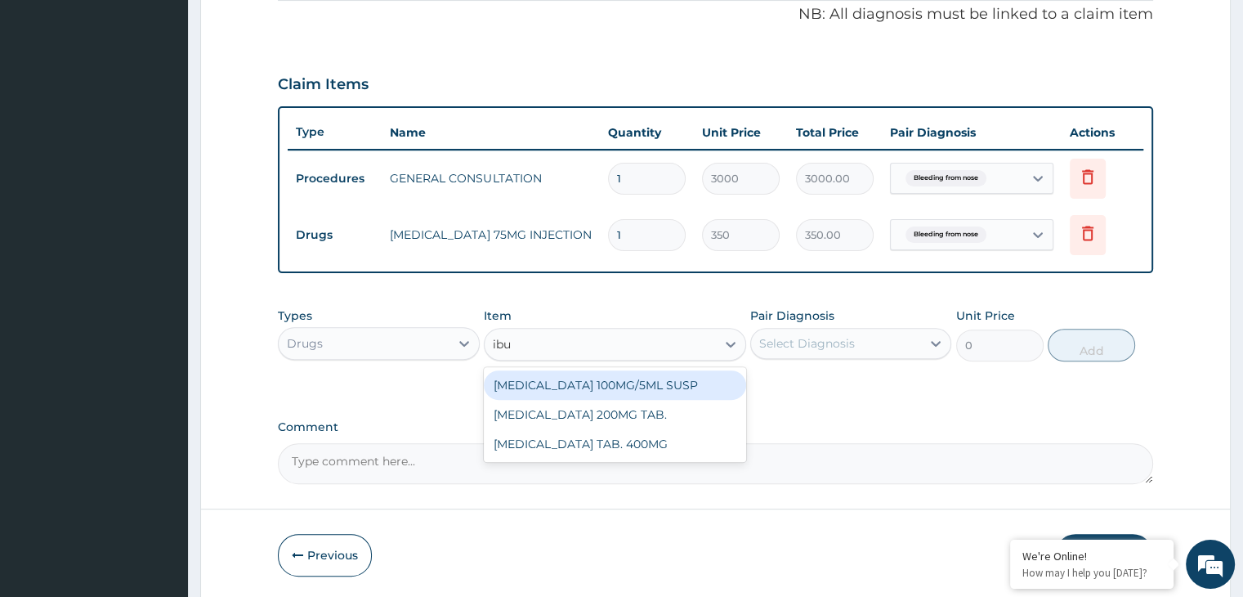
type input "ibup"
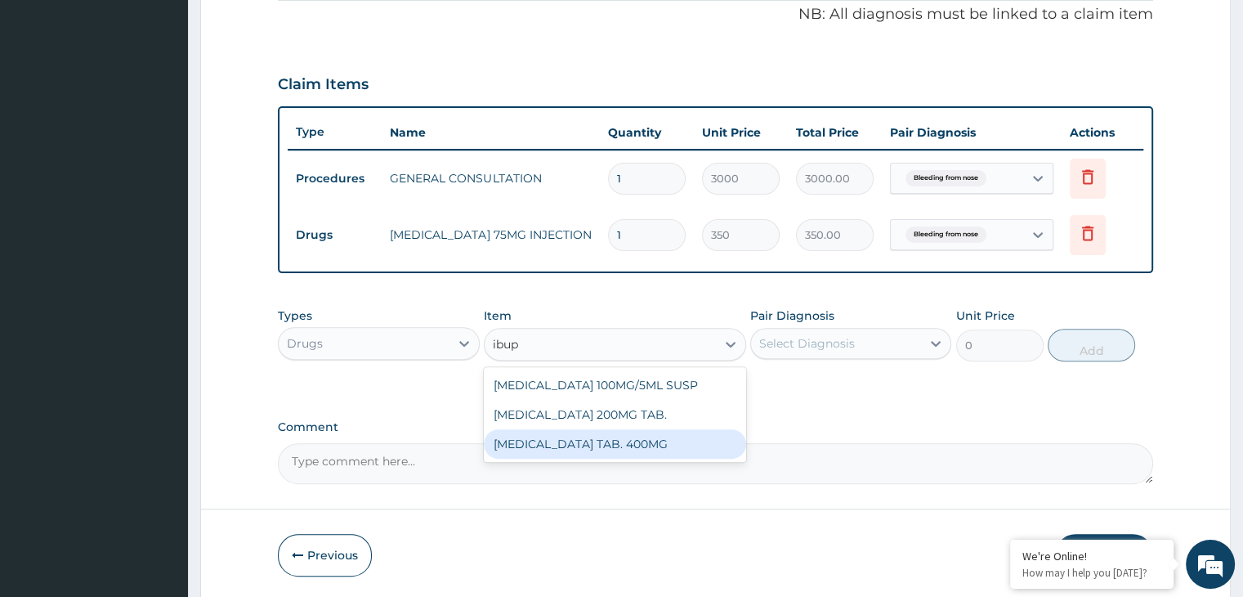
click at [643, 432] on div "IBUPROFEN TAB. 400MG" at bounding box center [615, 443] width 262 height 29
type input "70"
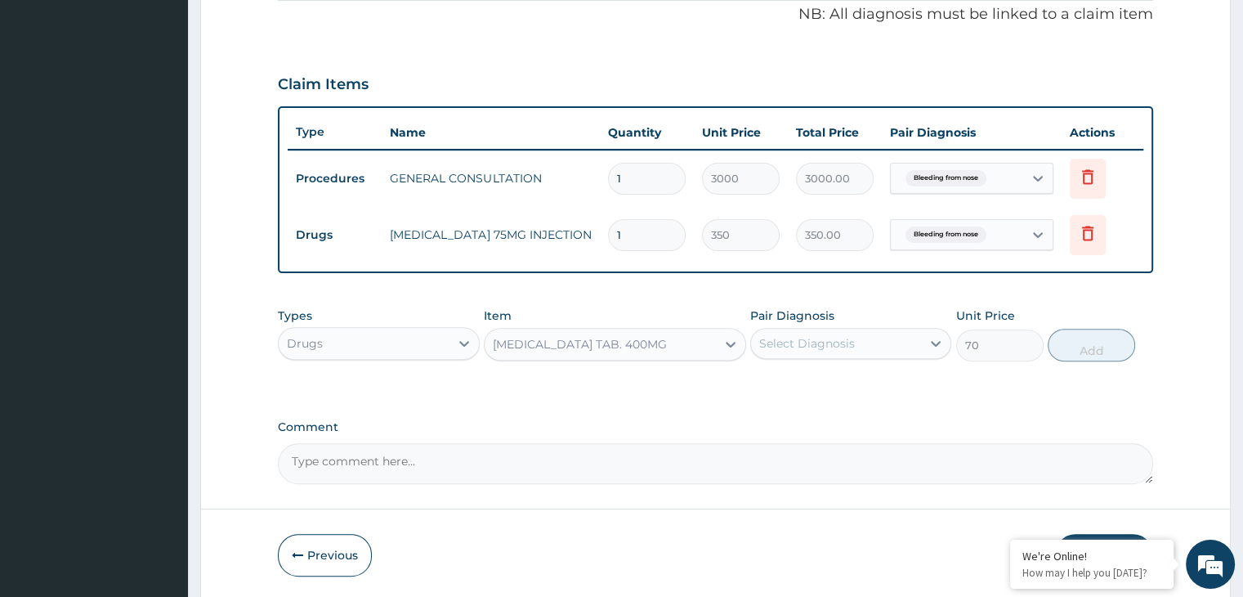
click at [806, 345] on div "Select Diagnosis" at bounding box center [807, 343] width 96 height 16
click at [809, 389] on div "Bleeding from nose" at bounding box center [850, 386] width 201 height 34
checkbox input "true"
click at [1102, 334] on button "Add" at bounding box center [1091, 345] width 87 height 33
type input "0"
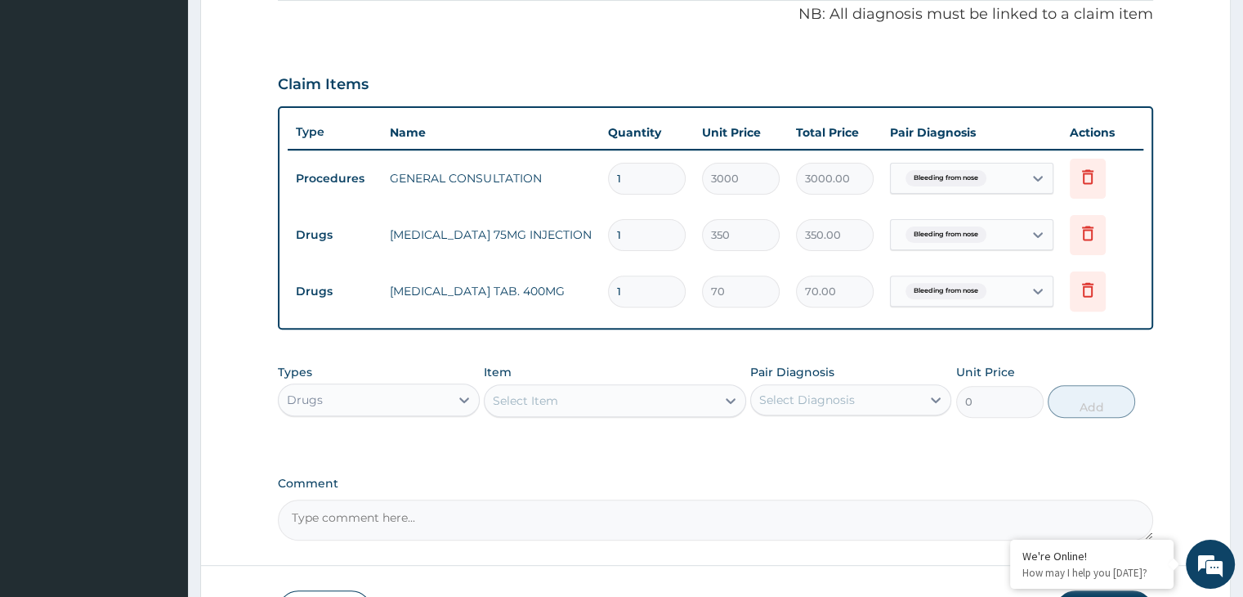
type input "0.00"
type input "6"
type input "420.00"
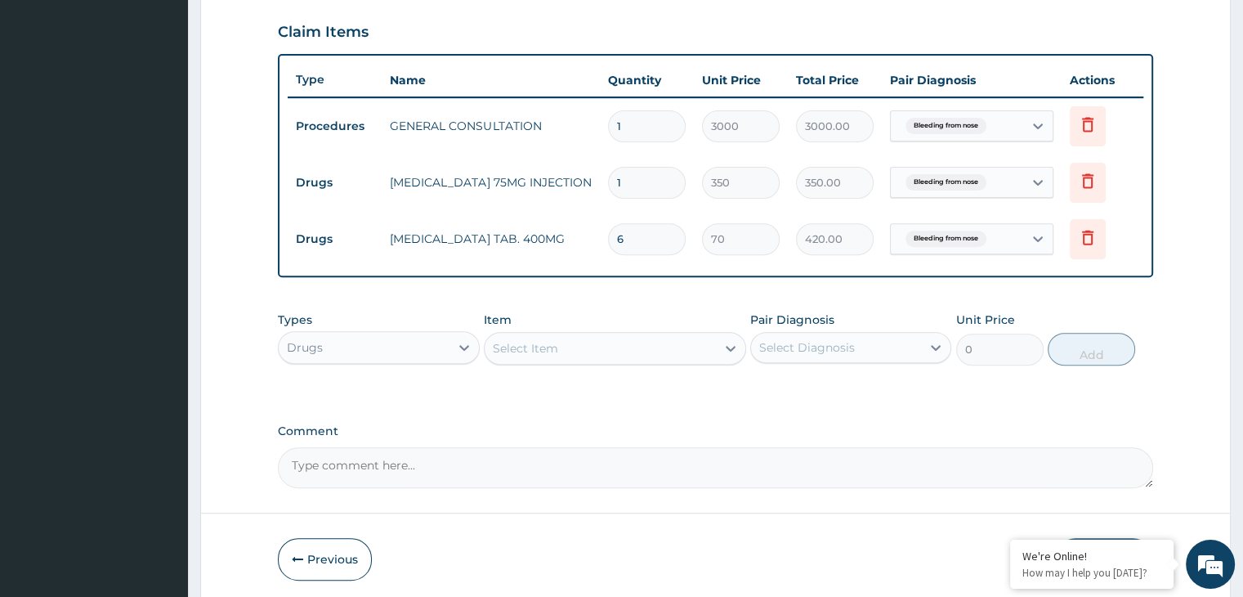
scroll to position [615, 0]
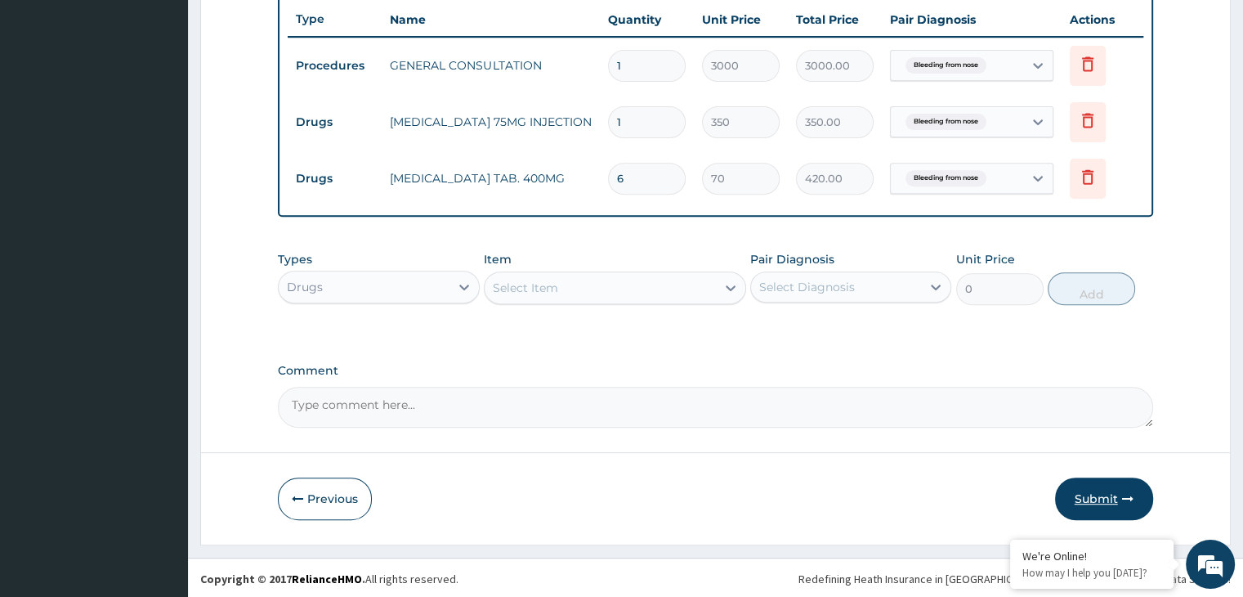
type input "6"
click at [1097, 480] on button "Submit" at bounding box center [1104, 498] width 98 height 43
click at [1104, 493] on button "Submit" at bounding box center [1104, 498] width 98 height 43
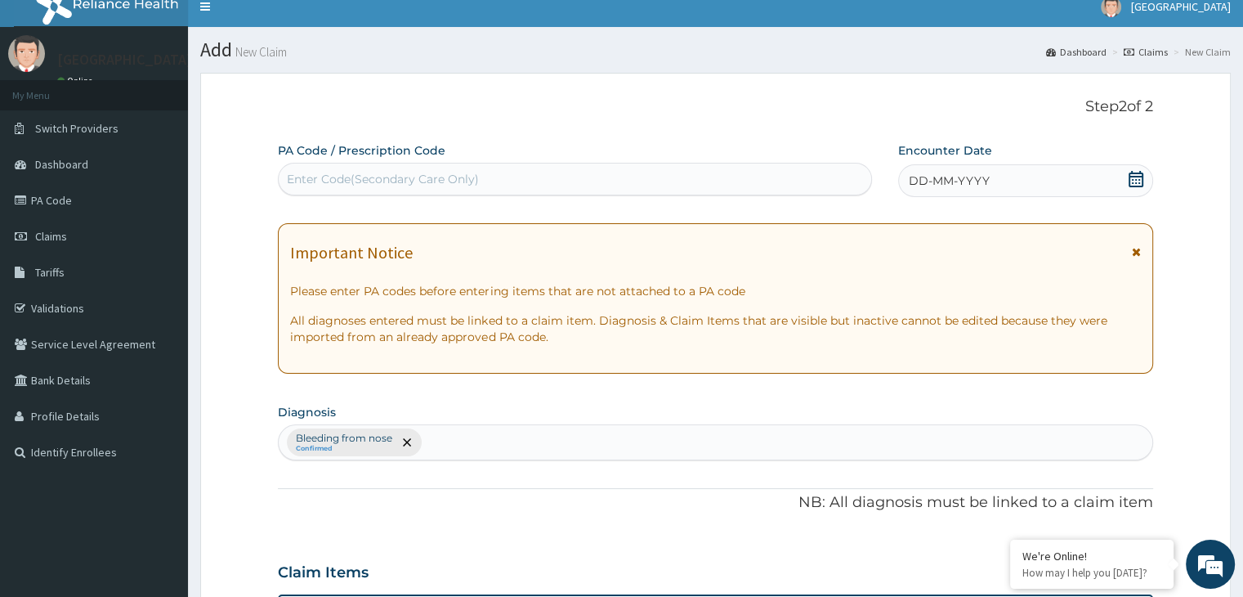
scroll to position [0, 0]
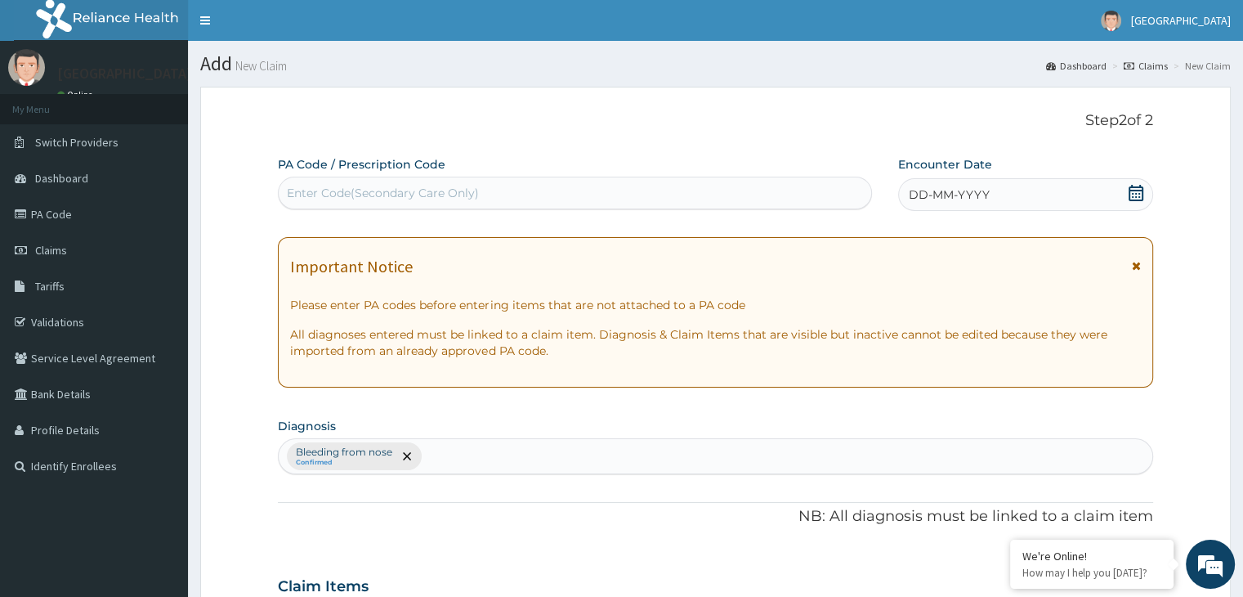
click at [1024, 204] on div "DD-MM-YYYY" at bounding box center [1025, 194] width 254 height 33
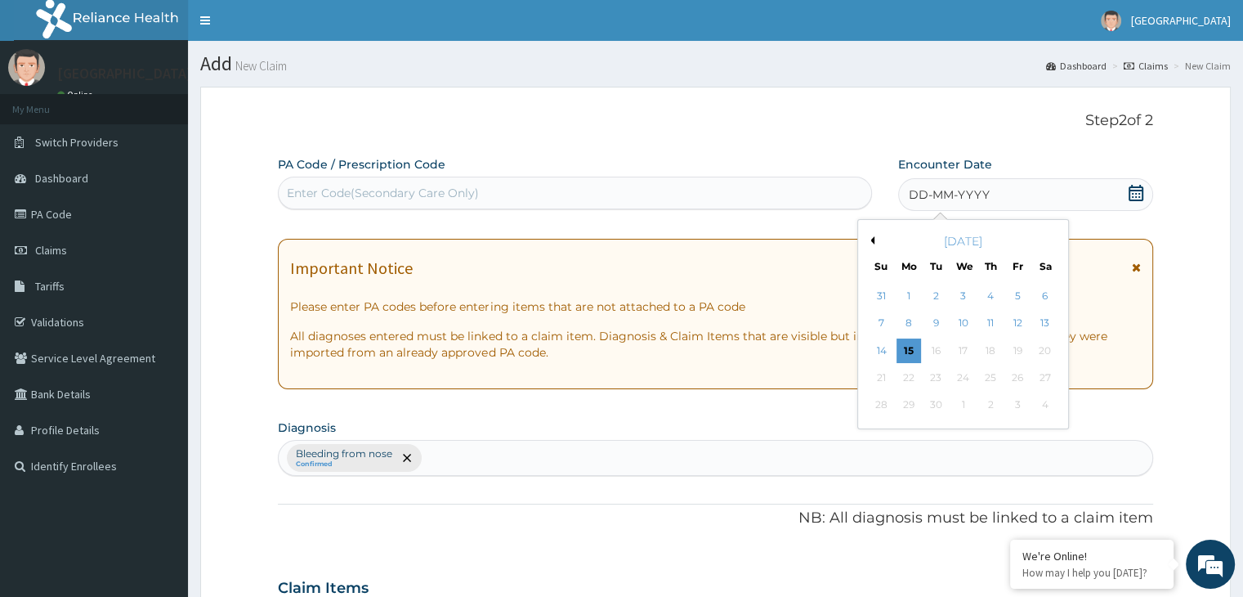
click at [873, 240] on button "Previous Month" at bounding box center [871, 240] width 8 height 8
click at [988, 373] on div "21" at bounding box center [991, 377] width 25 height 25
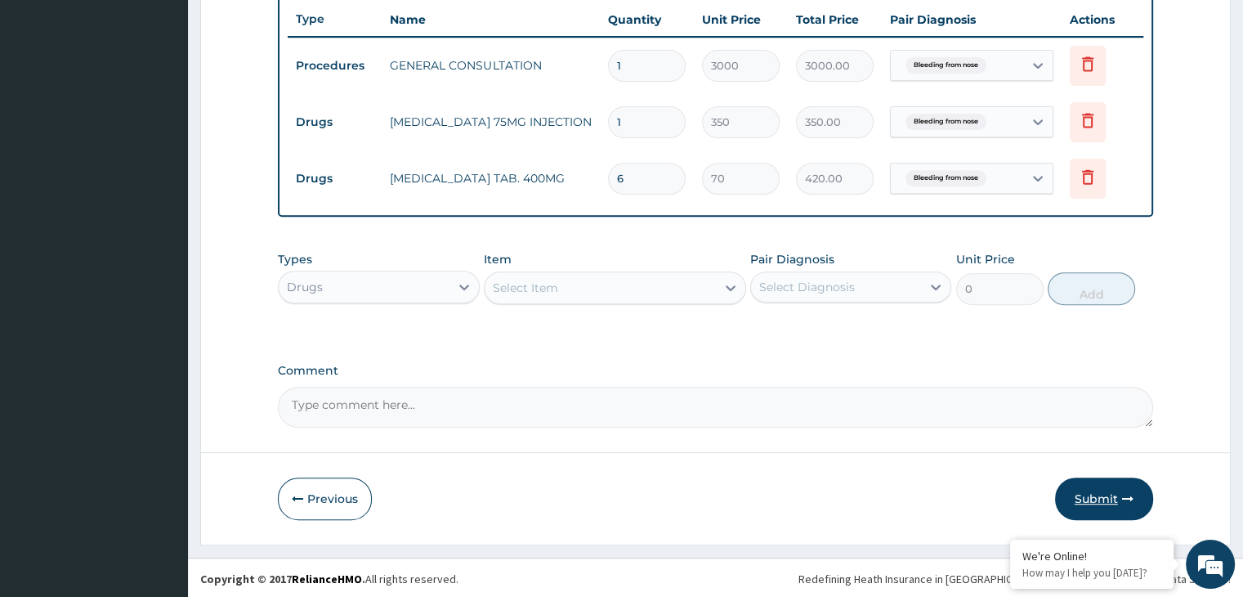
click at [1091, 479] on button "Submit" at bounding box center [1104, 498] width 98 height 43
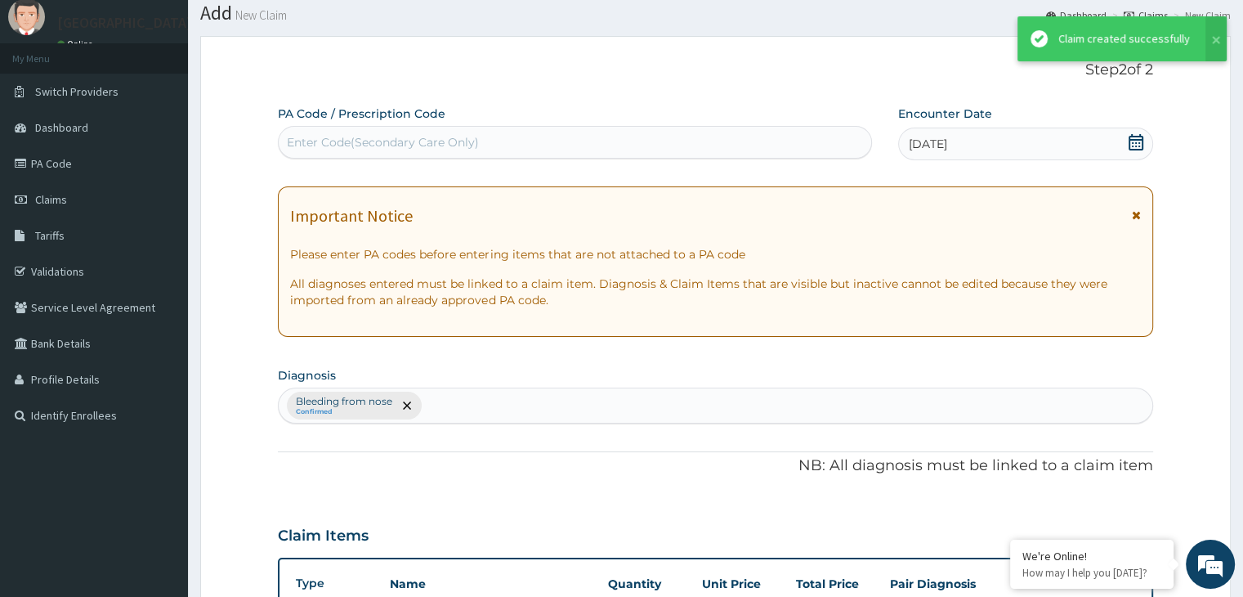
scroll to position [615, 0]
